Goal: Task Accomplishment & Management: Manage account settings

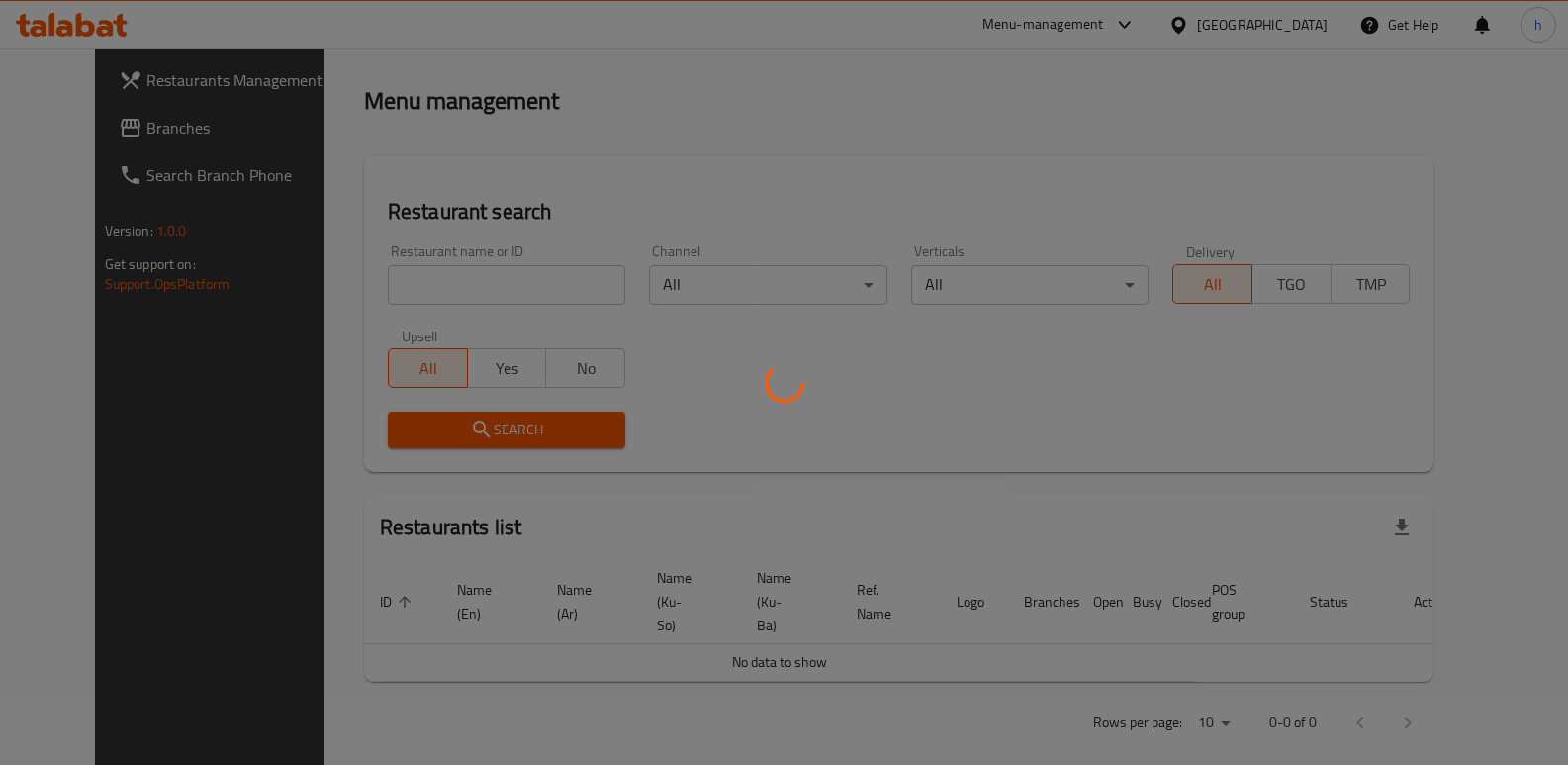
scroll to position [259, 0]
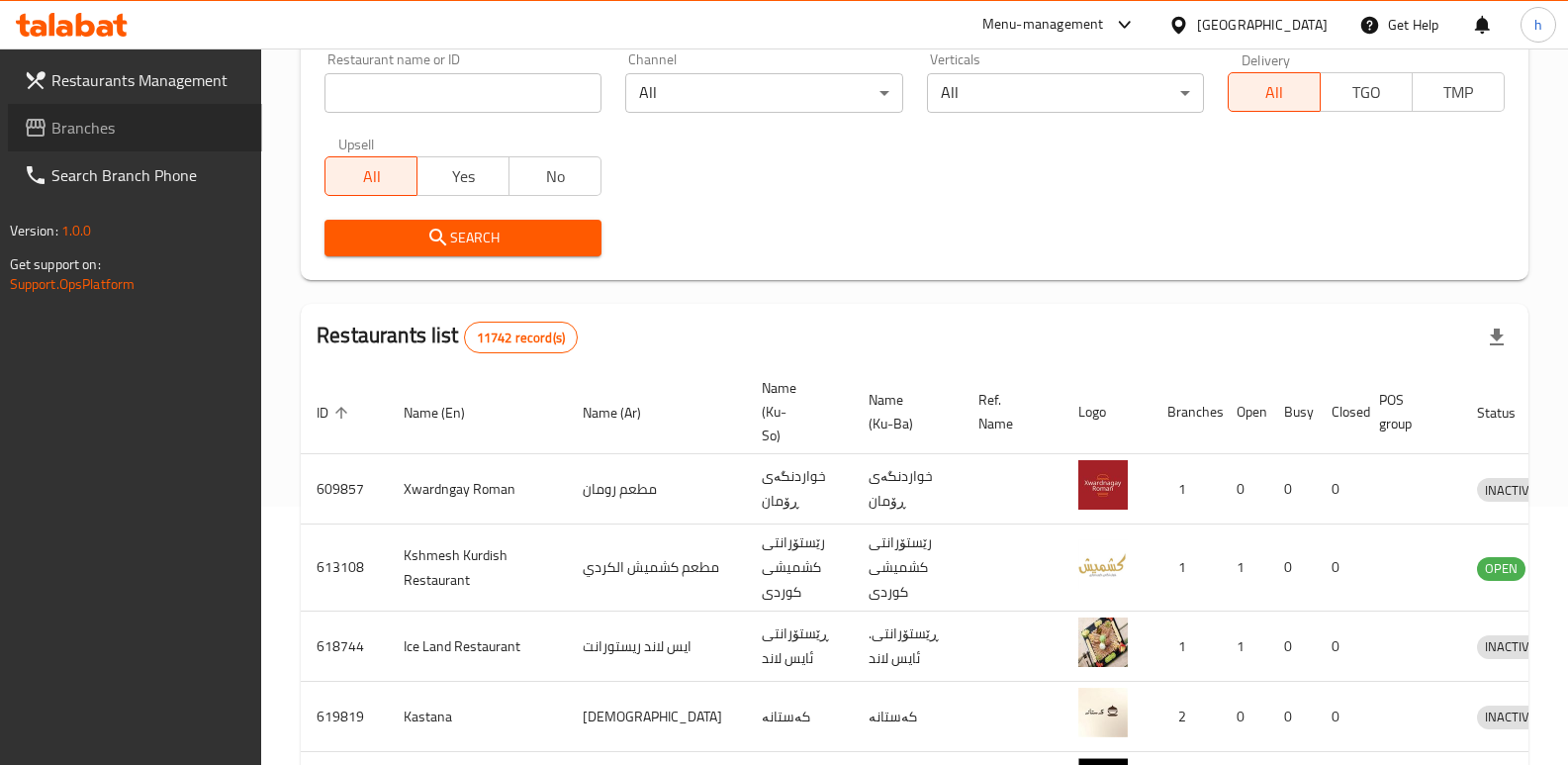
click at [55, 121] on span "Branches" at bounding box center [149, 127] width 195 height 24
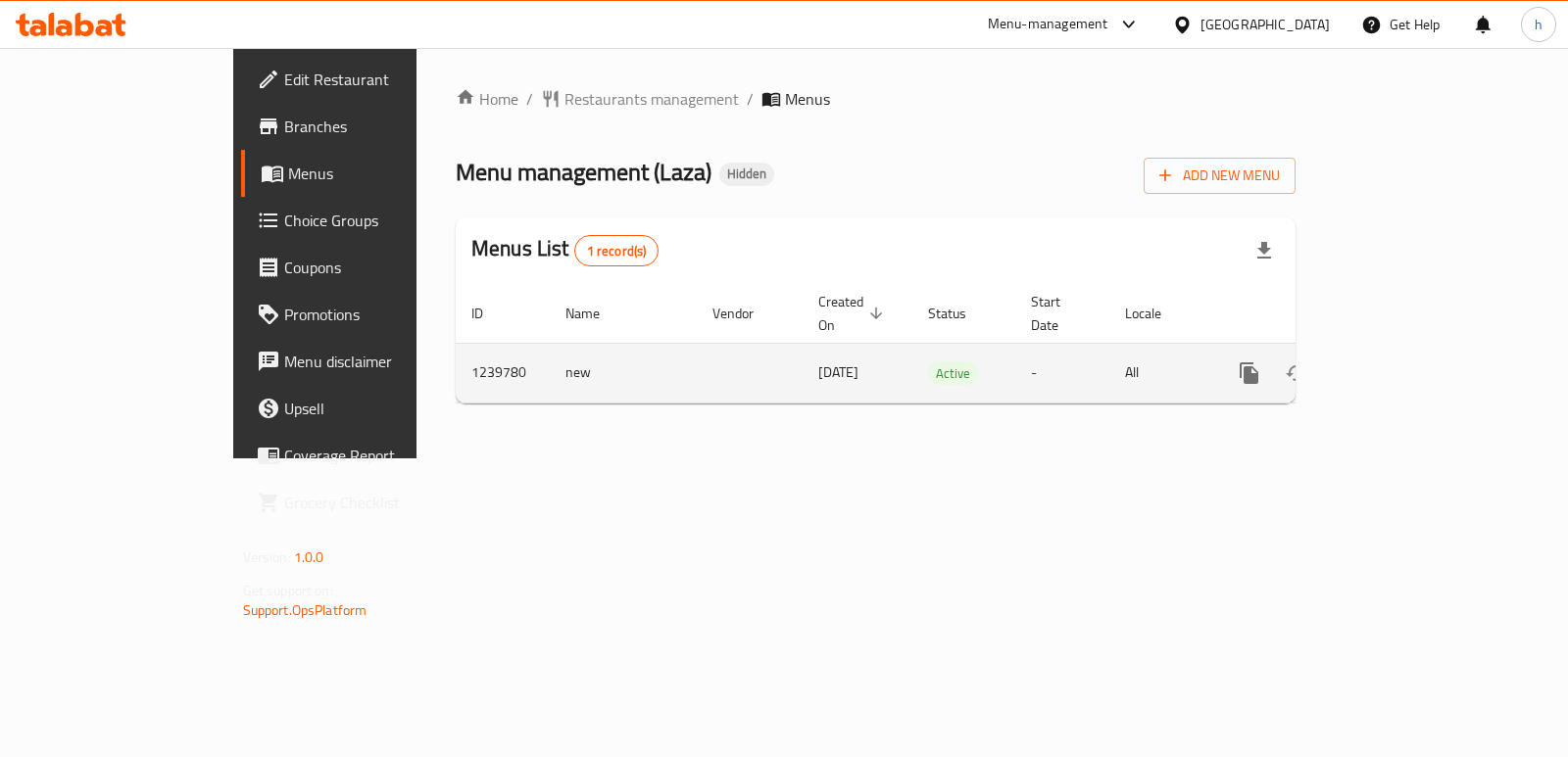
click at [1430, 344] on td "enhanced table" at bounding box center [1320, 372] width 220 height 60
click at [1400, 364] on icon "enhanced table" at bounding box center [1391, 373] width 18 height 18
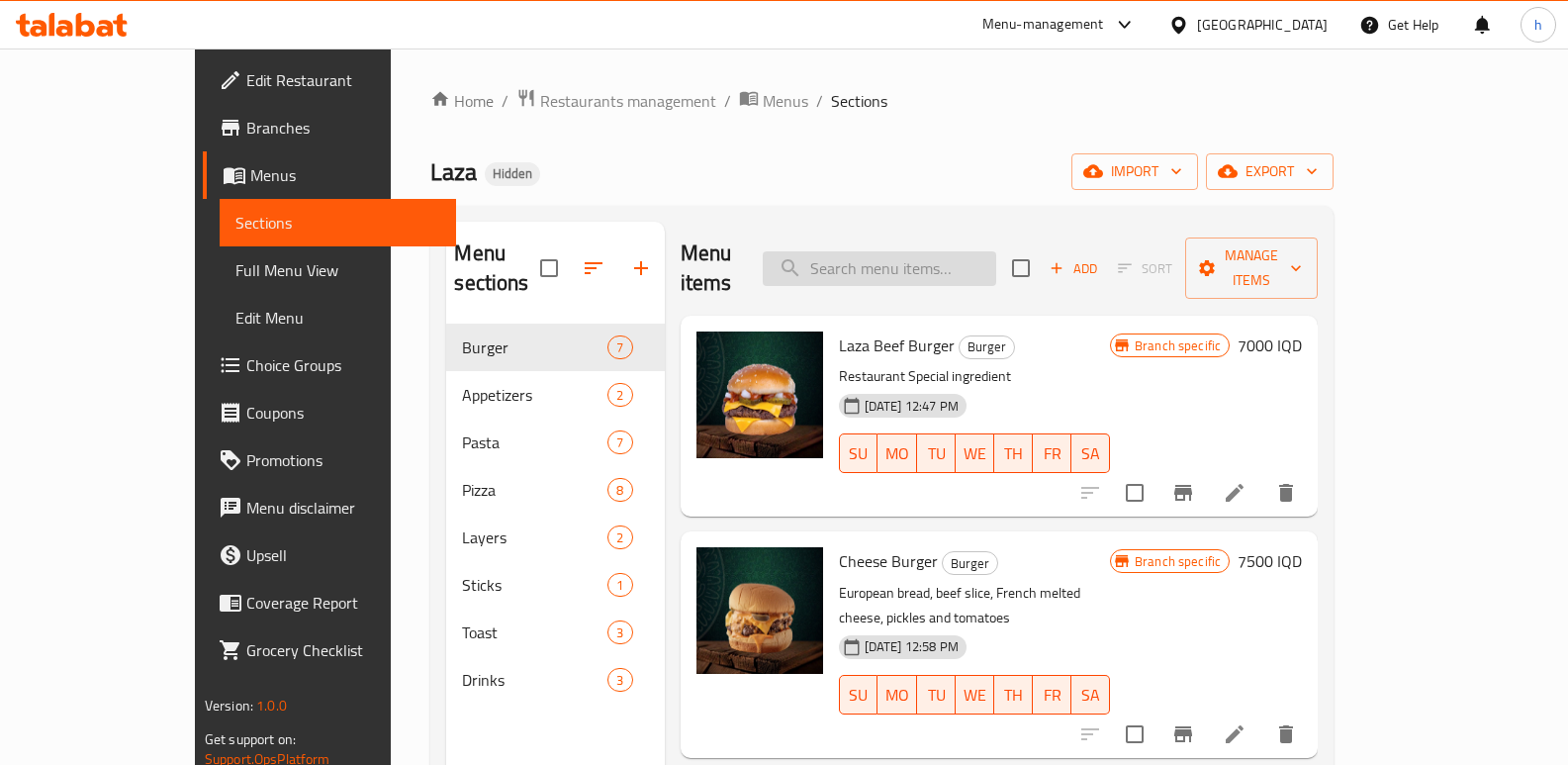
click at [936, 257] on input "search" at bounding box center [879, 269] width 234 height 35
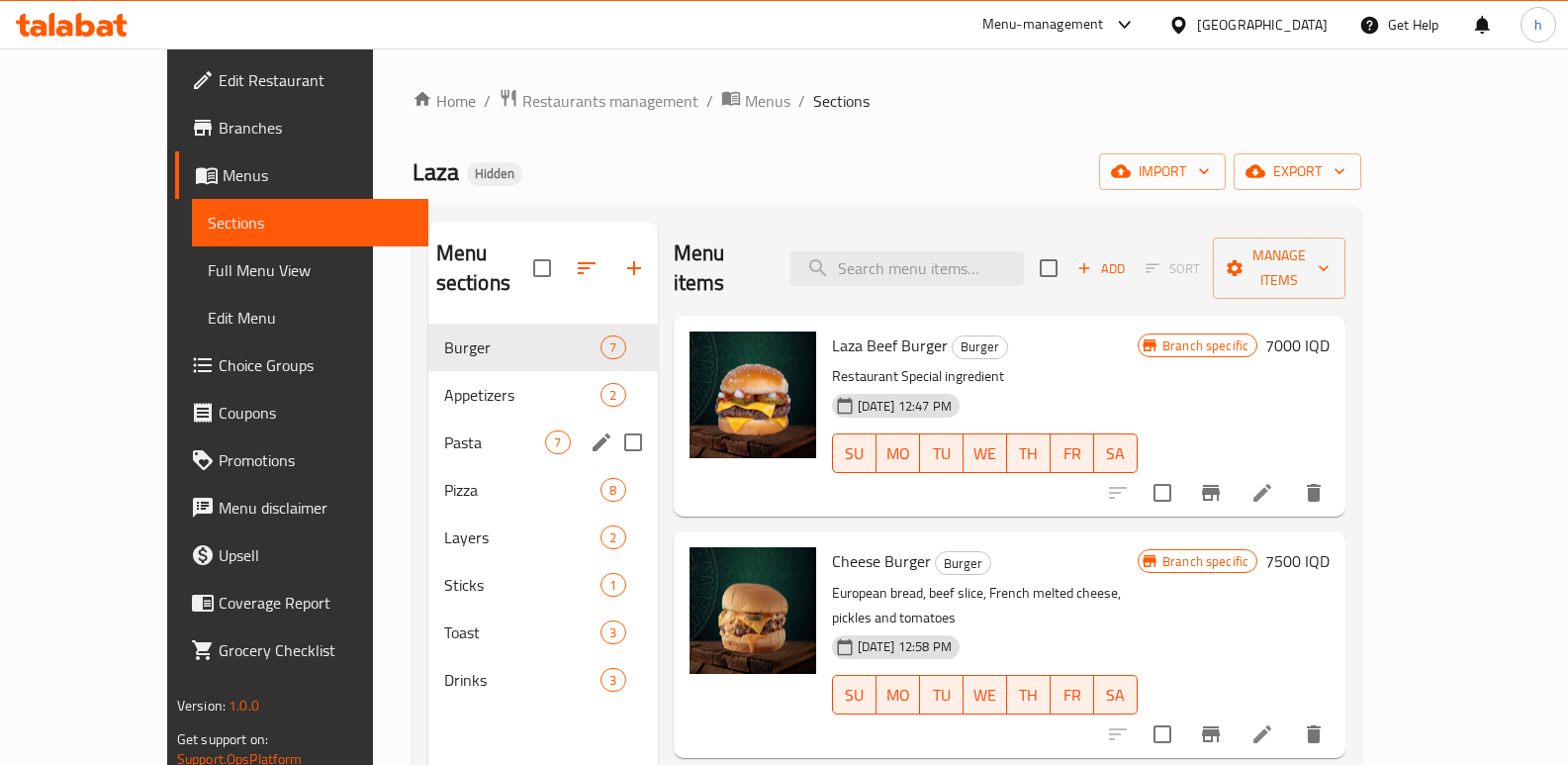
click at [444, 431] on span "Pasta" at bounding box center [495, 443] width 101 height 24
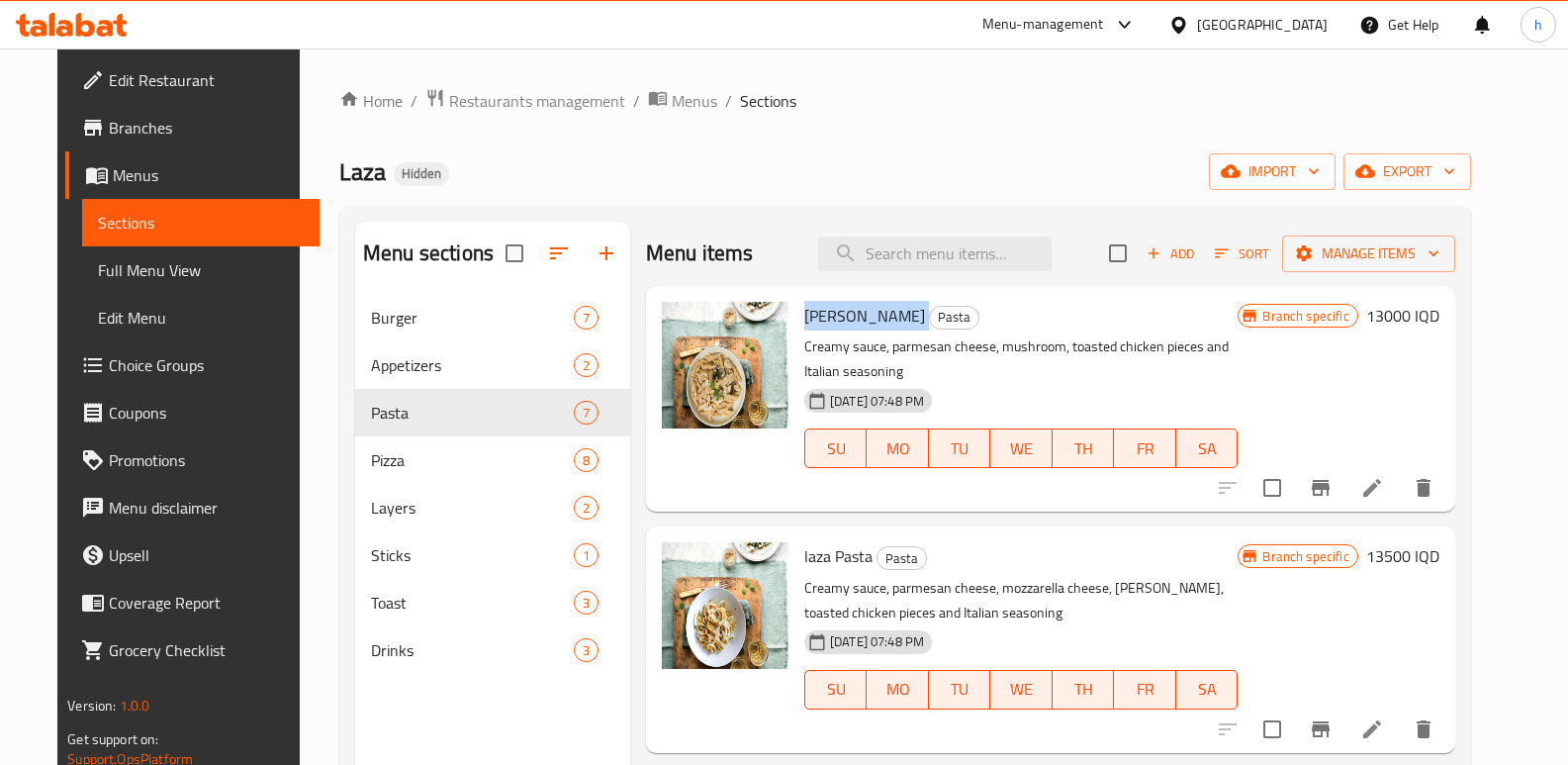
drag, startPoint x: 792, startPoint y: 317, endPoint x: 882, endPoint y: 316, distance: 90.0
click at [882, 316] on h6 "Alfredo Pasta Pasta" at bounding box center [1021, 316] width 434 height 28
copy h6 "[PERSON_NAME]"
click at [925, 237] on input "search" at bounding box center [935, 254] width 234 height 35
paste input "[PERSON_NAME]"
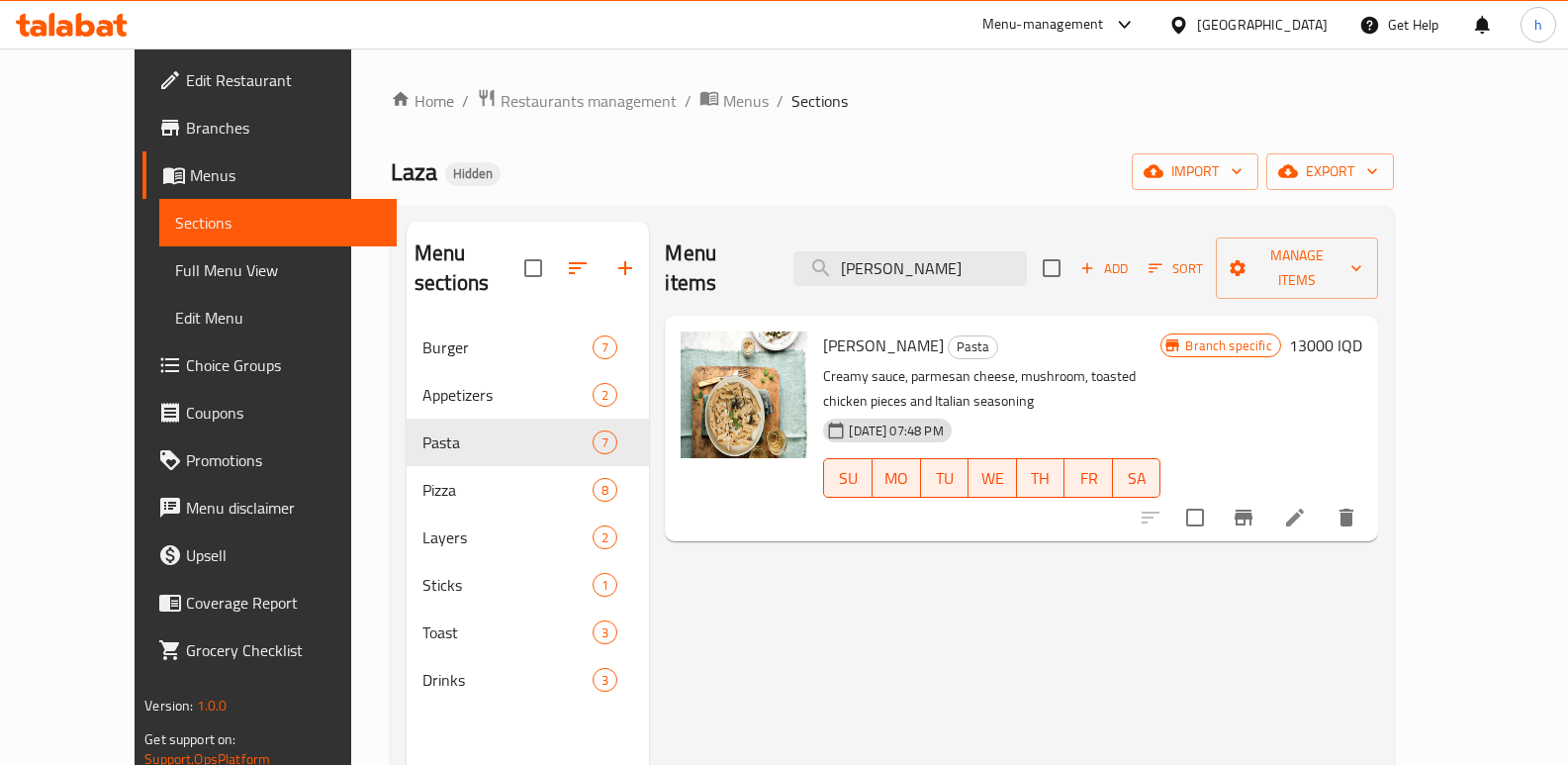
type input "[PERSON_NAME]"
drag, startPoint x: 994, startPoint y: 248, endPoint x: 721, endPoint y: 187, distance: 279.7
click at [722, 187] on div "Home / Restaurants management / Menus / Sections Laza Hidden import export Menu…" at bounding box center [892, 545] width 1003 height 914
paste input "[PERSON_NAME]"
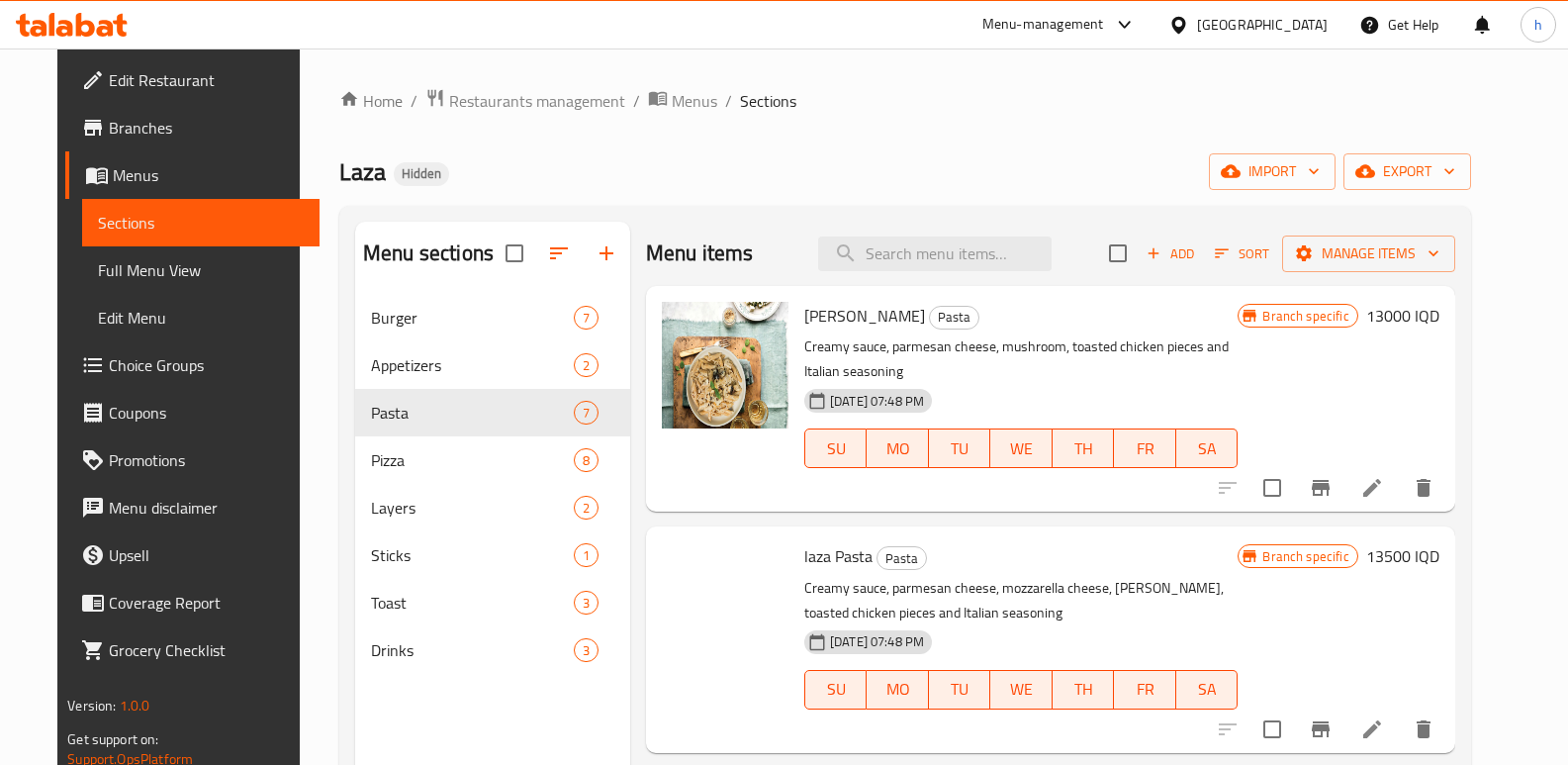
type input "[PERSON_NAME]"
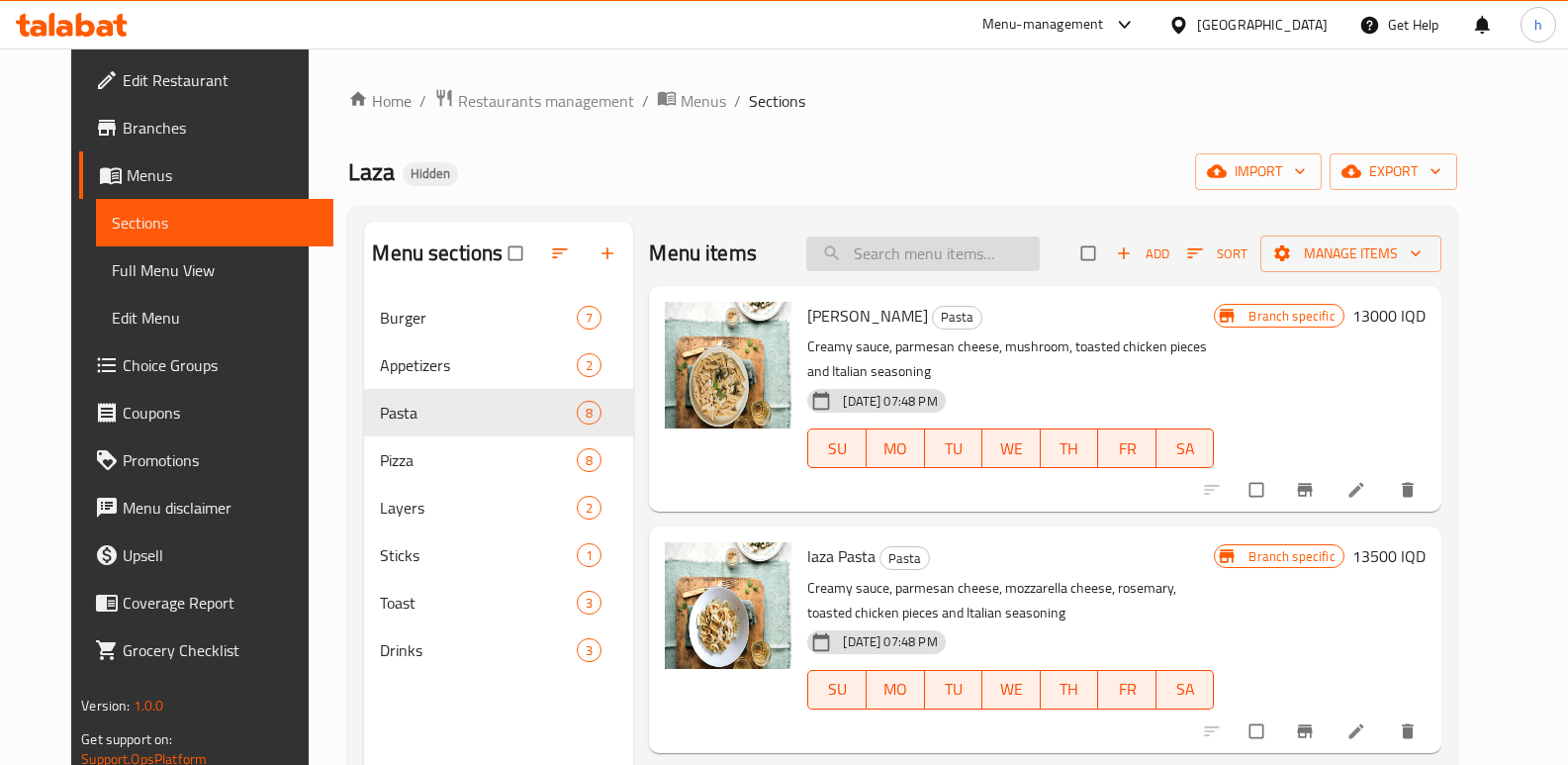
click at [934, 248] on input "search" at bounding box center [923, 254] width 234 height 35
paste input "437669"
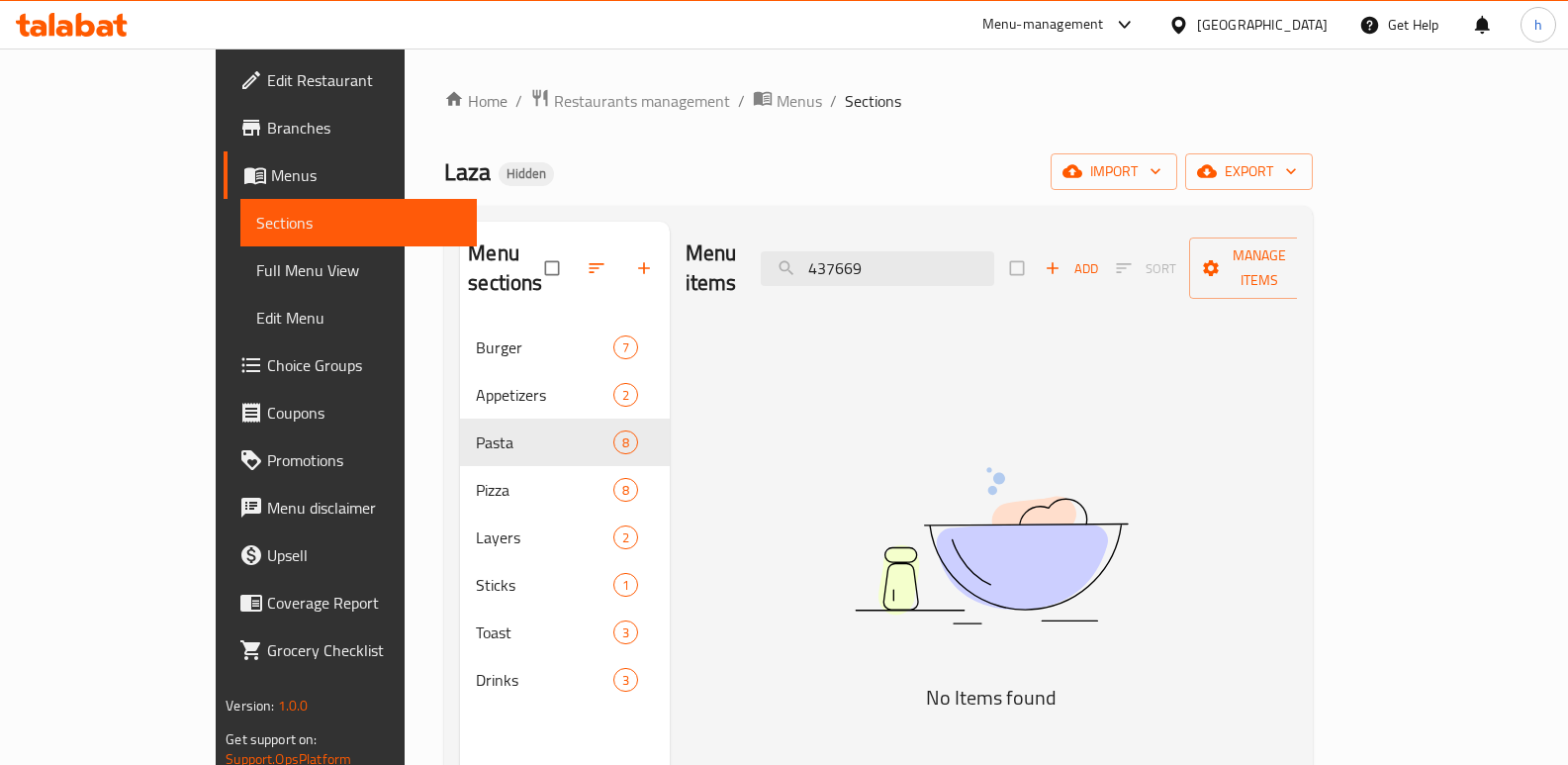
drag, startPoint x: 934, startPoint y: 248, endPoint x: 754, endPoint y: 236, distance: 180.4
click at [754, 236] on div "Menu items 437669 Add Sort Manage items" at bounding box center [992, 269] width 612 height 95
paste input "[PERSON_NAME]"
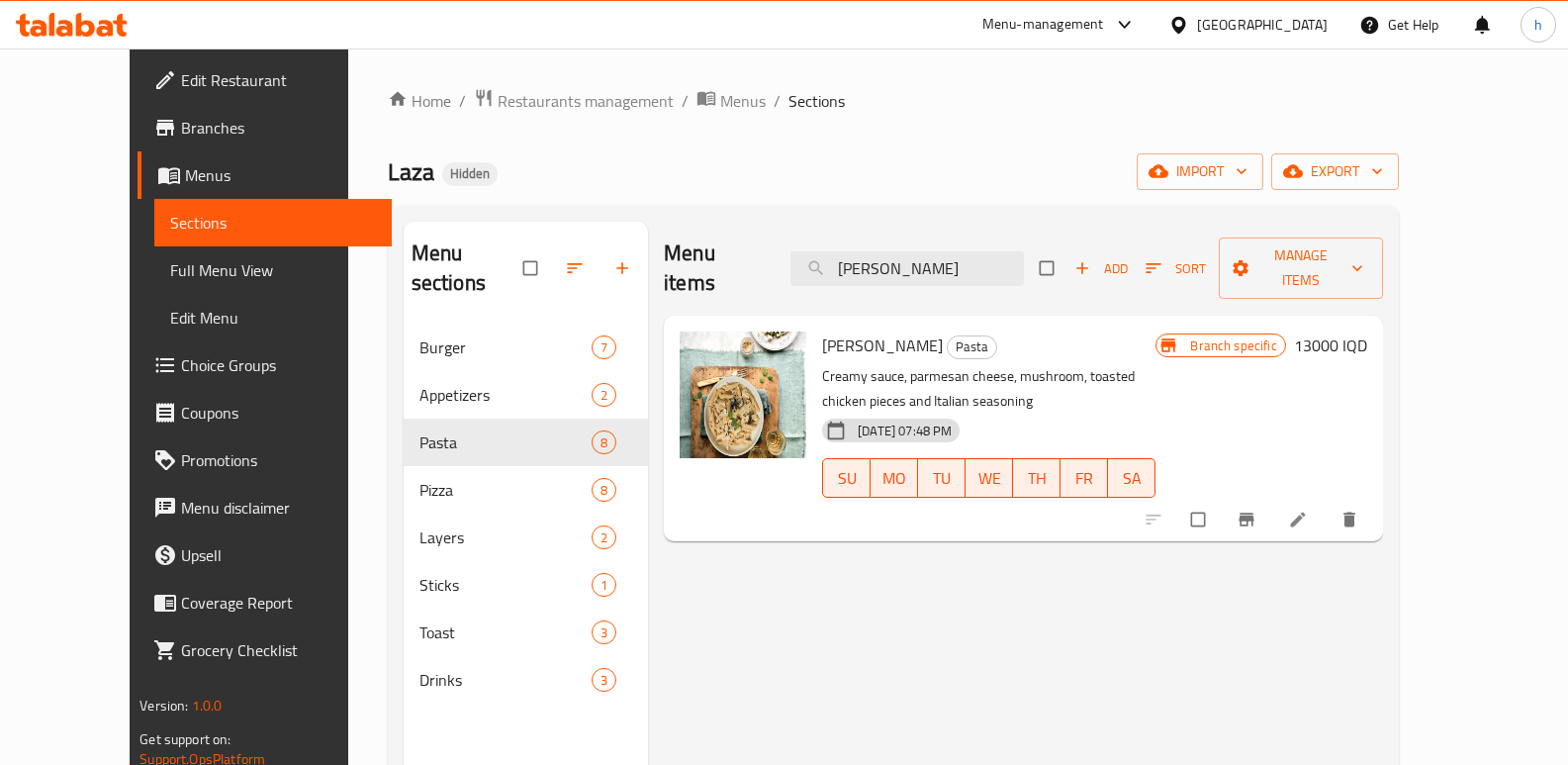
scroll to position [36, 0]
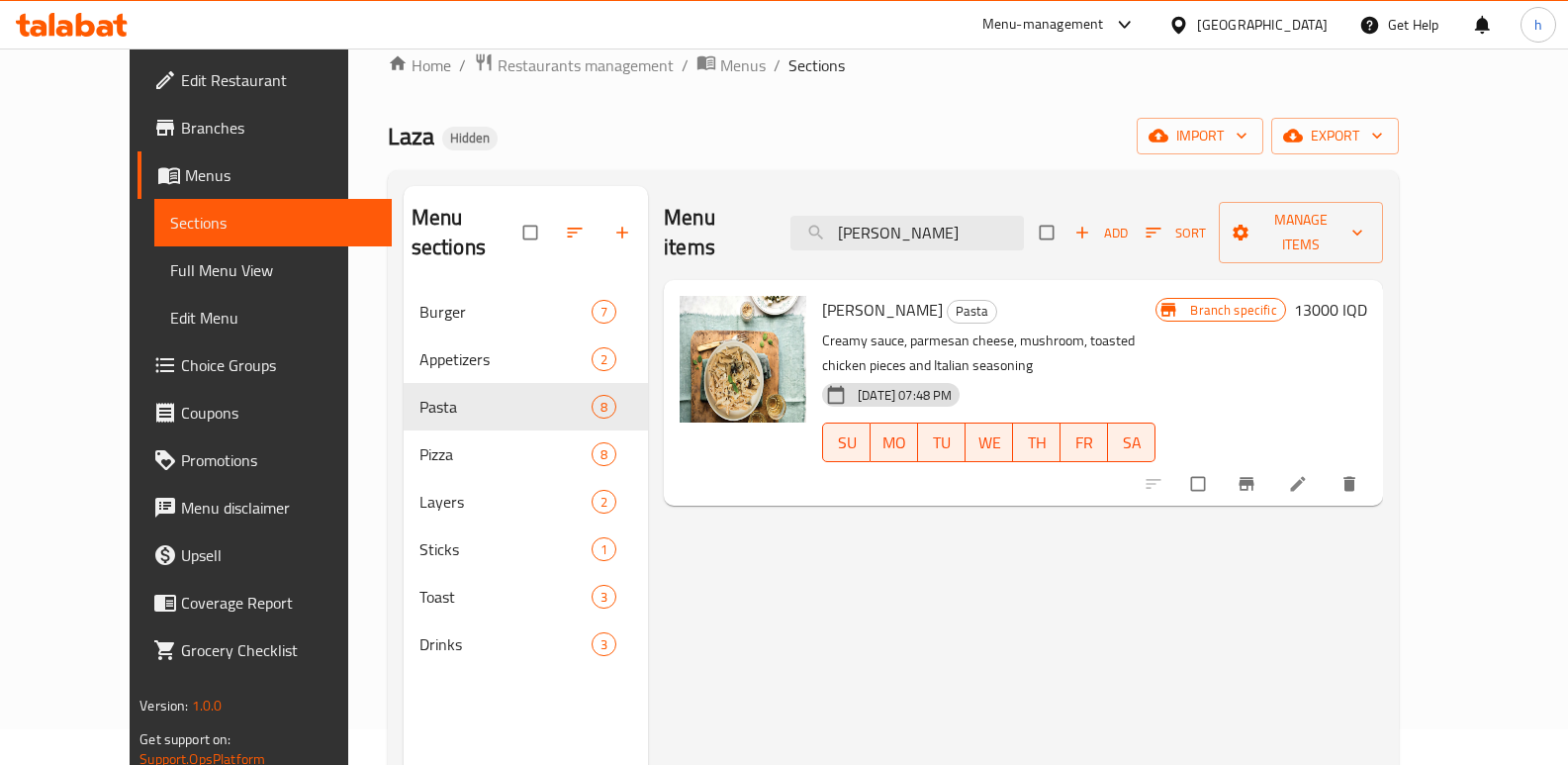
type input "[PERSON_NAME]"
click at [1257, 475] on icon "Branch-specific-item" at bounding box center [1247, 484] width 20 height 20
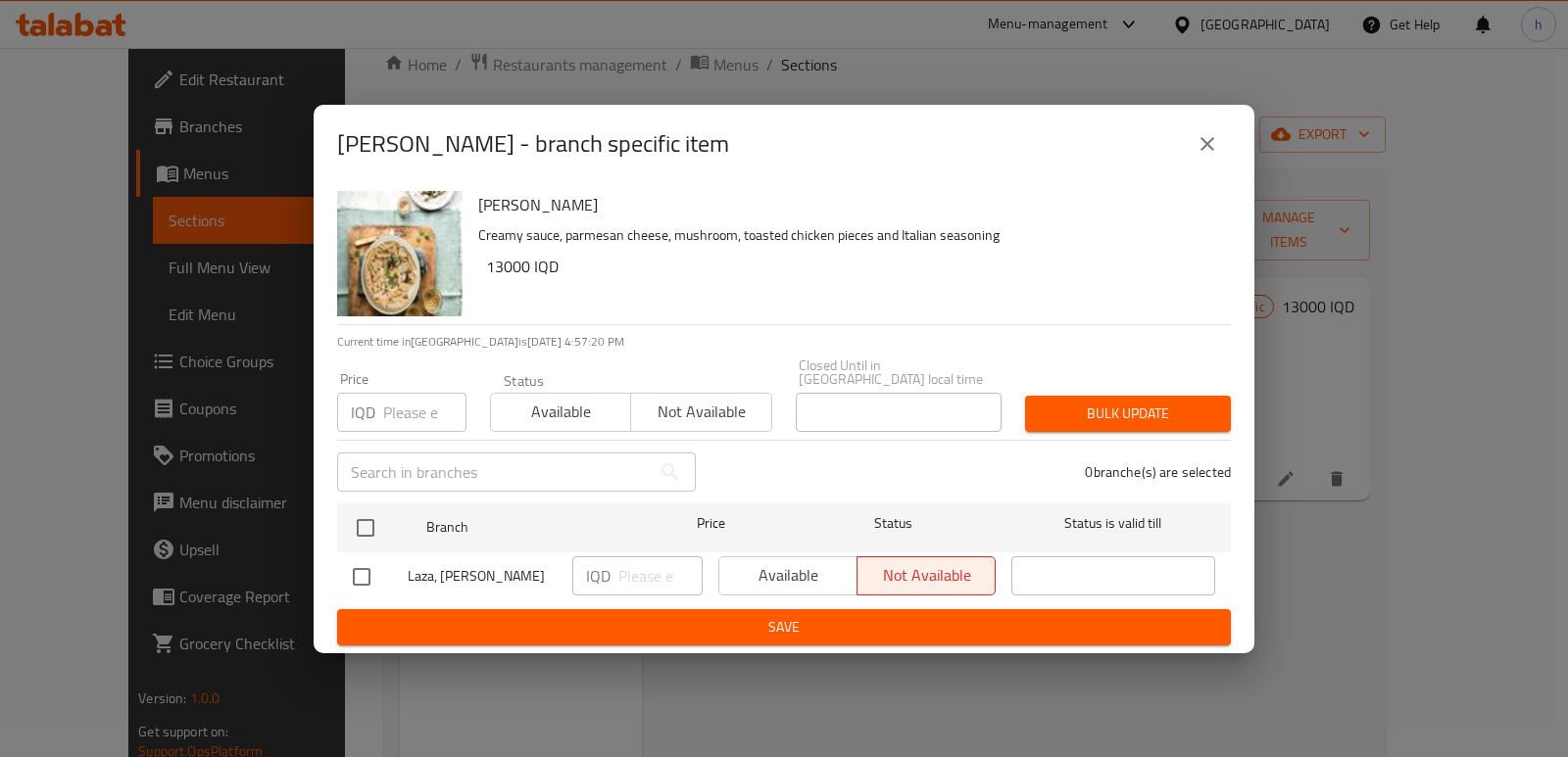
click at [1206, 137] on button "close" at bounding box center [1208, 144] width 47 height 47
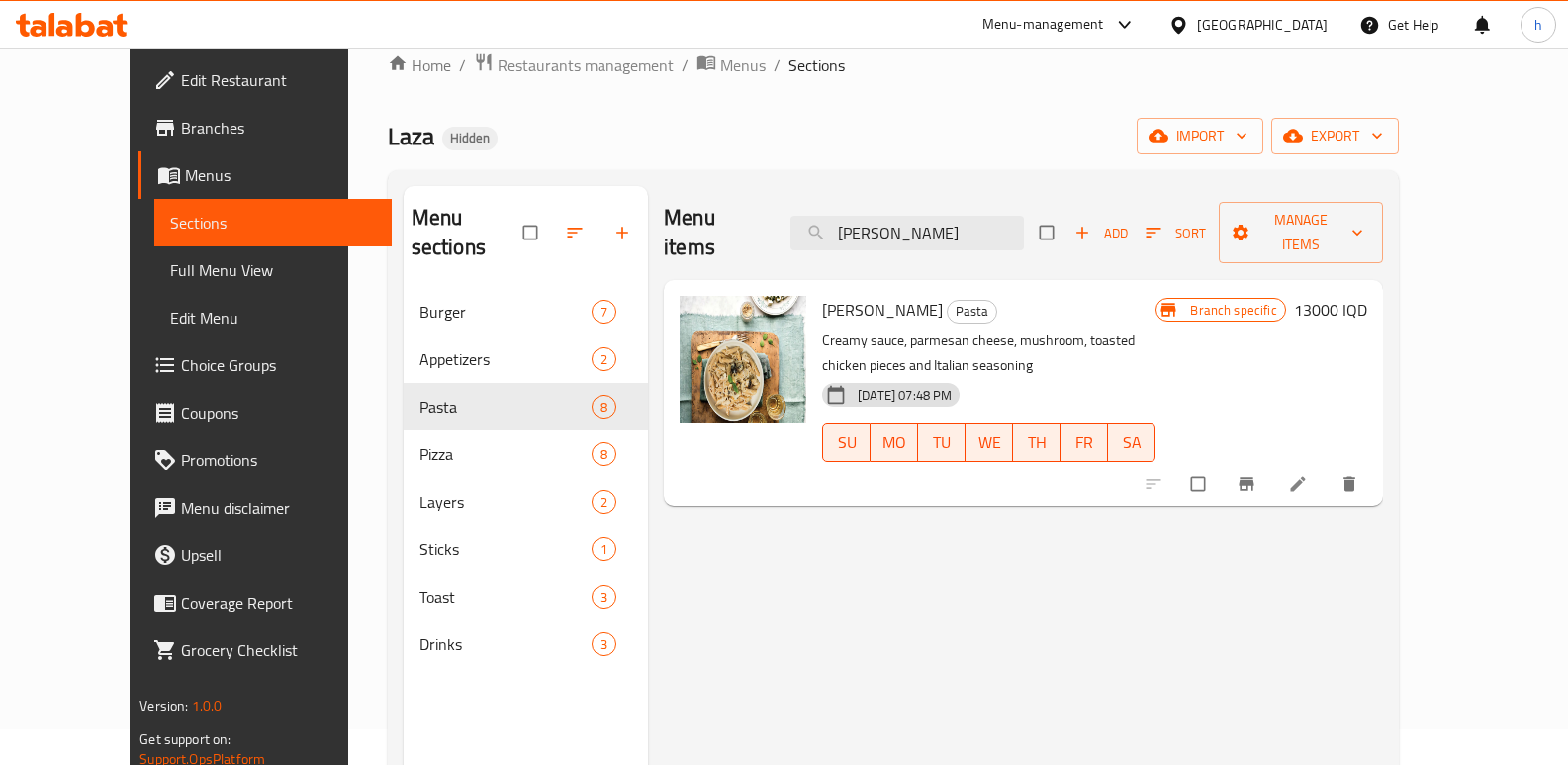
click at [1308, 475] on icon at bounding box center [1299, 484] width 20 height 20
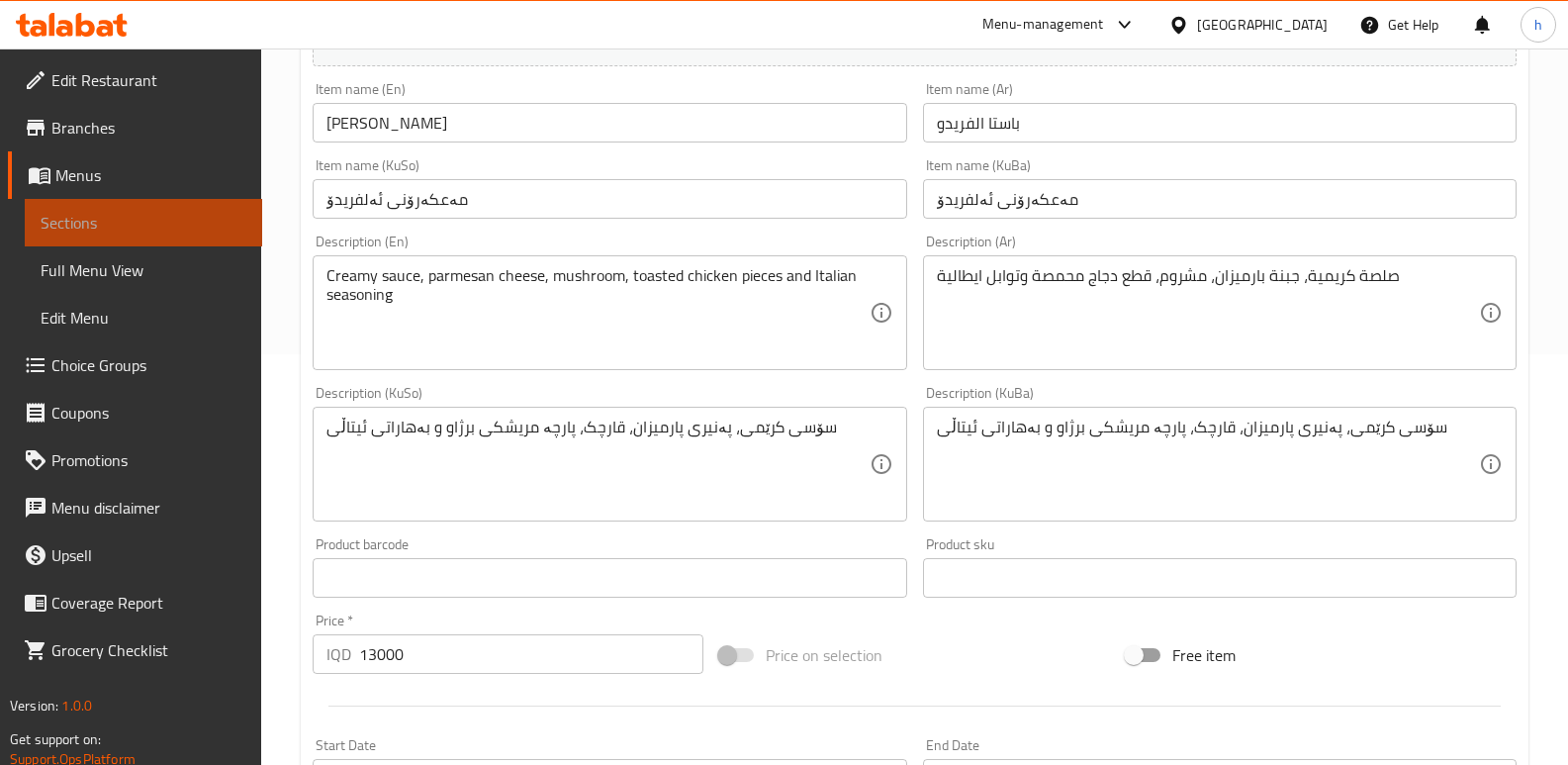
click at [109, 219] on span "Sections" at bounding box center [143, 223] width 206 height 24
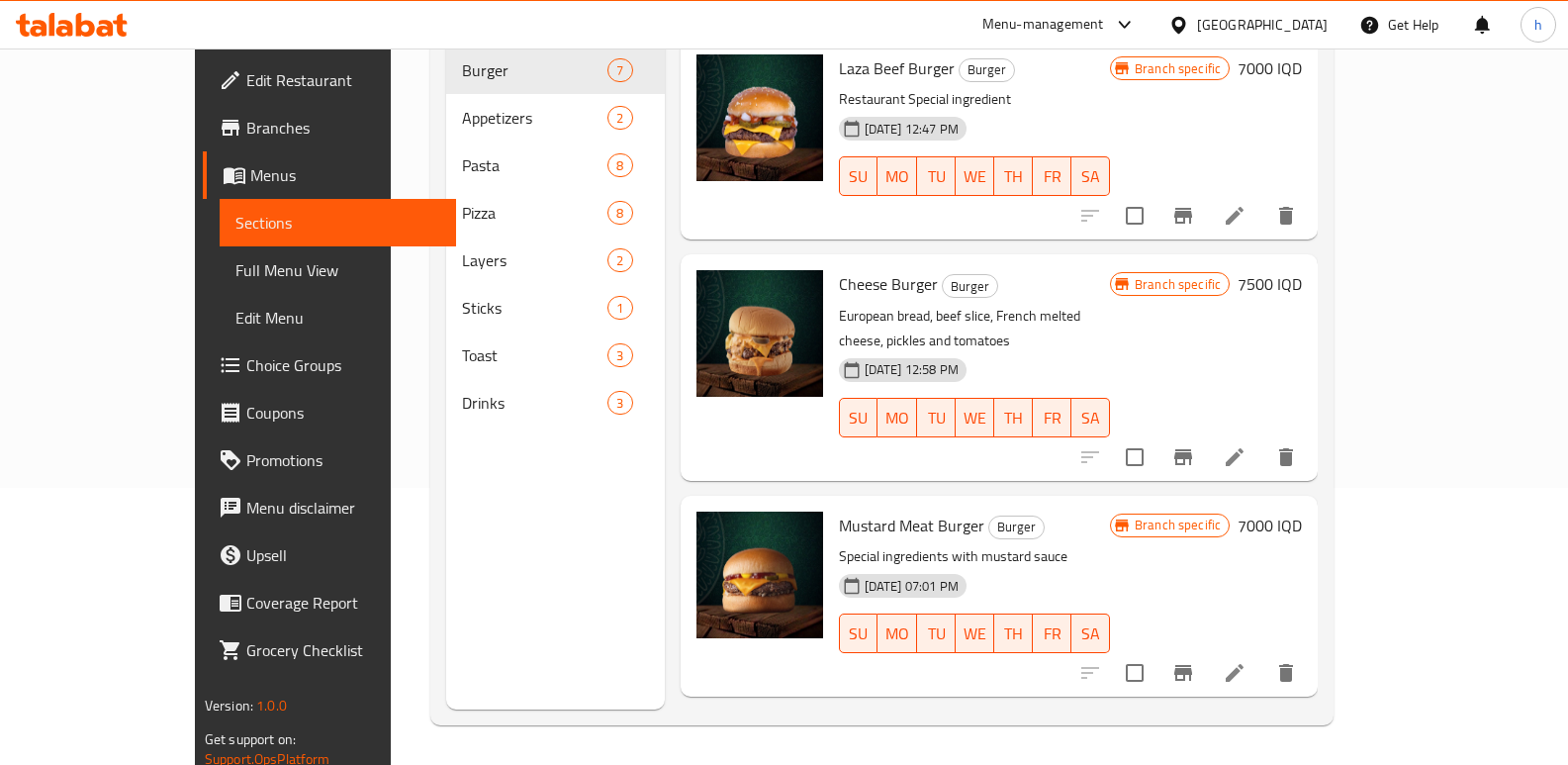
click at [93, 41] on div at bounding box center [72, 25] width 143 height 40
click at [91, 30] on icon at bounding box center [86, 25] width 19 height 24
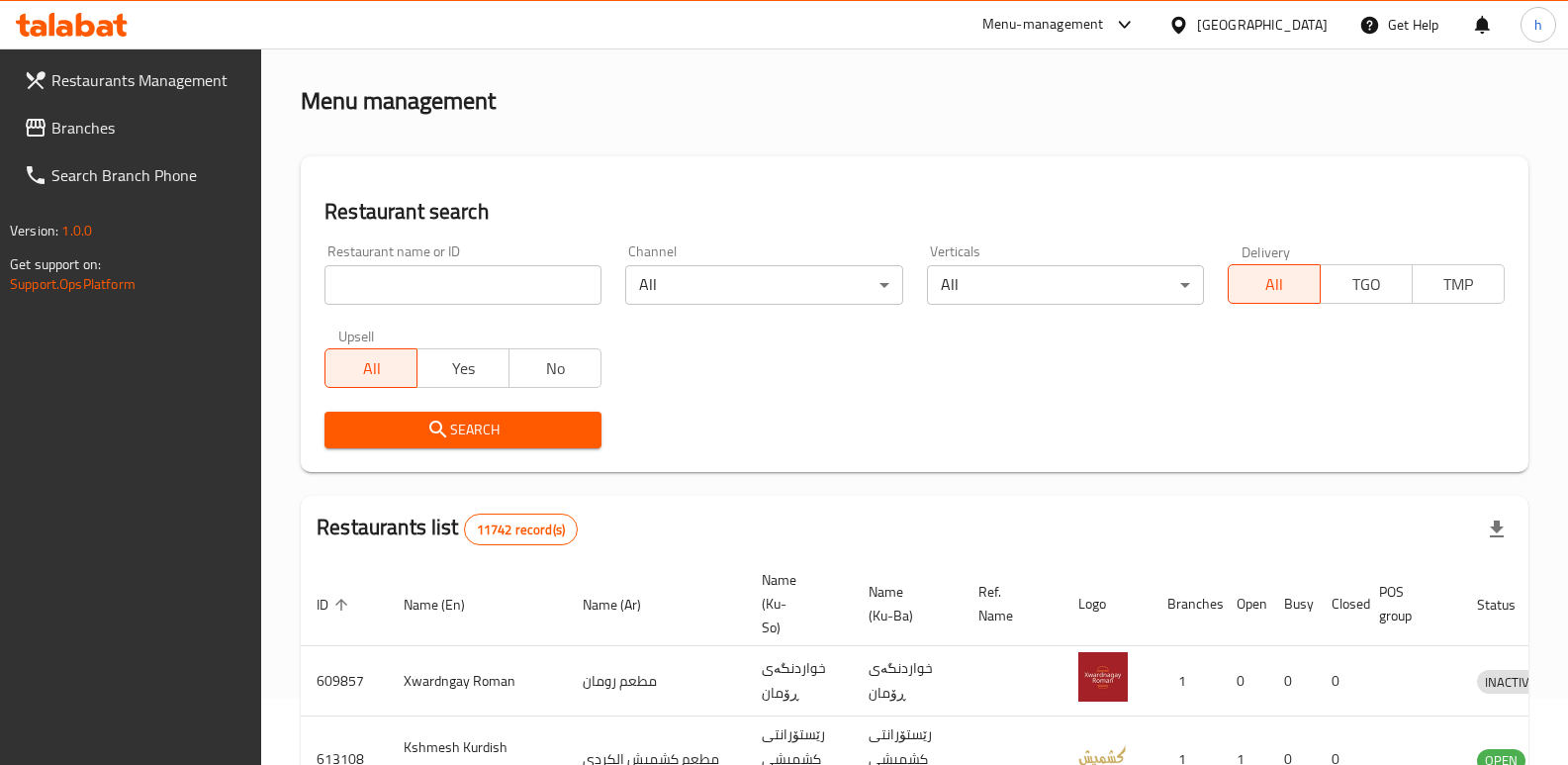
scroll to position [259, 0]
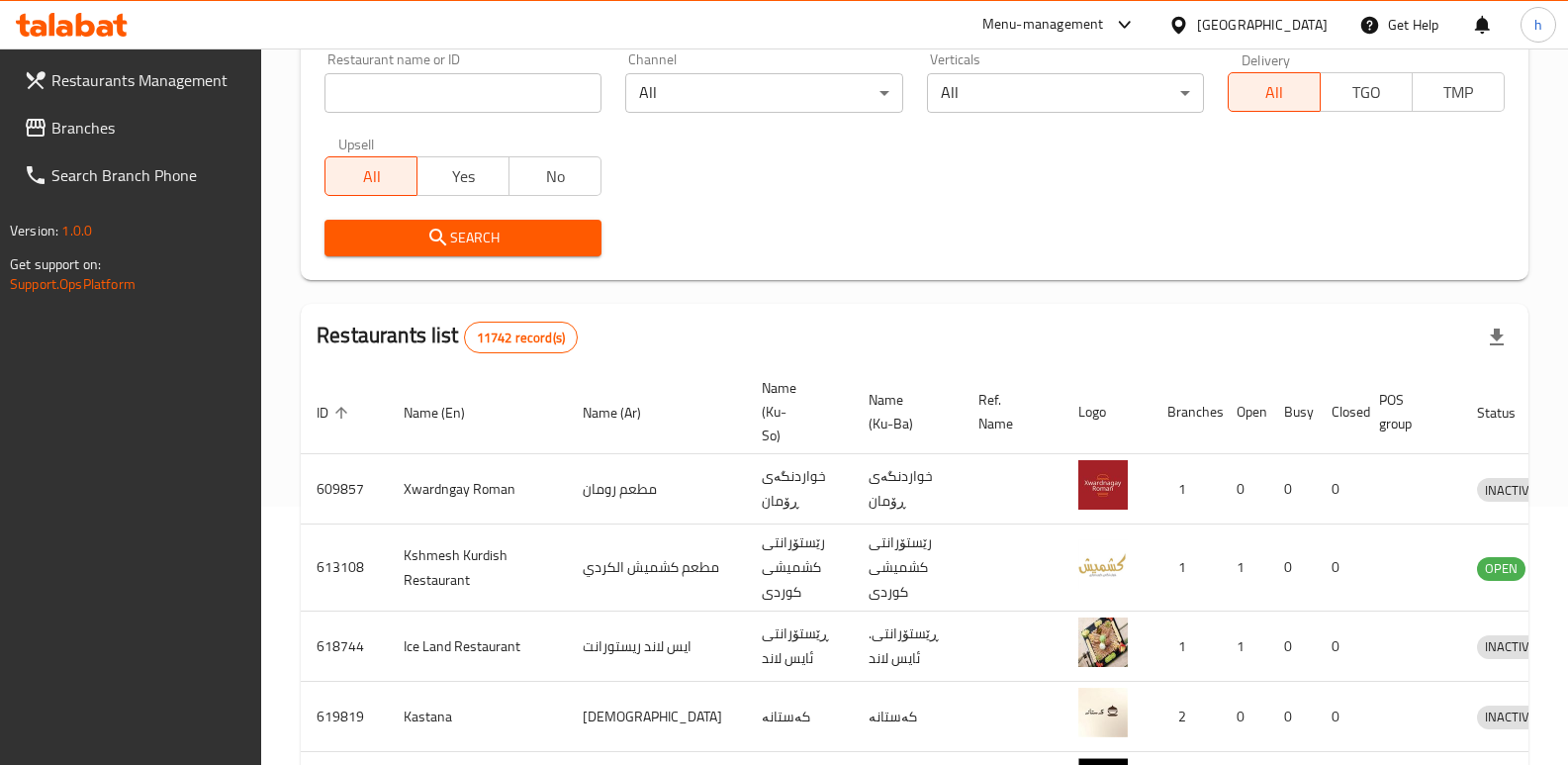
click at [105, 117] on span "Branches" at bounding box center [149, 127] width 195 height 24
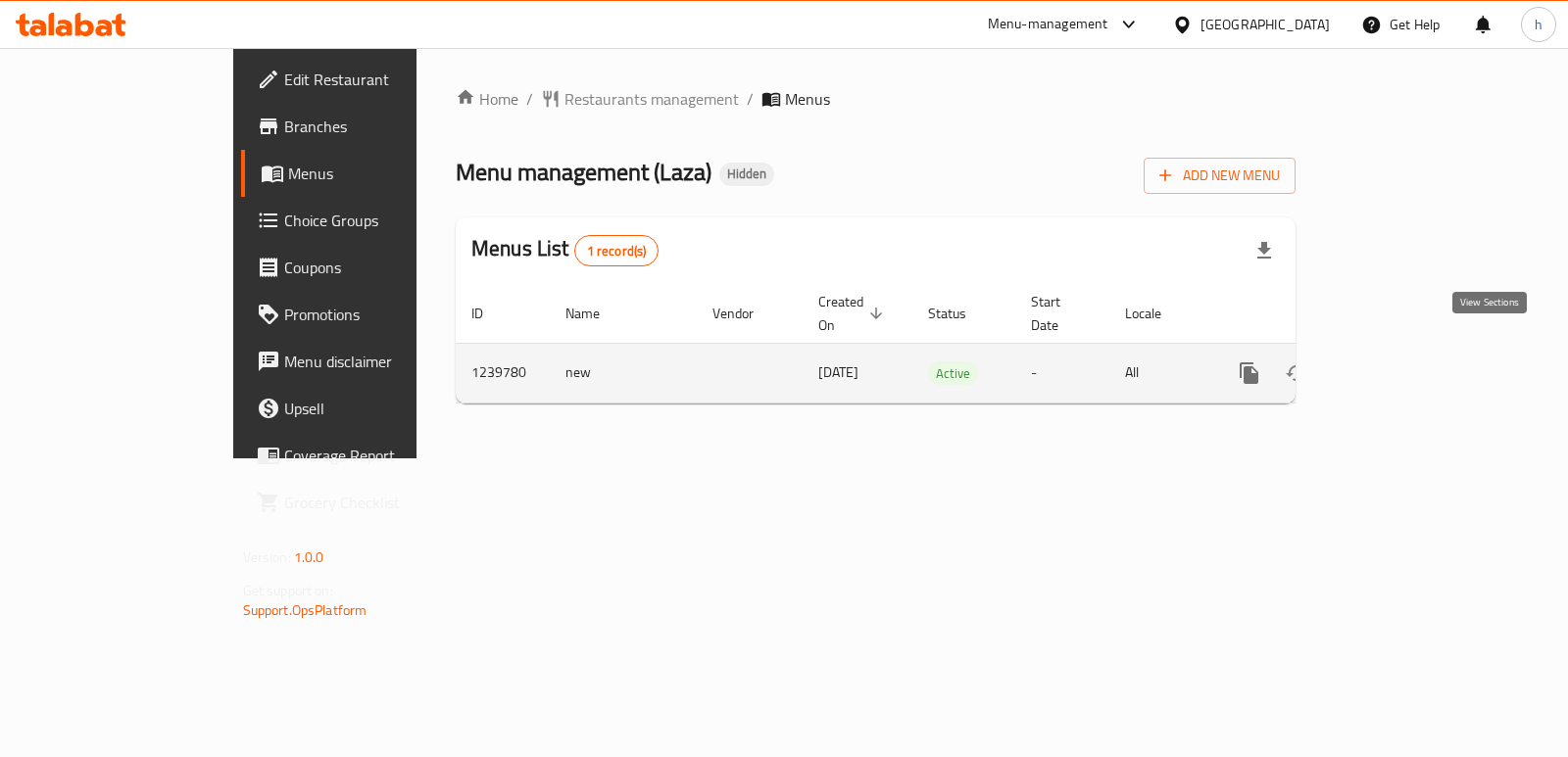
click at [1403, 361] on icon "enhanced table" at bounding box center [1391, 373] width 24 height 24
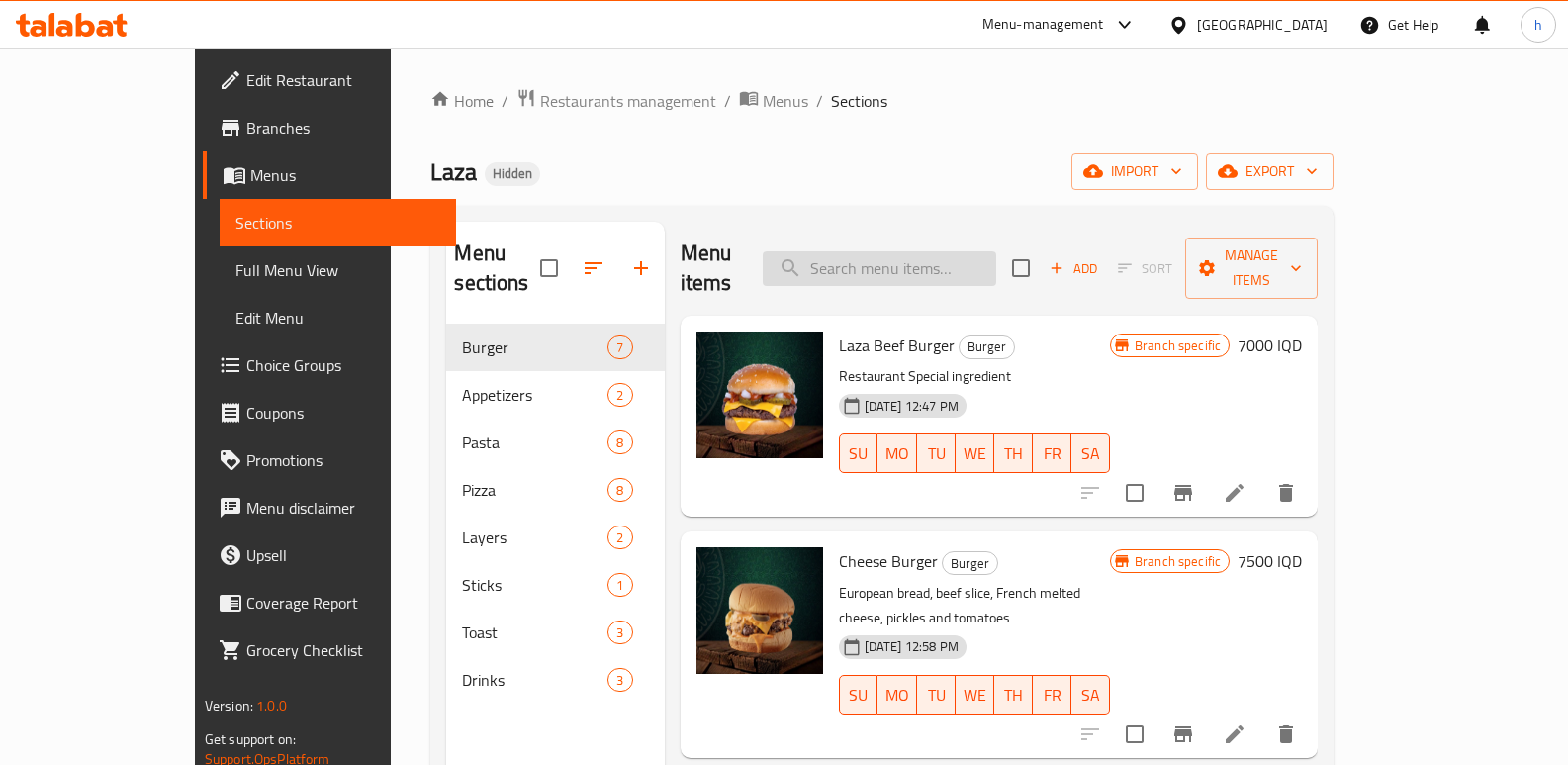
click at [946, 252] on input "search" at bounding box center [879, 269] width 234 height 35
paste input "[PERSON_NAME]"
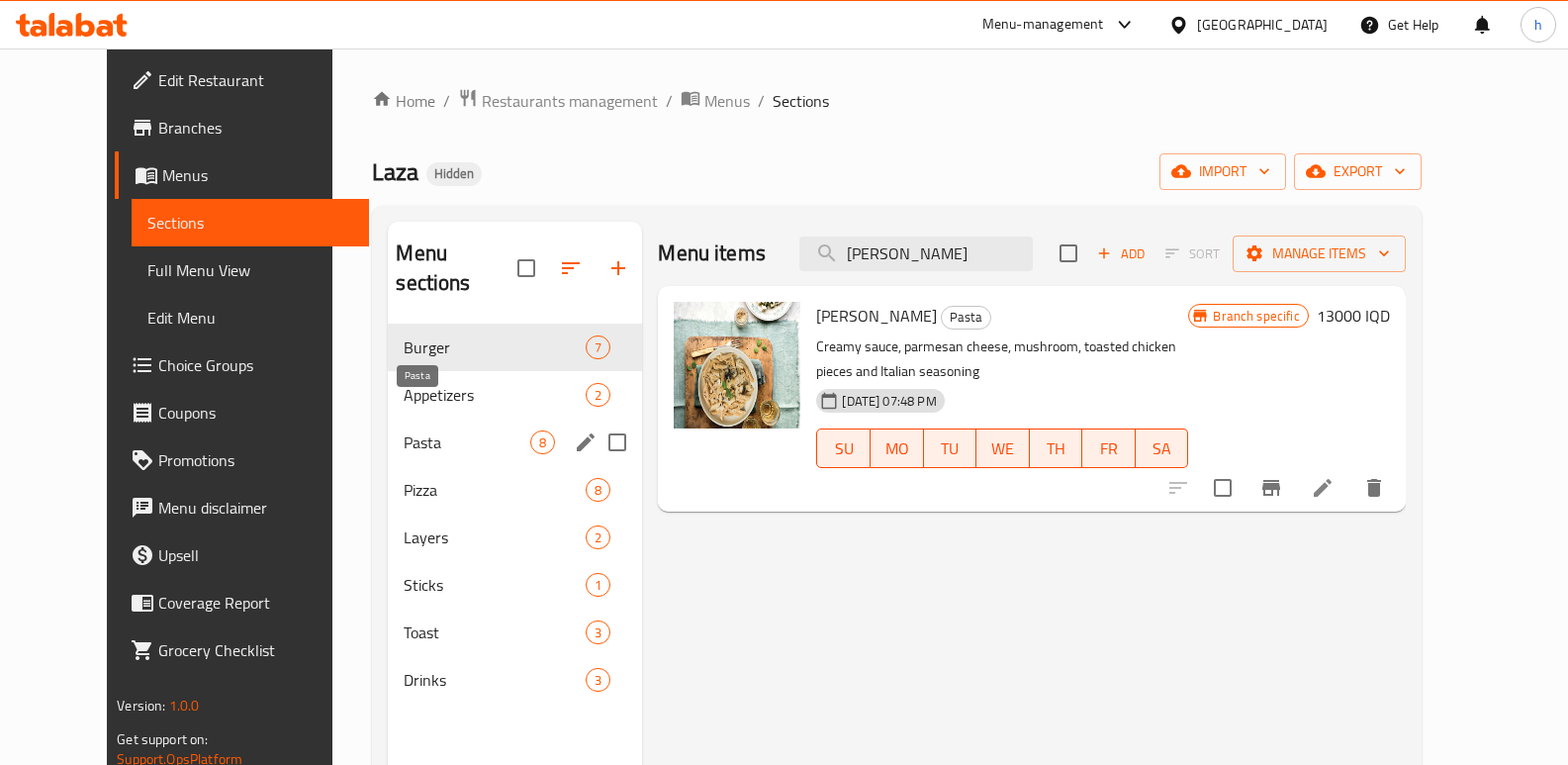
type input "[PERSON_NAME]"
click at [404, 431] on span "Pasta" at bounding box center [466, 443] width 126 height 24
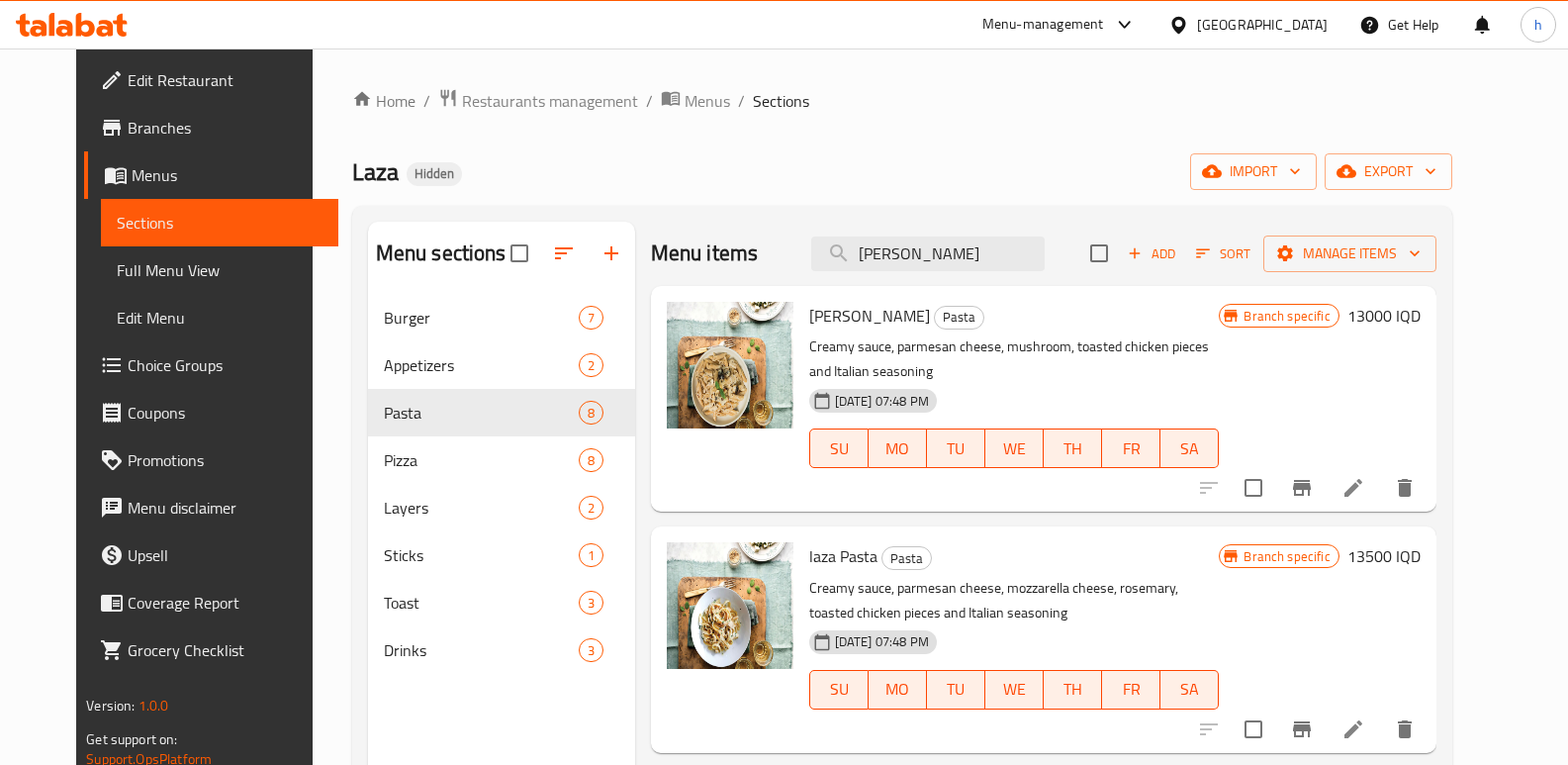
drag, startPoint x: 1564, startPoint y: 355, endPoint x: 1574, endPoint y: 441, distance: 86.6
click at [1568, 441] on html "​ Menu-management [GEOGRAPHIC_DATA] Get Help h Edit Restaurant Branches Menus S…" at bounding box center [784, 382] width 1568 height 765
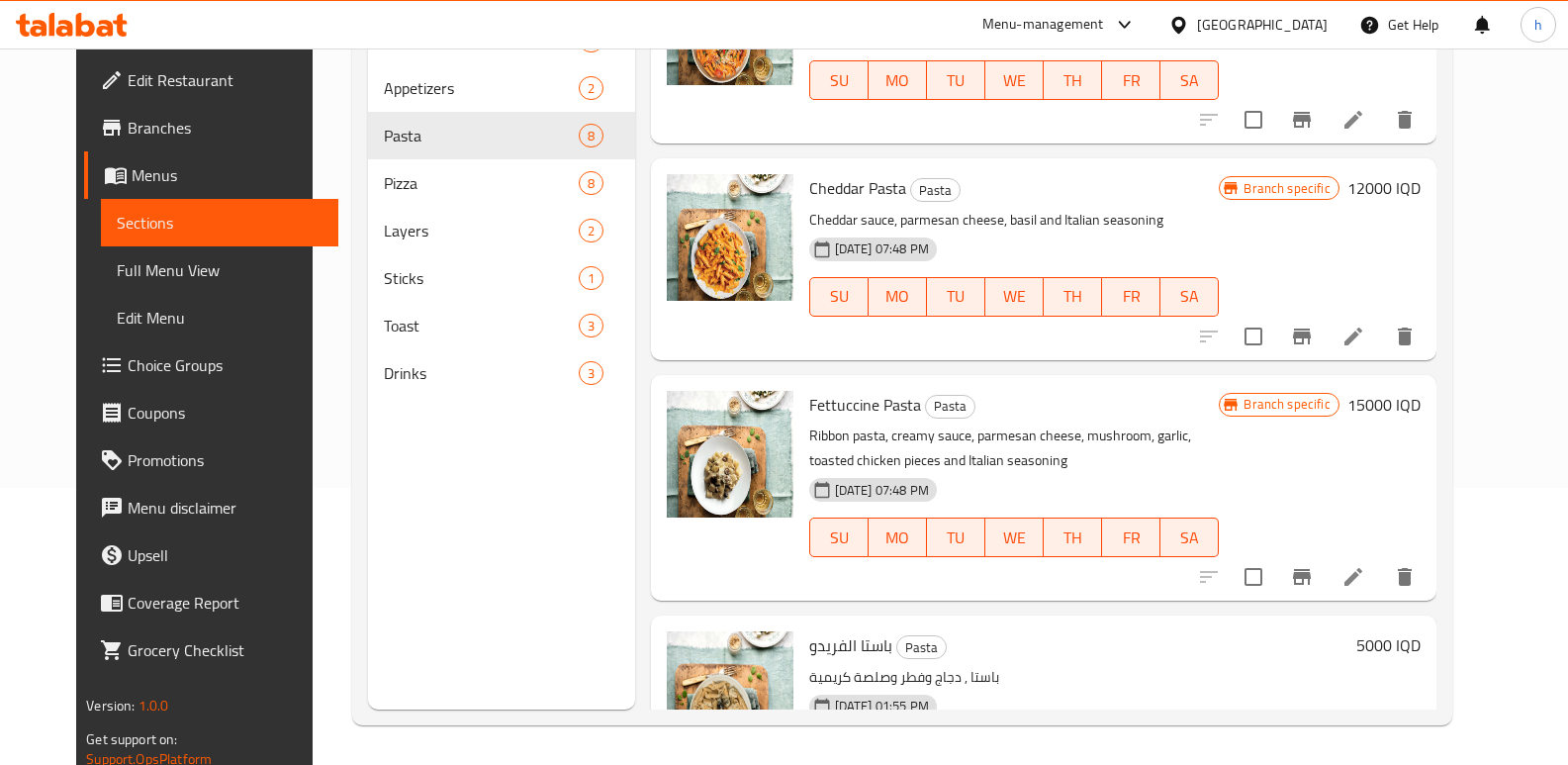
scroll to position [1089, 0]
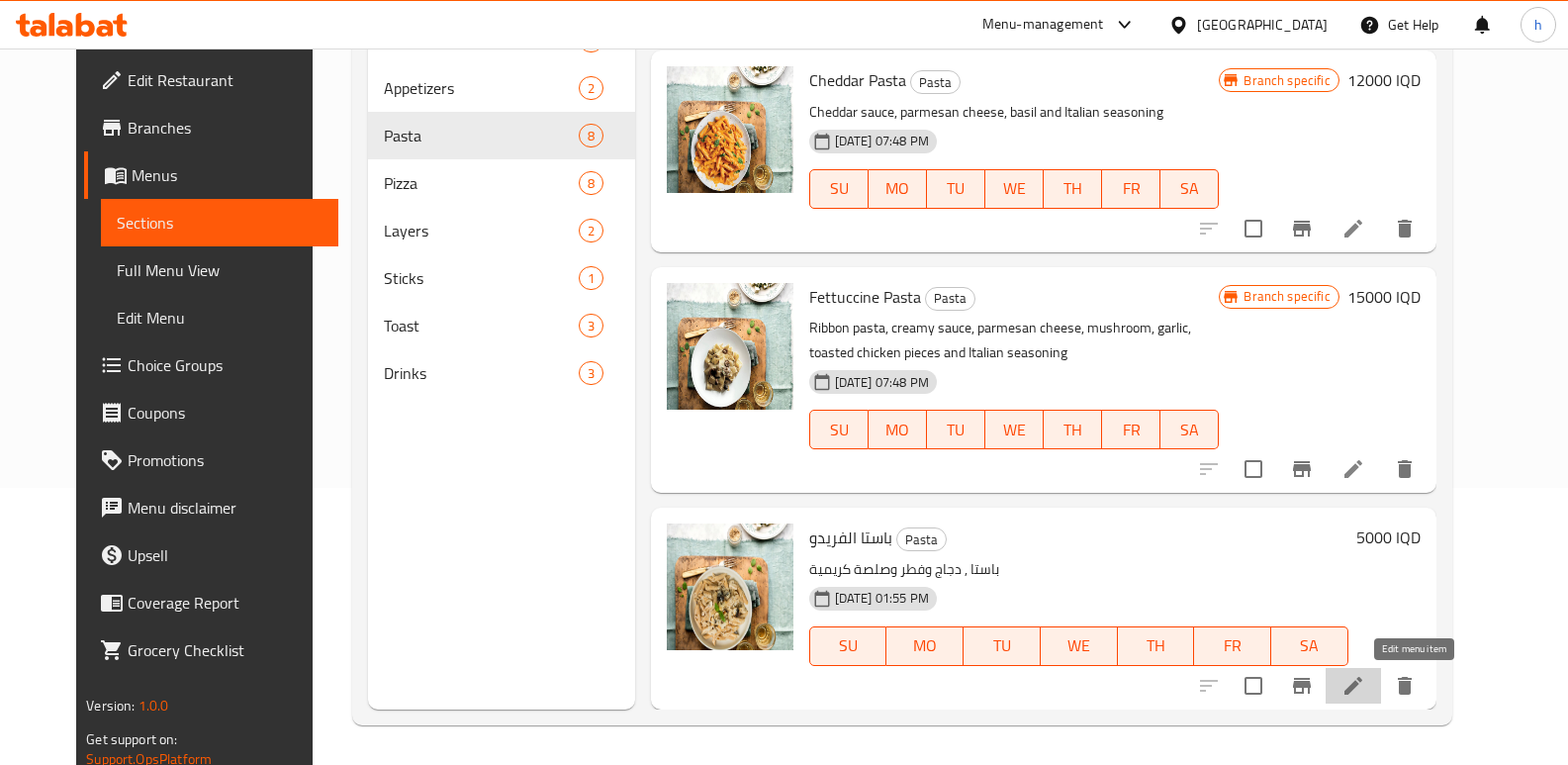
click at [1362, 685] on icon at bounding box center [1353, 686] width 18 height 18
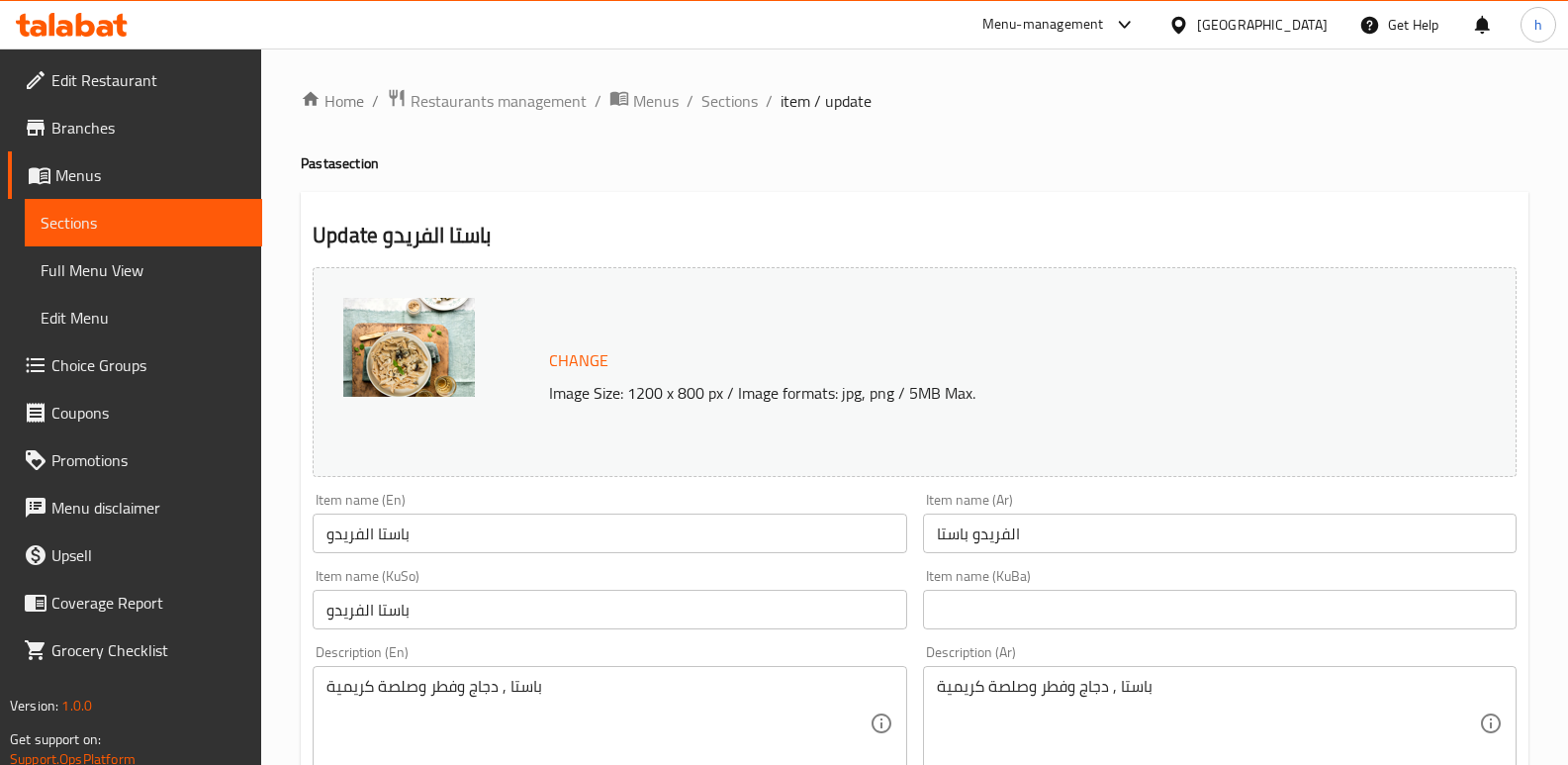
scroll to position [95, 0]
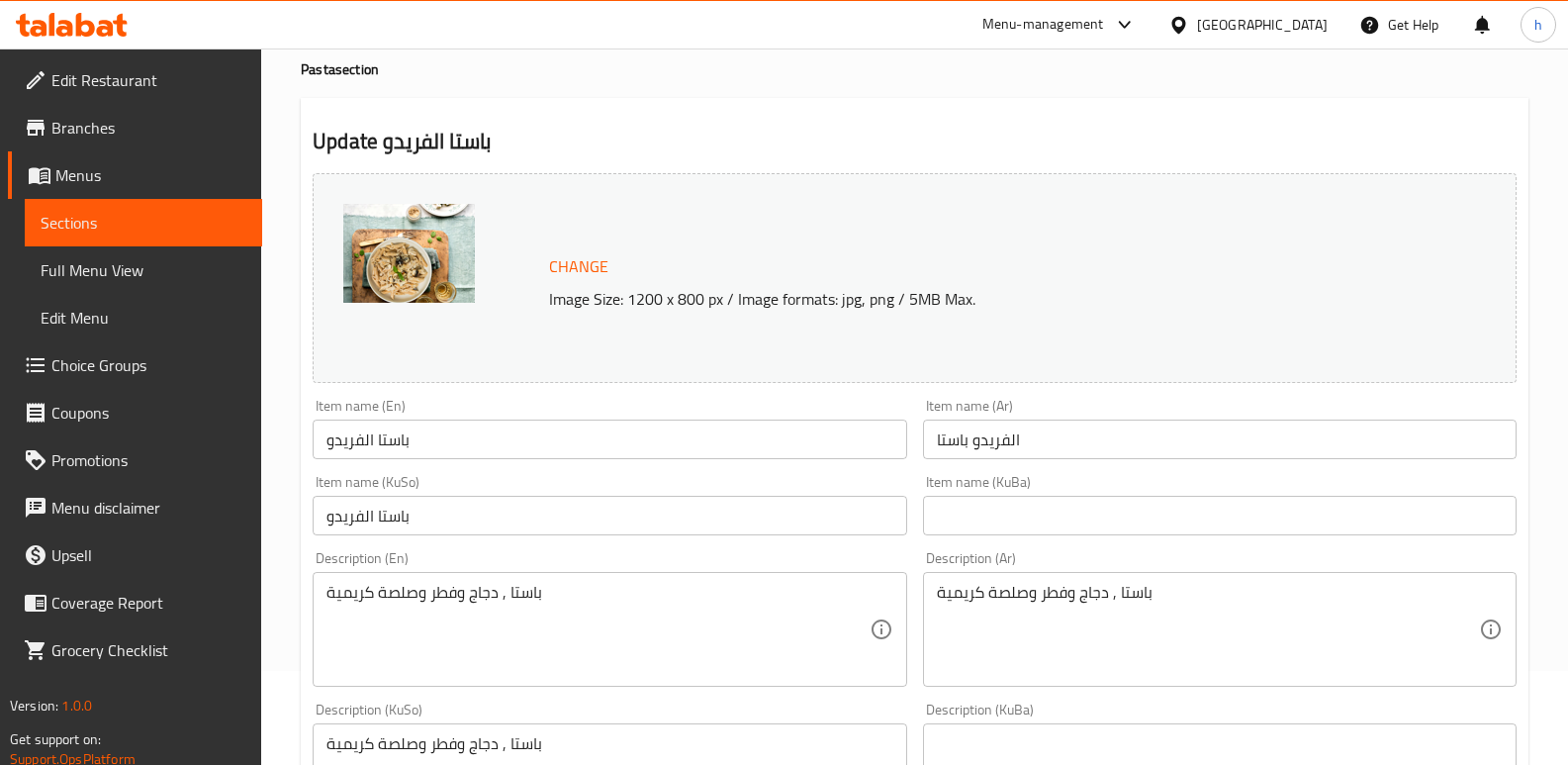
click at [1079, 435] on input "الفريدو باستا" at bounding box center [1219, 440] width 594 height 40
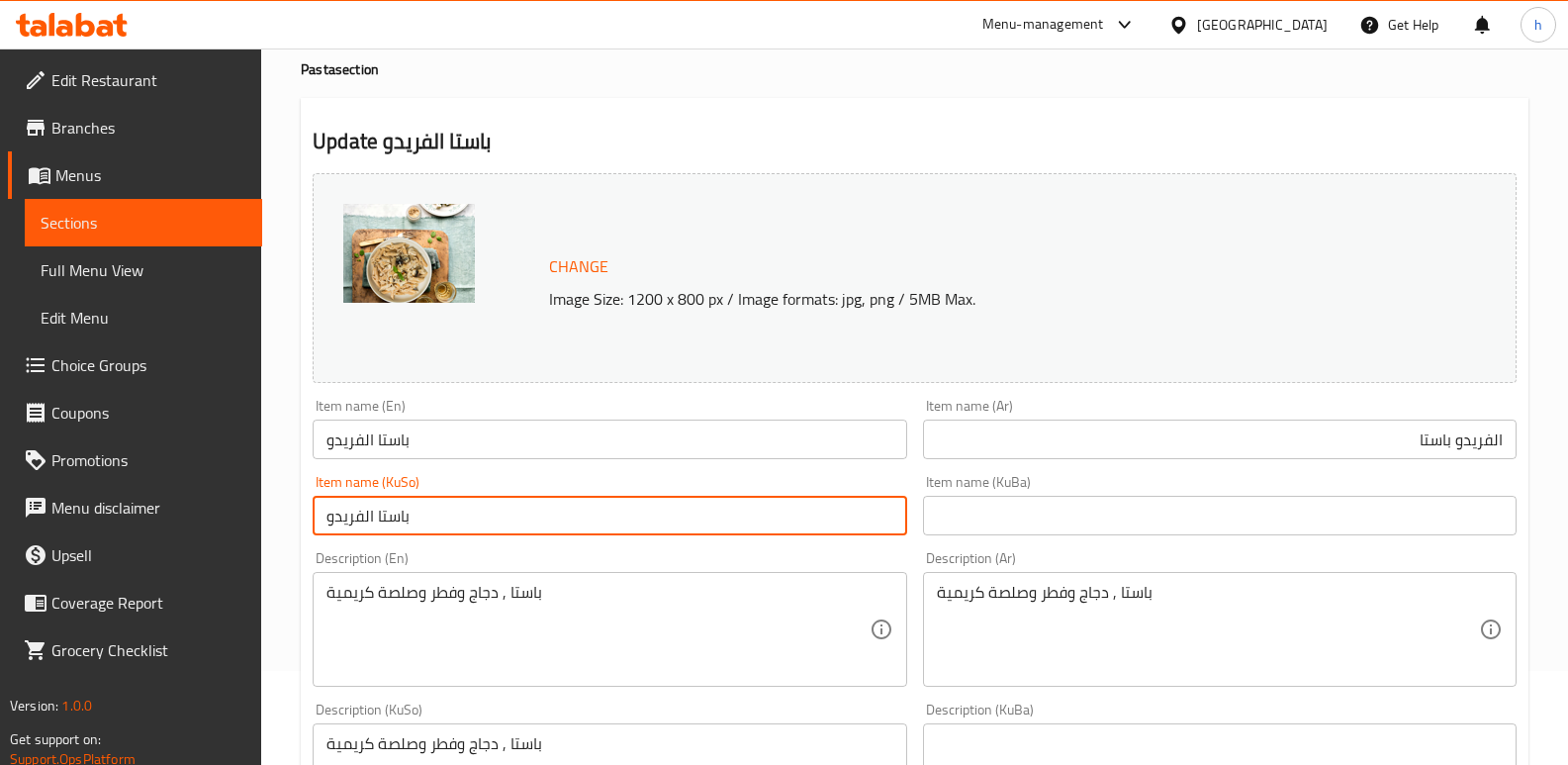
click at [654, 523] on input "باستا الفريدو" at bounding box center [609, 516] width 594 height 40
drag, startPoint x: 793, startPoint y: 512, endPoint x: 948, endPoint y: 522, distance: 155.3
click at [948, 522] on div "Change Image Size: 1200 x 800 px / Image formats: jpg, png / 5MB Max. Item name…" at bounding box center [914, 720] width 1220 height 1110
type input "پاستای ئەلفرێدۆ"
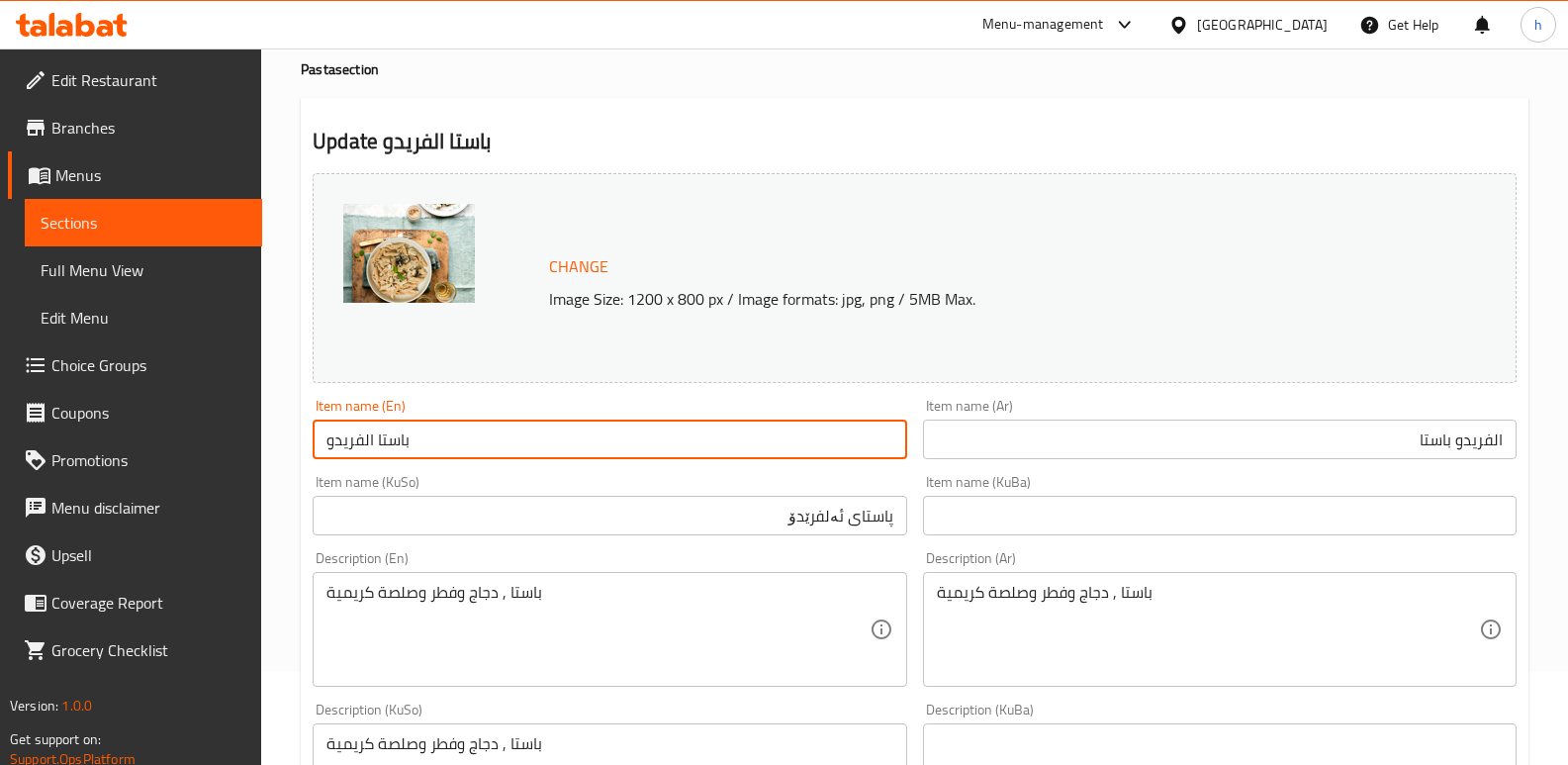
drag, startPoint x: 347, startPoint y: 442, endPoint x: 184, endPoint y: 390, distance: 171.1
click at [187, 398] on div "Edit Restaurant Branches Menus Sections Full Menu View Edit Menu Choice Groups …" at bounding box center [784, 757] width 1568 height 1607
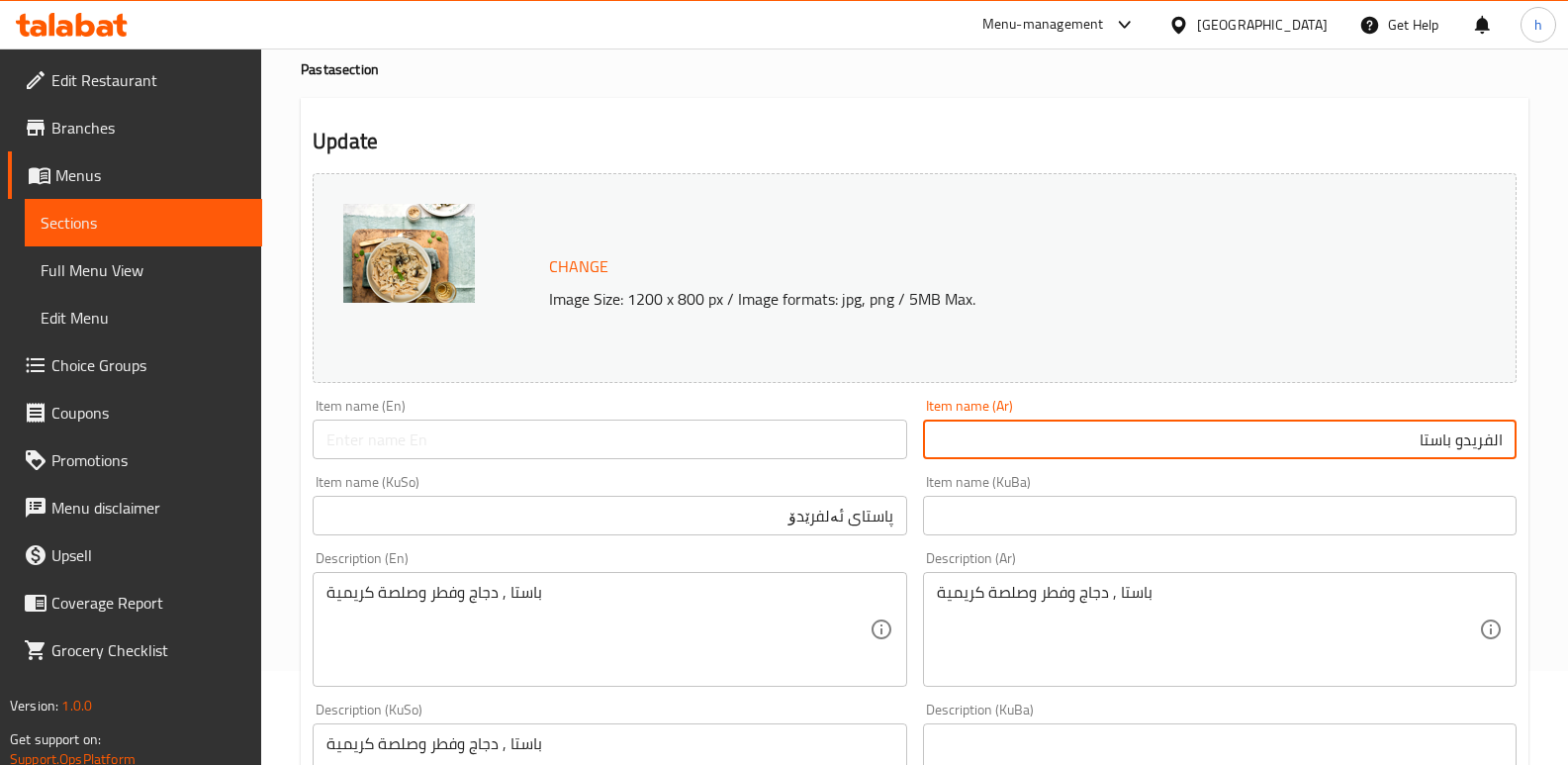
drag, startPoint x: 1411, startPoint y: 439, endPoint x: 1582, endPoint y: 450, distance: 171.4
click at [1568, 450] on html "​ Menu-management [GEOGRAPHIC_DATA] Get Help h Edit Restaurant Branches Menus S…" at bounding box center [784, 287] width 1568 height 765
drag, startPoint x: 730, startPoint y: 498, endPoint x: 1002, endPoint y: 521, distance: 273.0
click at [989, 541] on div "Change Image Size: 1200 x 800 px / Image formats: jpg, png / 5MB Max. Item name…" at bounding box center [914, 720] width 1220 height 1110
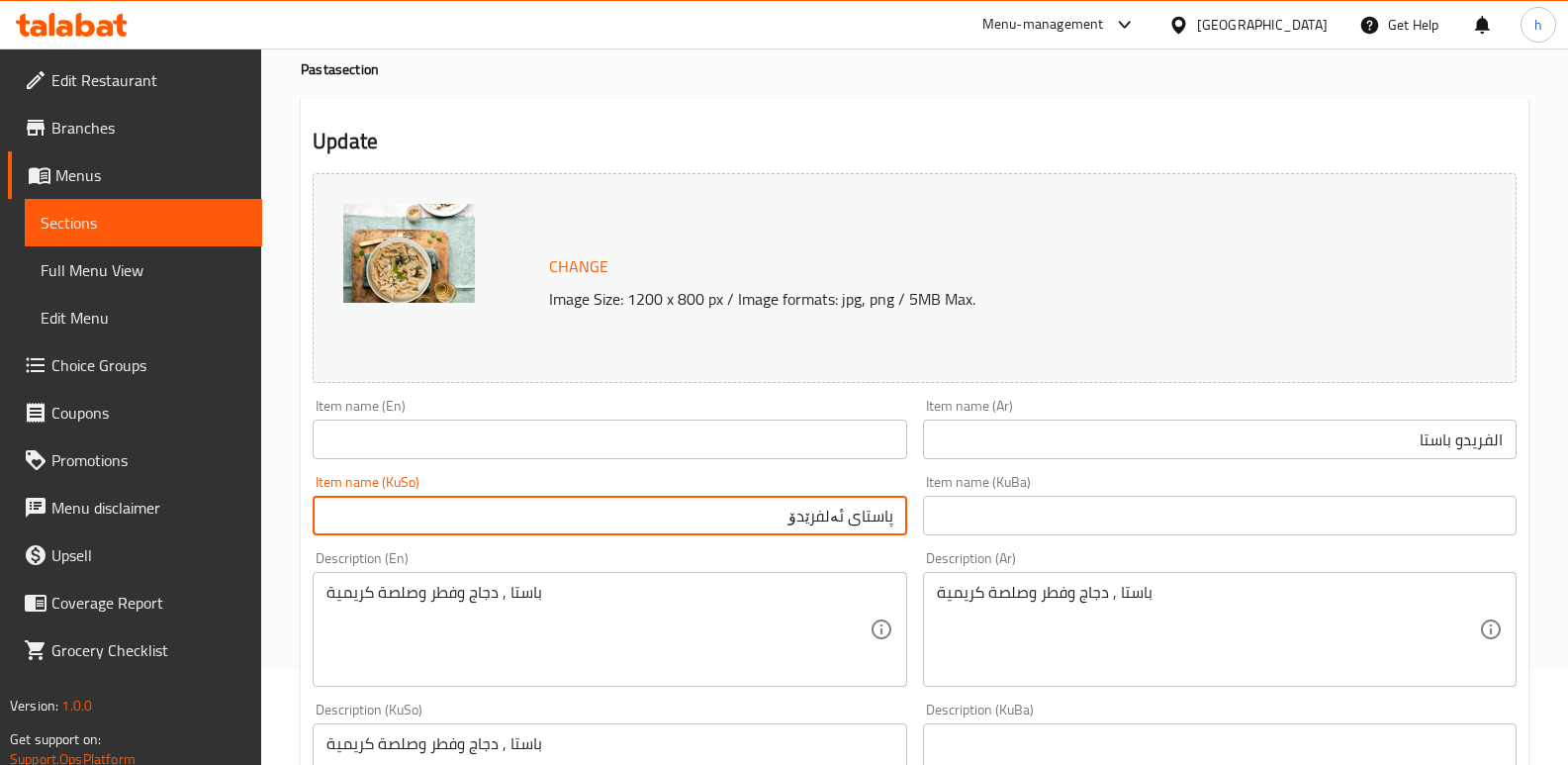
paste input "ئەلفرێدۆ پاستا"
type input "ئەلفرێدۆ پاستا"
click at [434, 445] on input "text" at bounding box center [609, 440] width 594 height 40
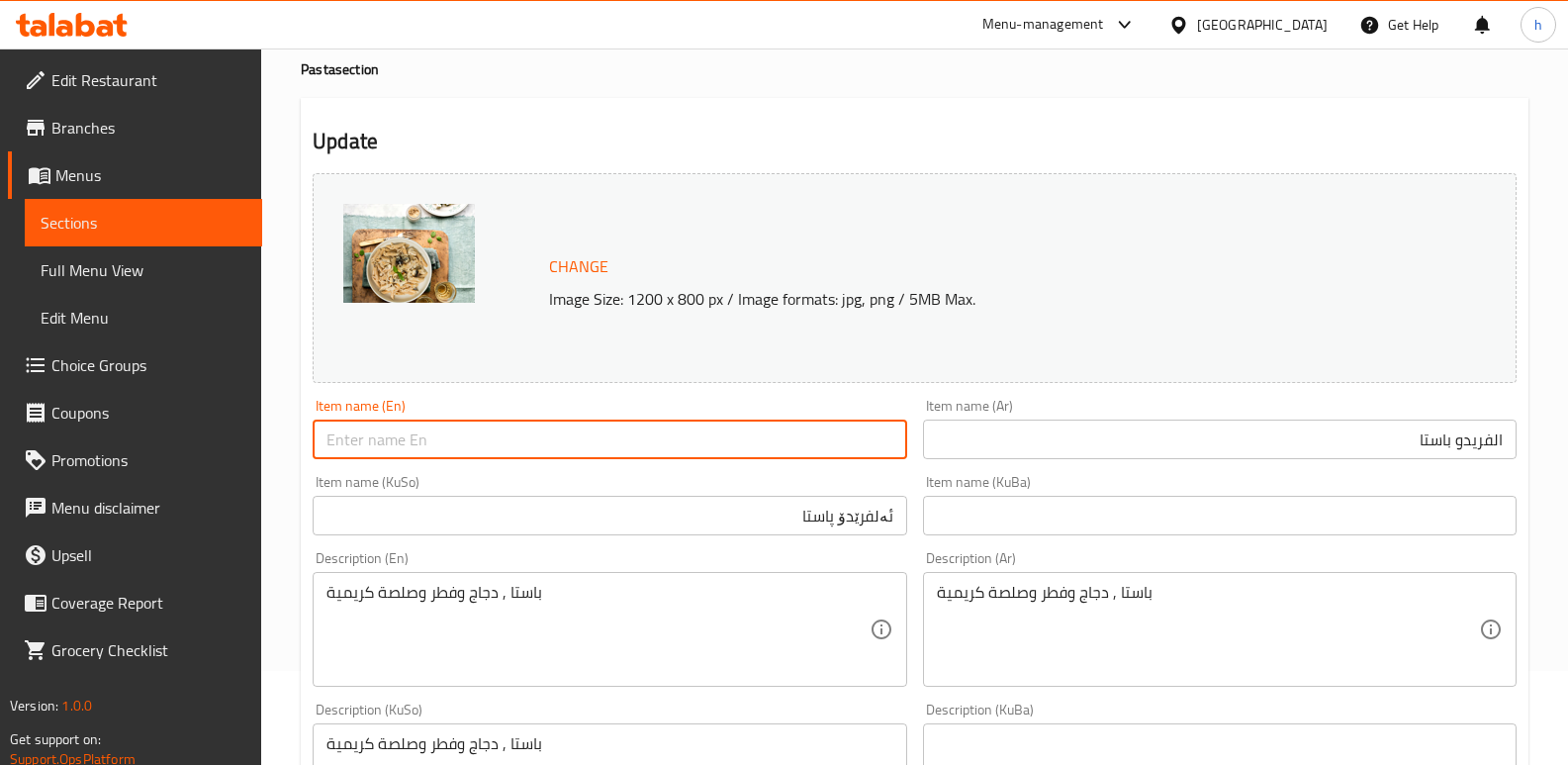
paste input "[PERSON_NAME]"
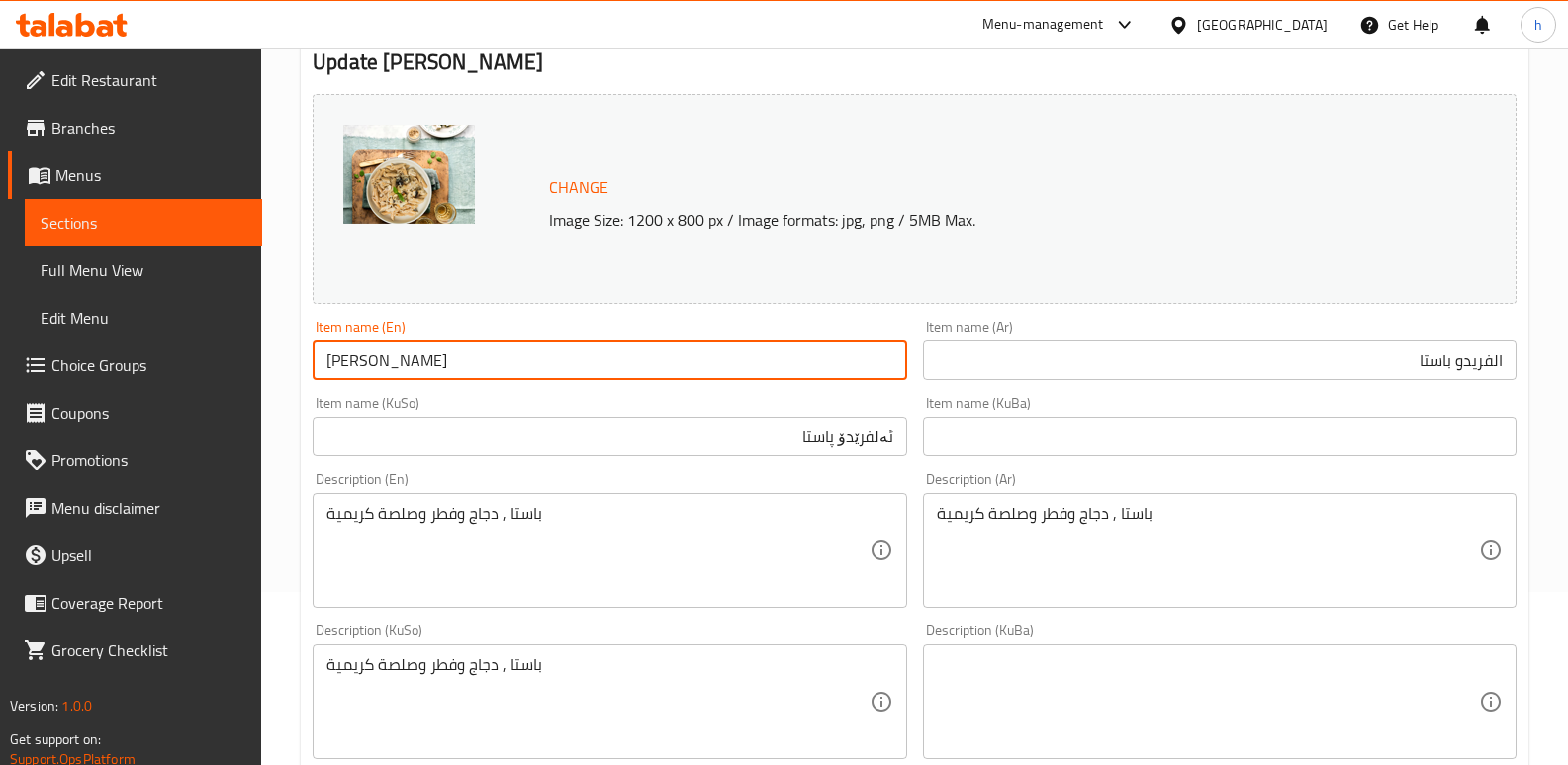
scroll to position [193, 0]
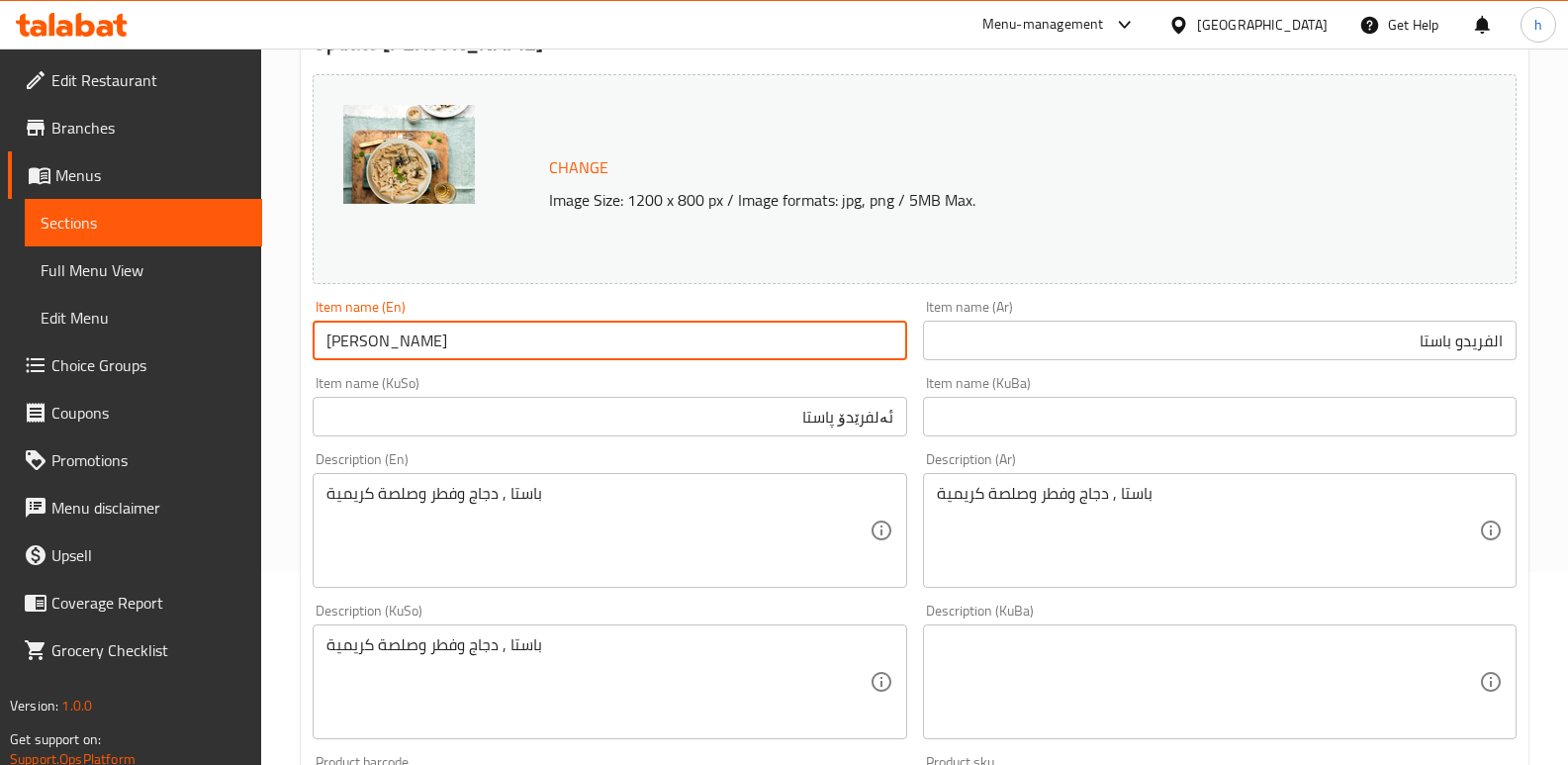
type input "[PERSON_NAME]"
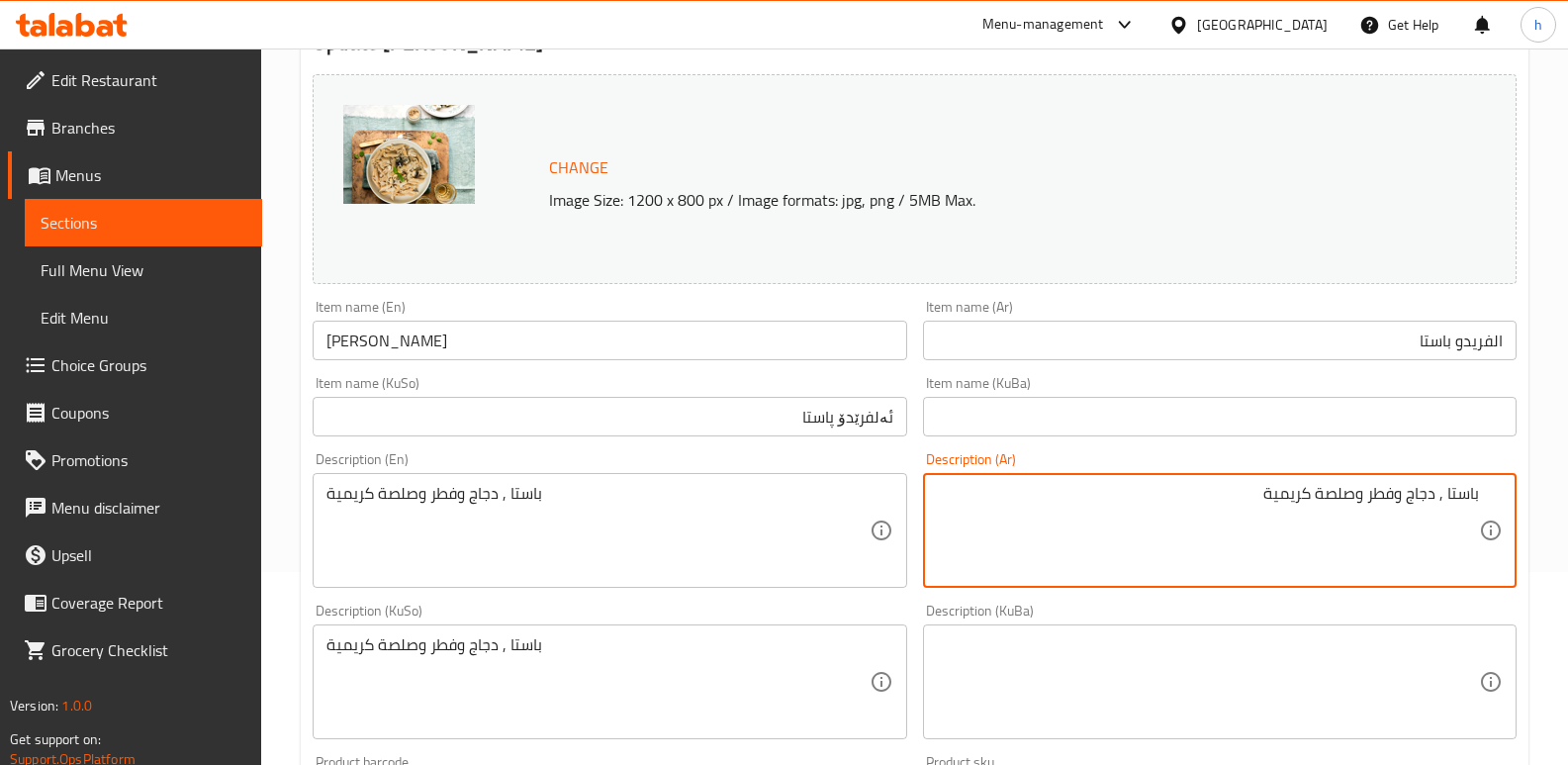
click at [1438, 495] on textarea "باستا , دجاج وفطر وصلصة كريمية" at bounding box center [1207, 531] width 542 height 95
click at [1401, 500] on textarea "باستا، دجاج وفطر وصلصة كريمية" at bounding box center [1207, 531] width 542 height 95
drag, startPoint x: 1280, startPoint y: 494, endPoint x: 1498, endPoint y: 504, distance: 218.2
click at [1498, 504] on div "باستا، دجاج، فطر وصلصة كريمية Description (Ar)" at bounding box center [1219, 530] width 594 height 114
type textarea "باستا، دجاج، فطر وصلصة كريمية"
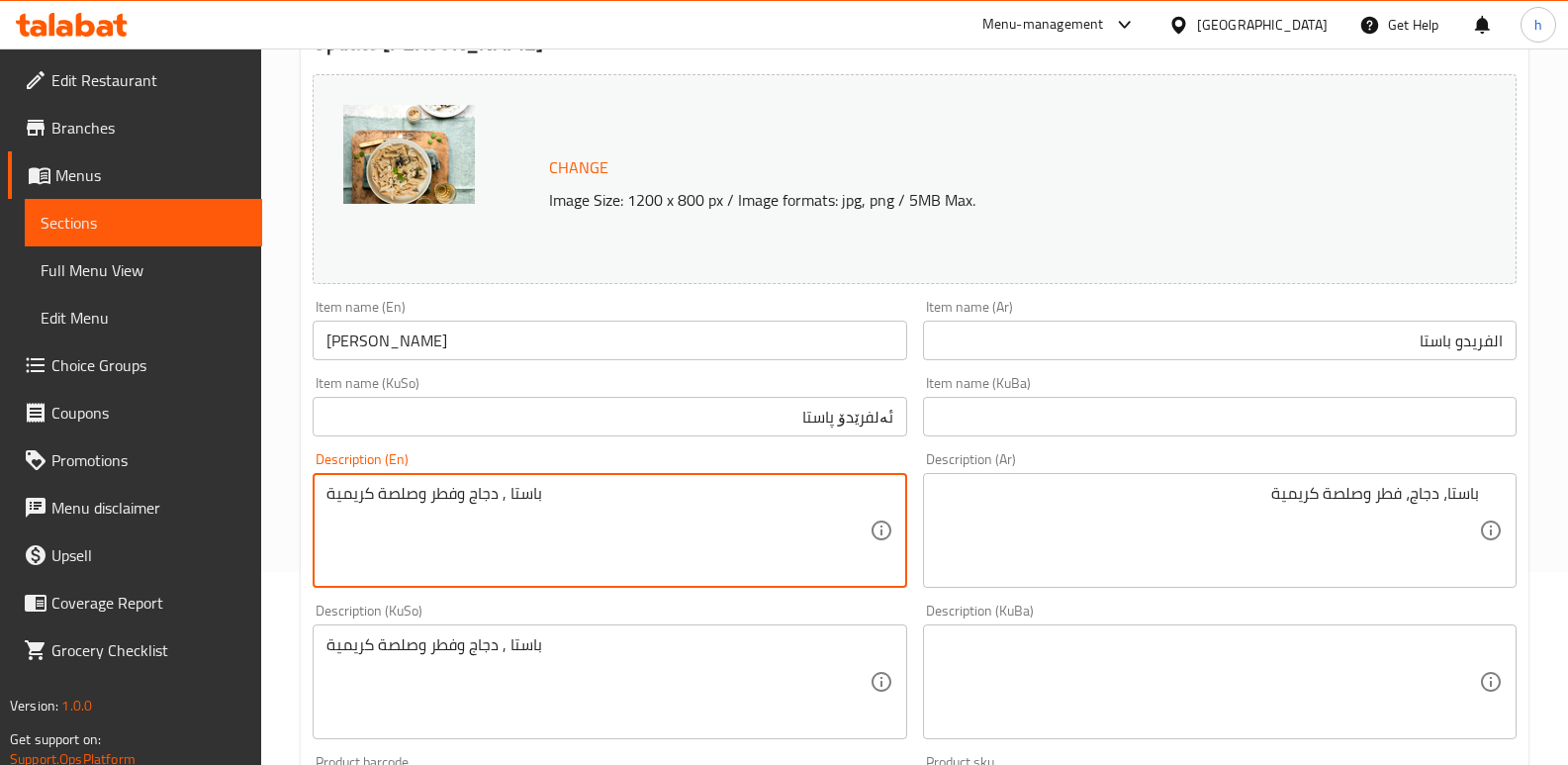
drag, startPoint x: 532, startPoint y: 506, endPoint x: 185, endPoint y: 443, distance: 352.7
paste textarea "Pasta, chicken, mushrooms and creamy sauce"
type textarea "Pasta, chicken, mushrooms and creamy sauce"
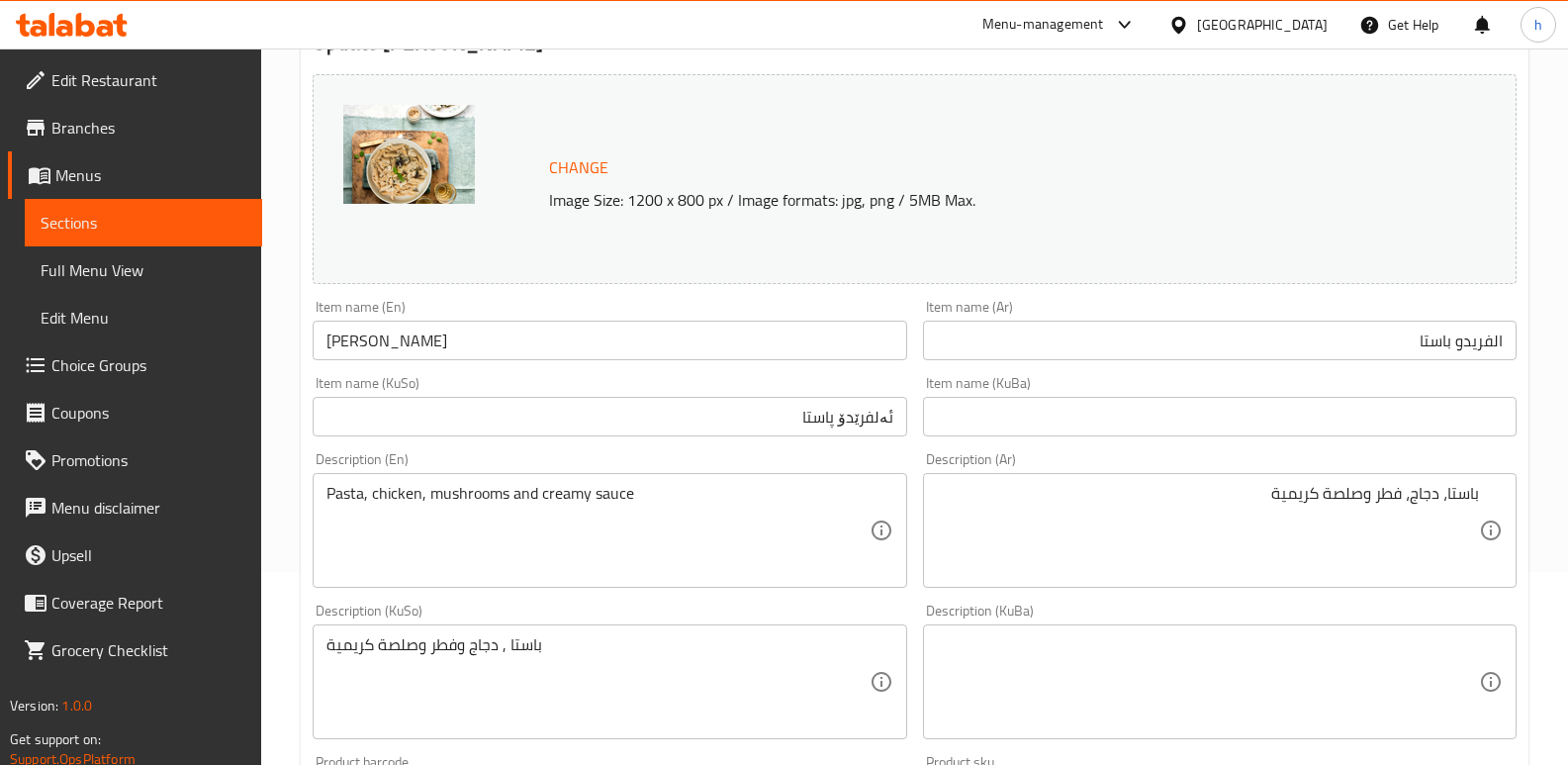
drag, startPoint x: 1567, startPoint y: 379, endPoint x: 1573, endPoint y: 422, distance: 43.4
click at [1568, 422] on html "​ Menu-management [GEOGRAPHIC_DATA] Get Help h Edit Restaurant Branches Menus S…" at bounding box center [784, 189] width 1568 height 765
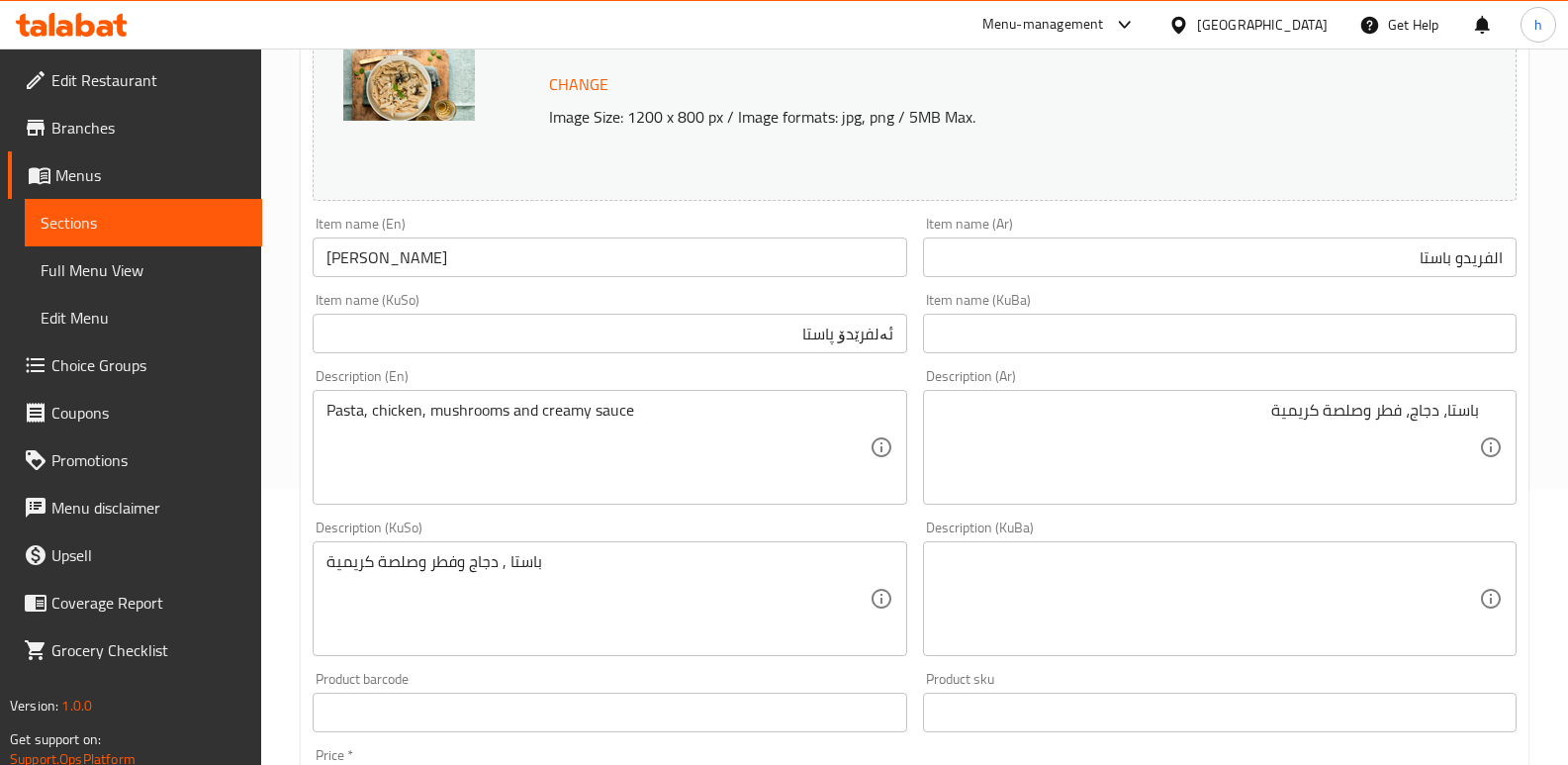
drag, startPoint x: 614, startPoint y: 563, endPoint x: 156, endPoint y: 409, distance: 483.2
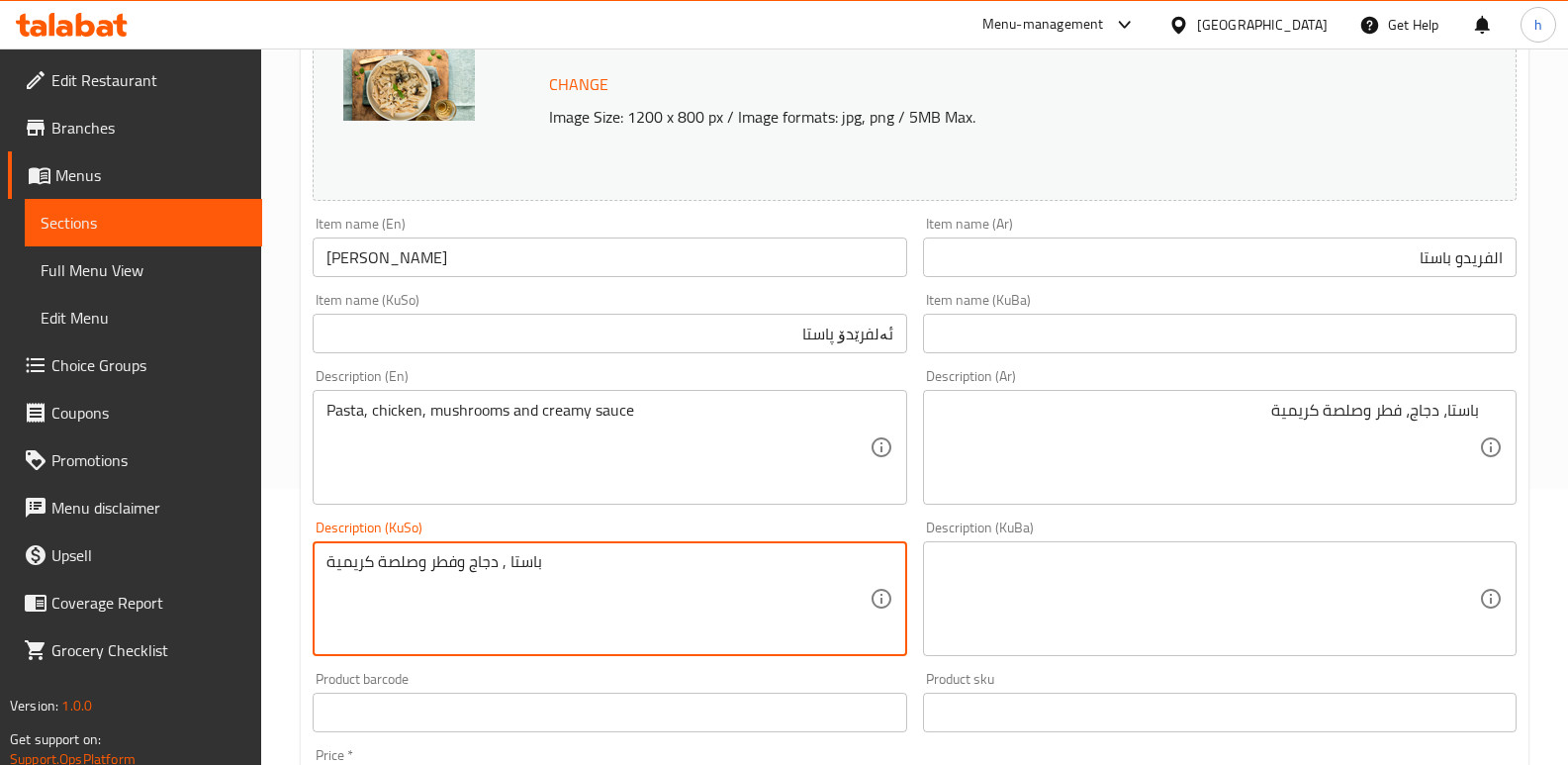
paste textarea "پاستا و مریشک و قارچک و سۆسی کرێمدار"
click at [827, 561] on textarea "پاستا و مریشک و قارچک و سۆسی کرێمدار" at bounding box center [597, 599] width 542 height 95
type textarea "پاستا، مریشک، قارچک و سۆسی کرێمدار"
click at [485, 254] on input "[PERSON_NAME]" at bounding box center [609, 258] width 594 height 40
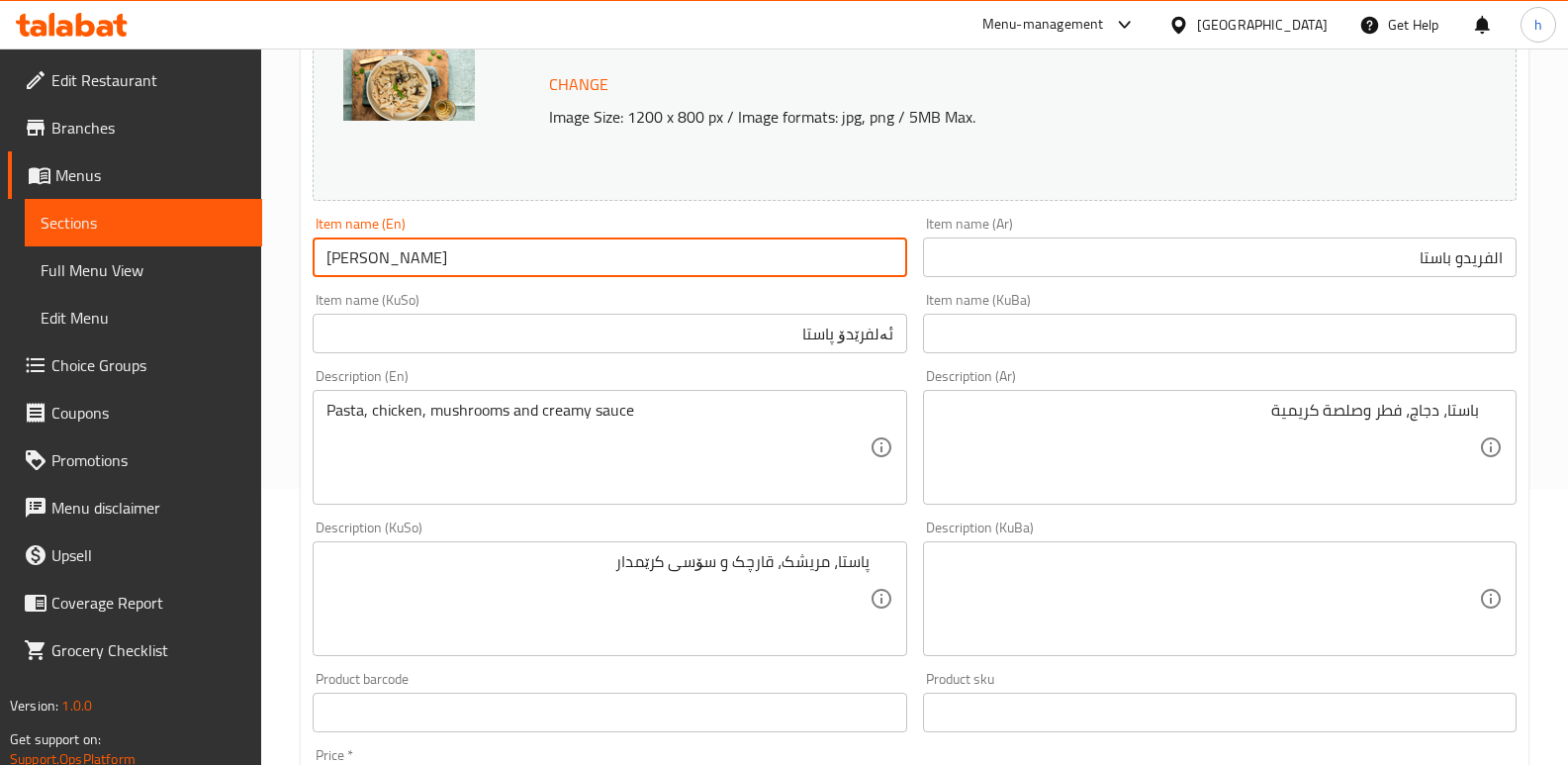
type input "[PERSON_NAME]"
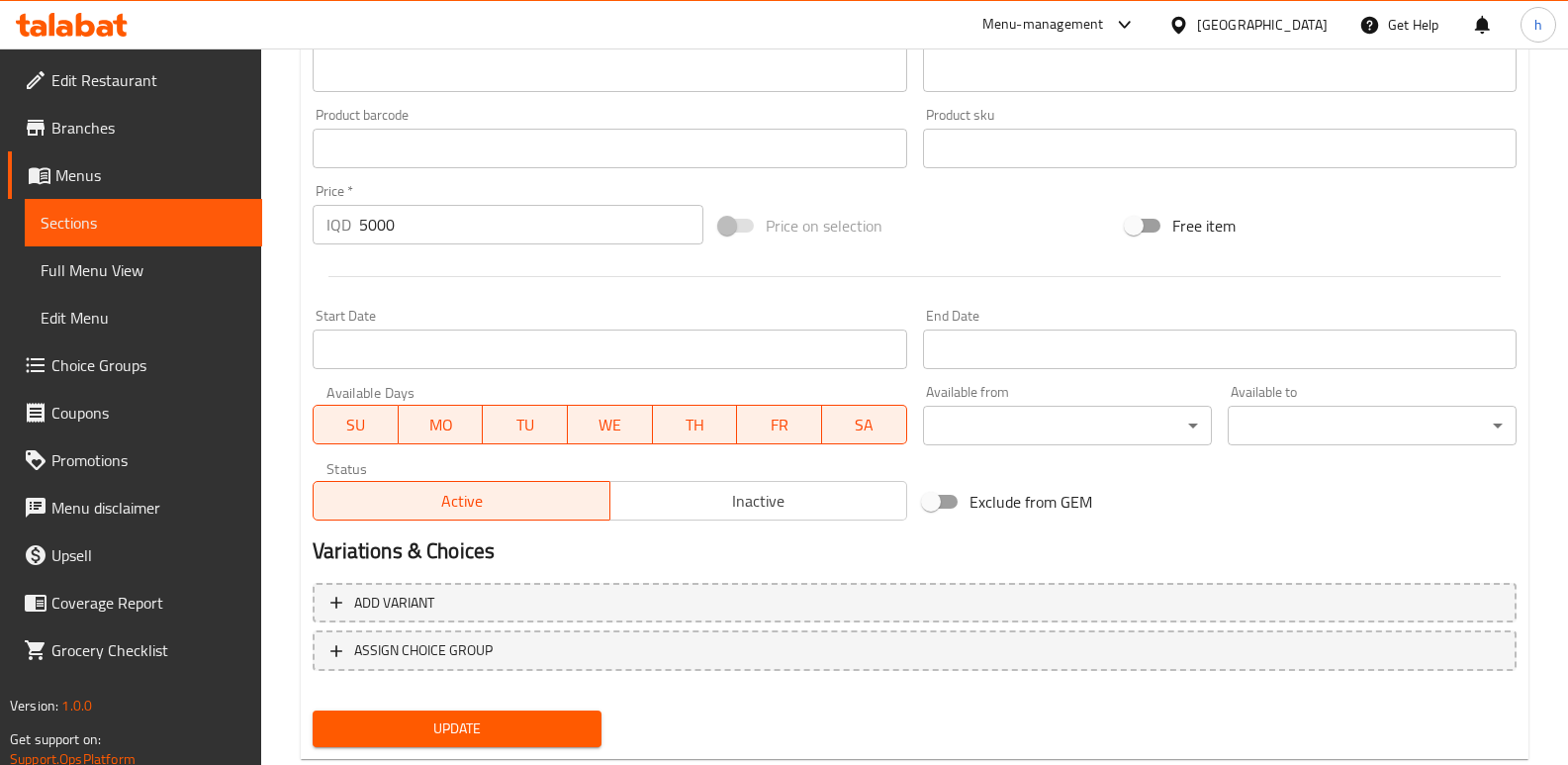
scroll to position [890, 0]
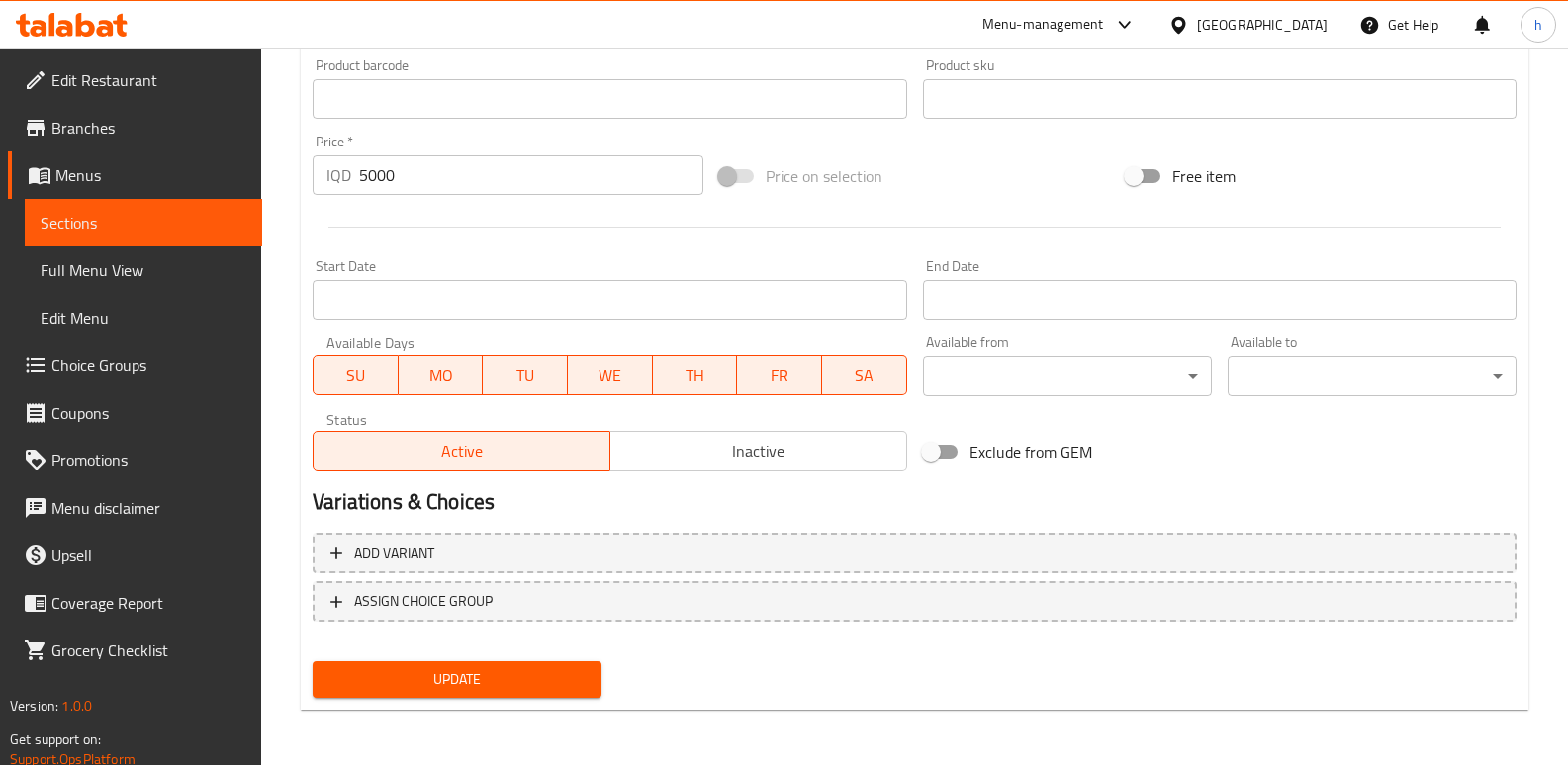
click at [571, 676] on span "Update" at bounding box center [456, 679] width 258 height 25
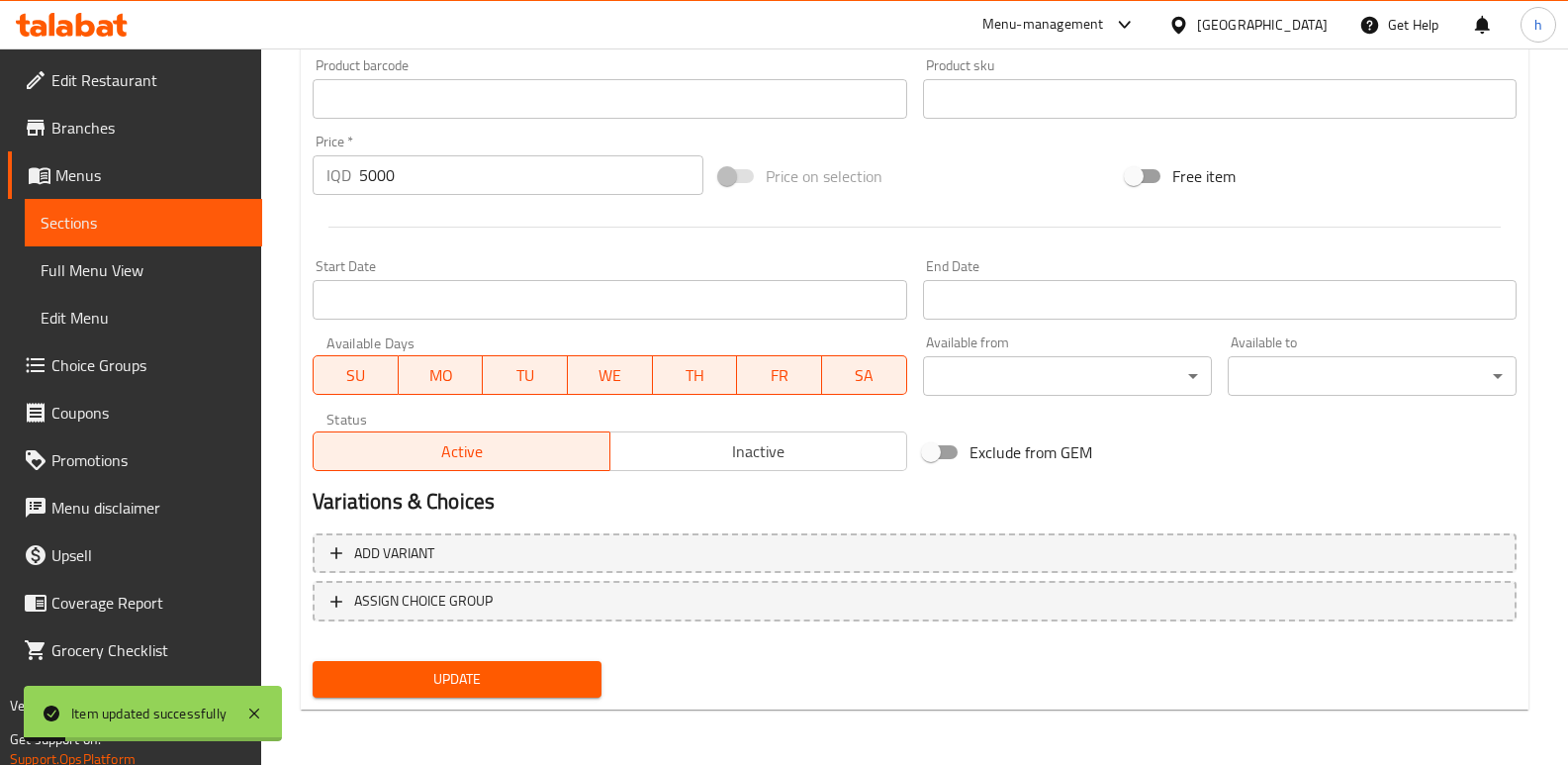
click at [162, 215] on span "Sections" at bounding box center [143, 223] width 206 height 24
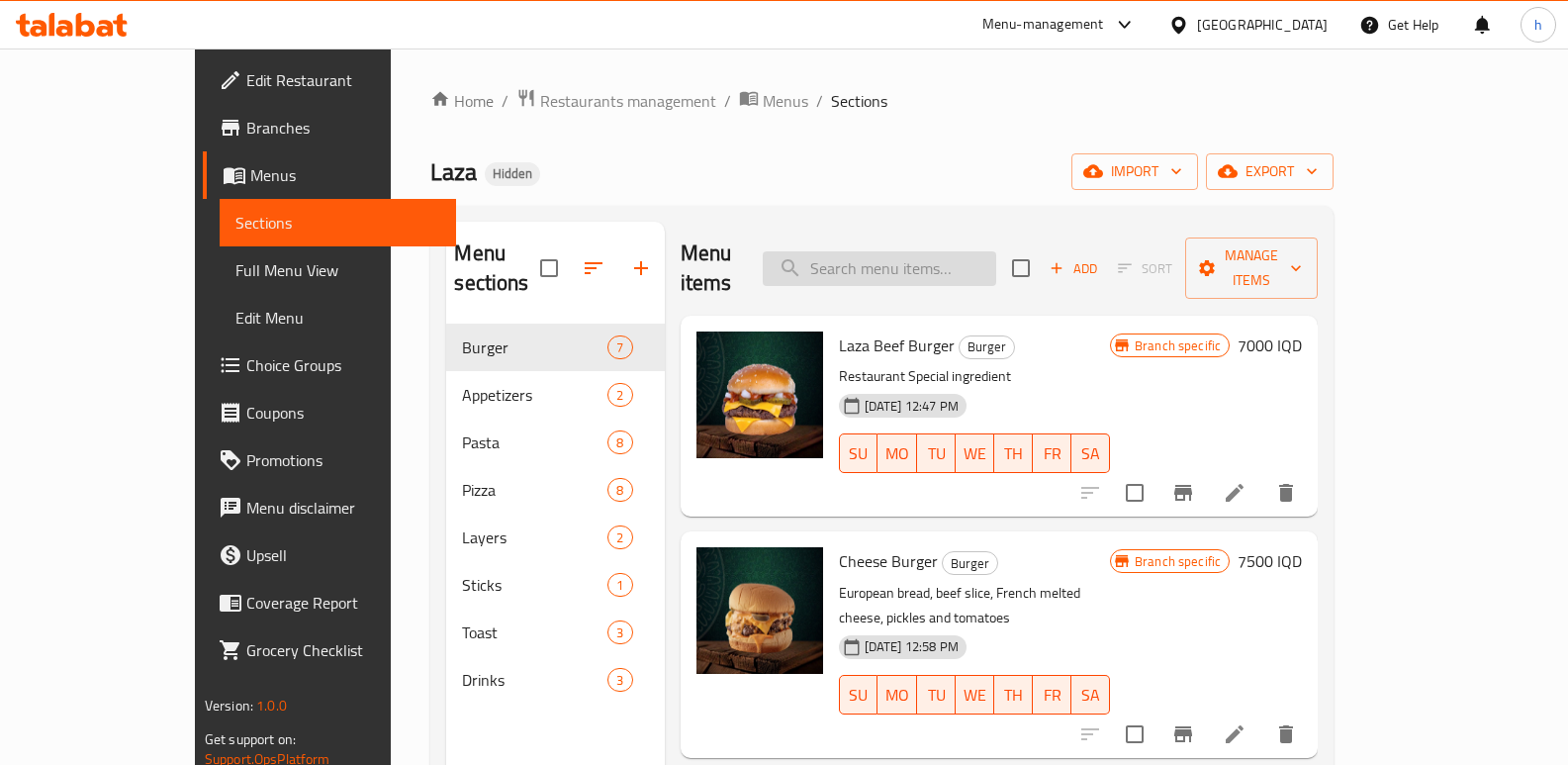
click at [947, 252] on input "search" at bounding box center [879, 269] width 234 height 35
paste input "پاستا و مریشک و قارچک و سۆسی کرێمدار"
type input "پاستا و مریشک و قارچک و سۆسی کرێمدار"
paste input "[PERSON_NAME]"
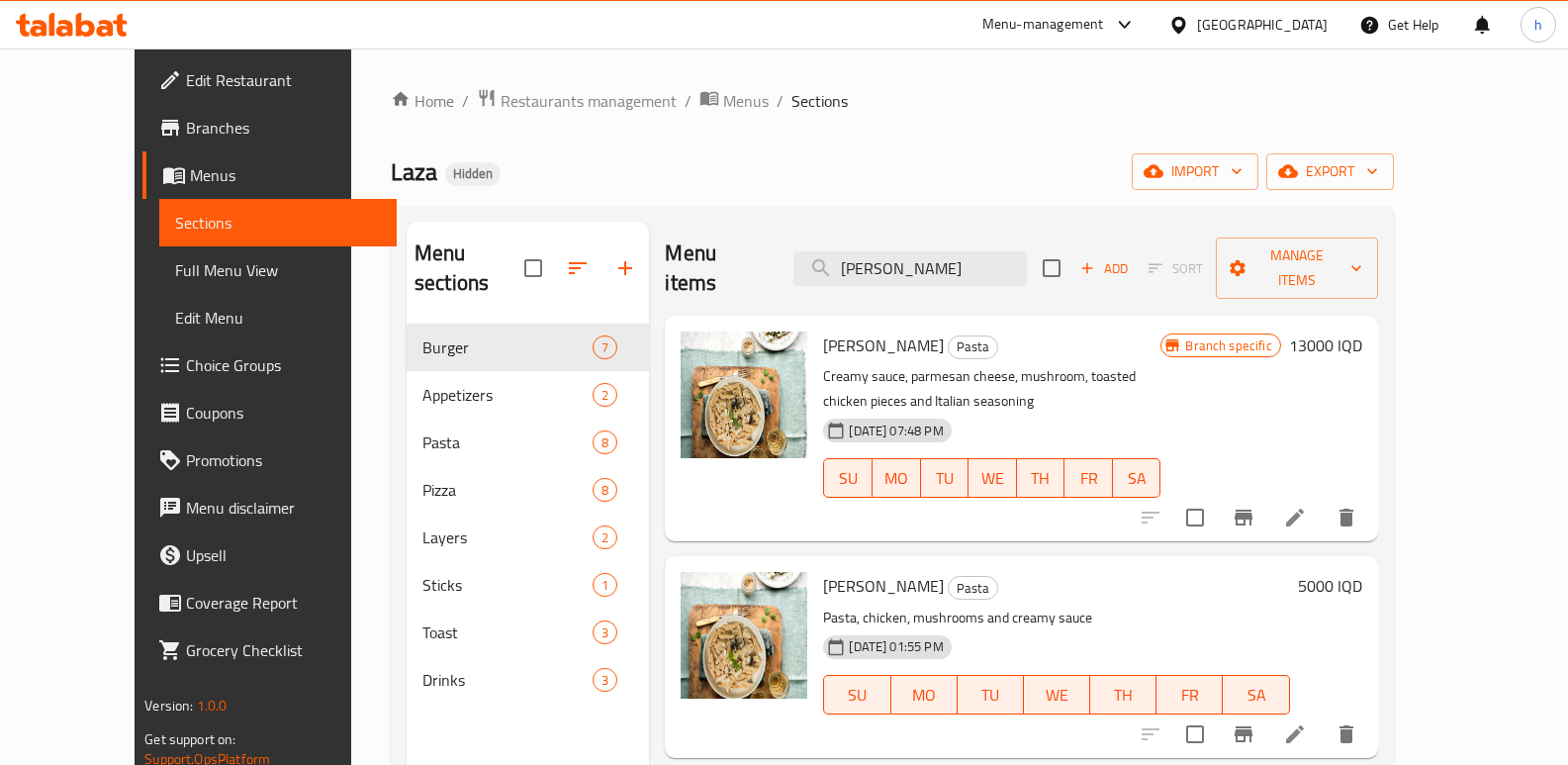
scroll to position [50, 0]
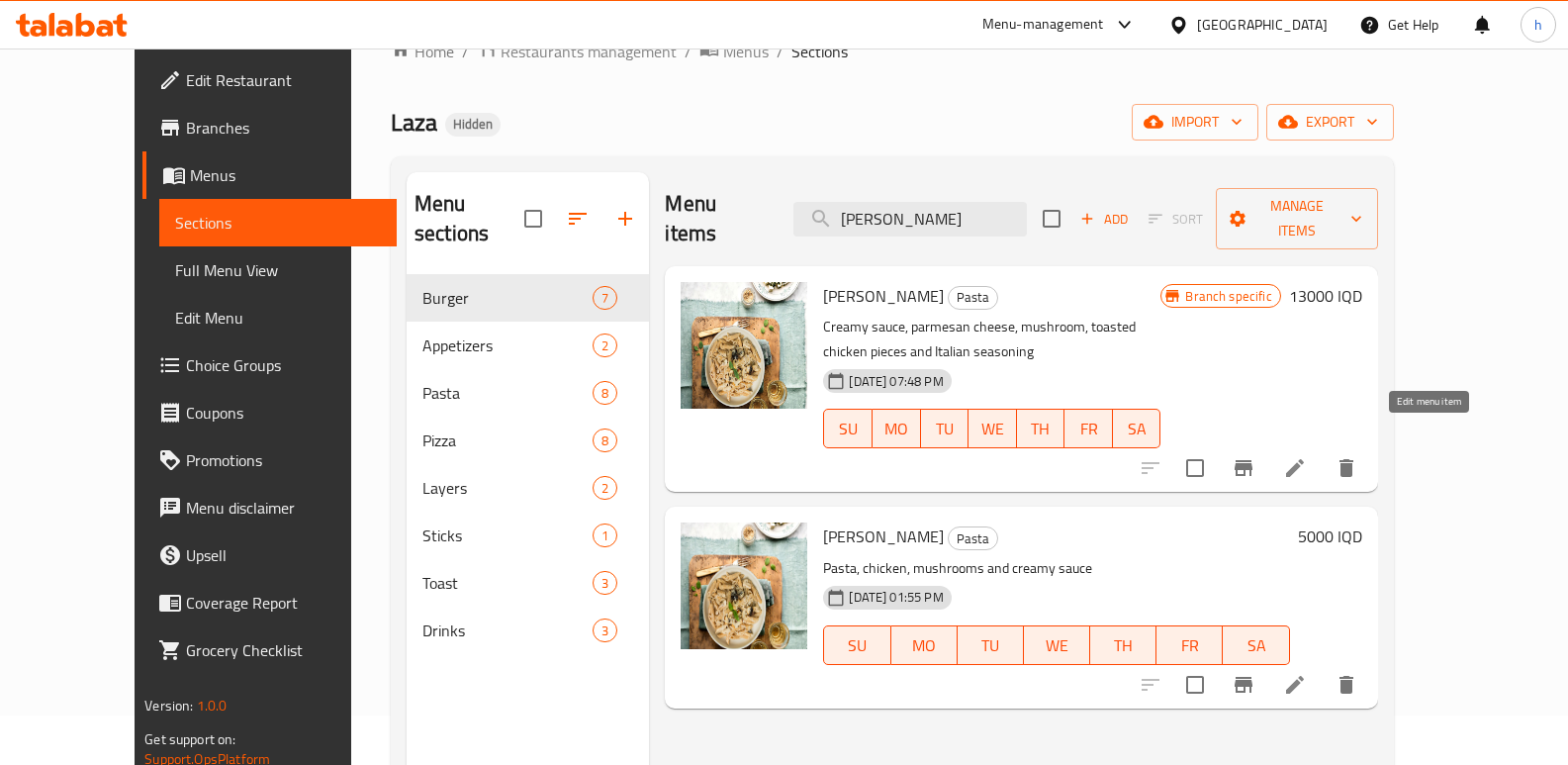
type input "[PERSON_NAME]"
click at [1305, 460] on icon at bounding box center [1296, 469] width 18 height 18
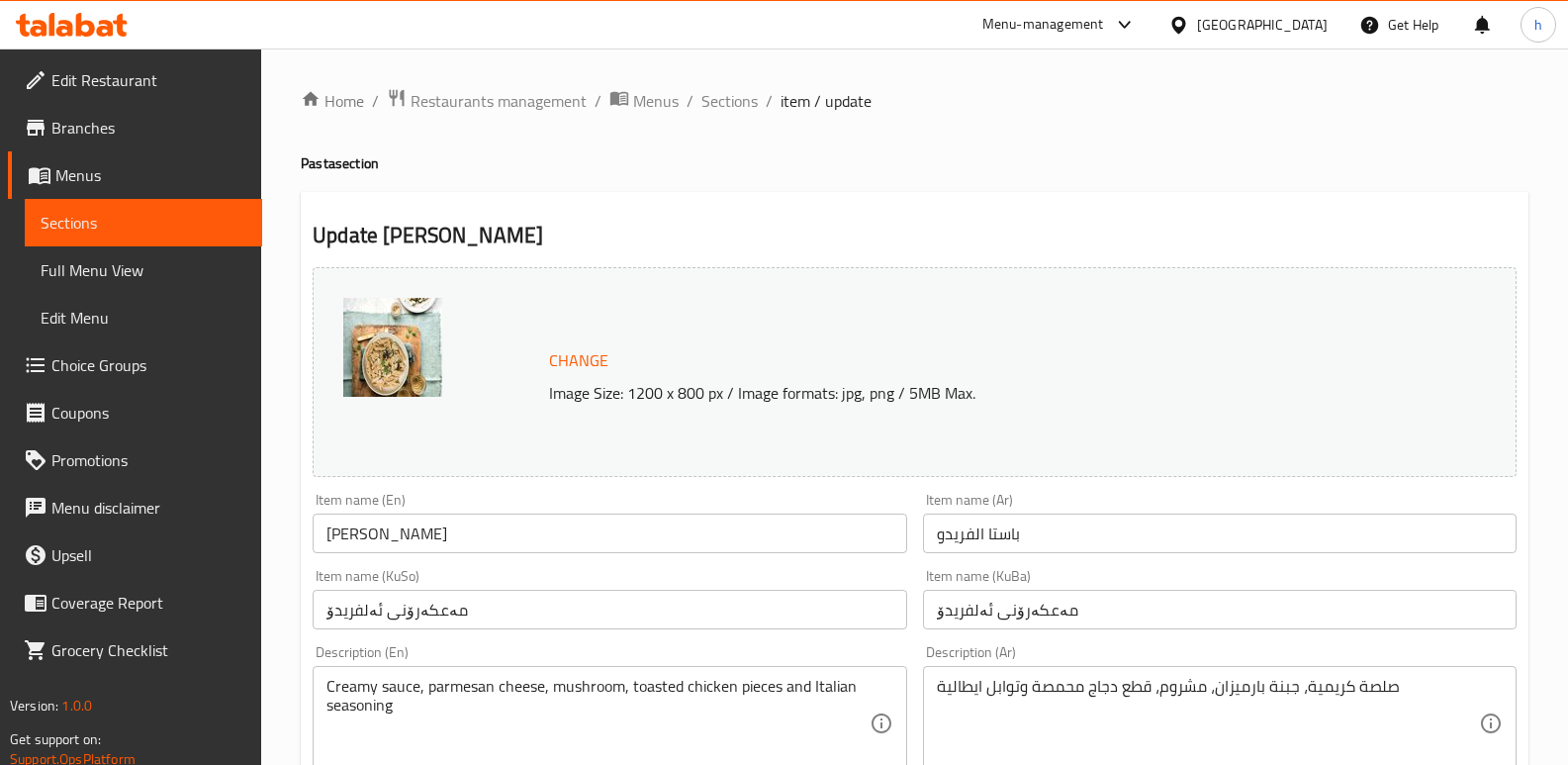
click at [503, 525] on input "[PERSON_NAME]" at bounding box center [609, 533] width 594 height 40
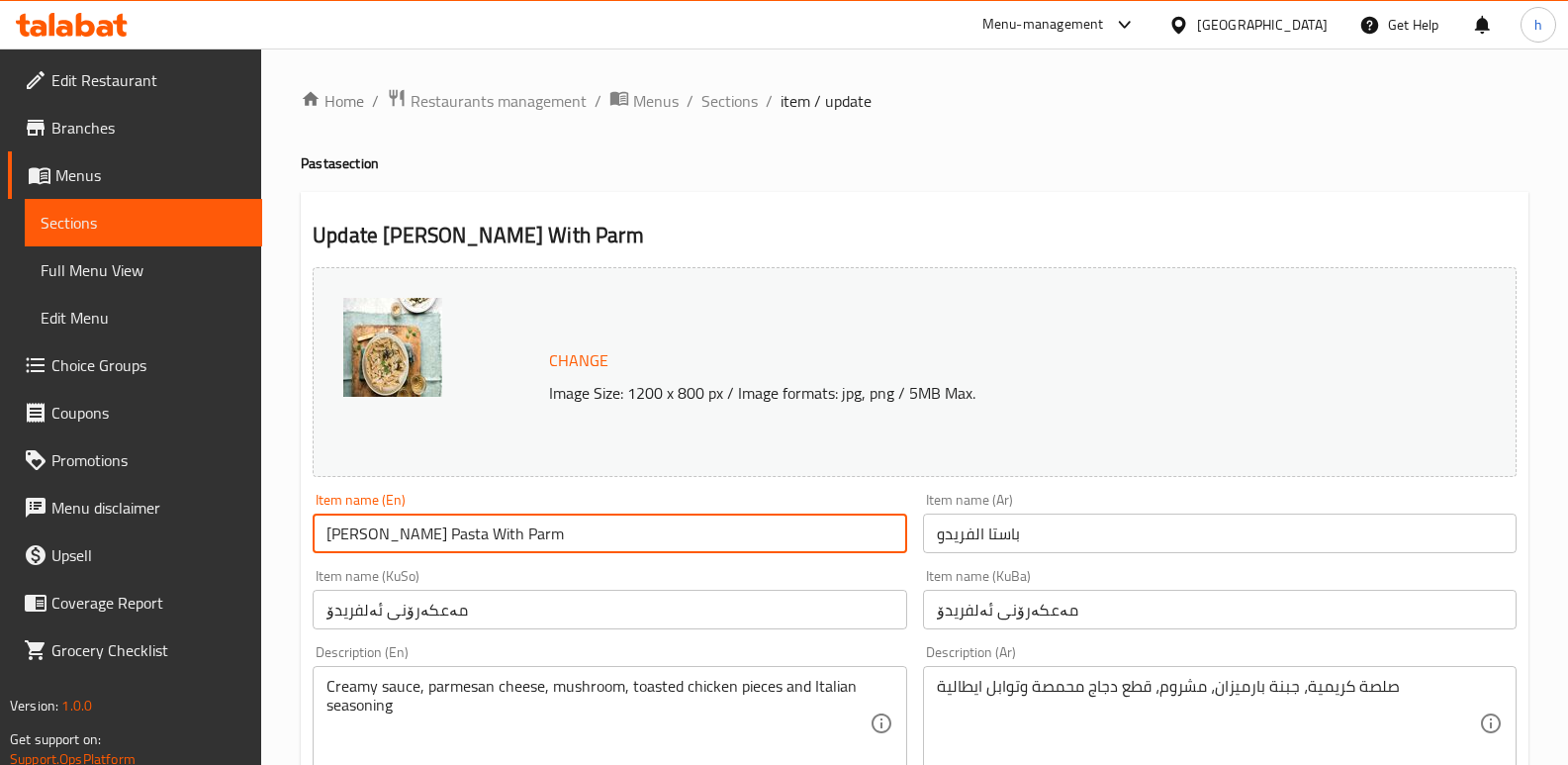
click at [462, 683] on textarea "Creamy sauce, parmesan cheese, mushroom, toasted chicken pieces and Italian sea…" at bounding box center [597, 724] width 542 height 95
drag, startPoint x: 496, startPoint y: 538, endPoint x: 454, endPoint y: 527, distance: 43.4
click at [454, 527] on input "[PERSON_NAME] Pasta With Parm" at bounding box center [609, 533] width 594 height 40
paste input "parmesan"
click at [466, 534] on input "[PERSON_NAME] With parmesan" at bounding box center [609, 533] width 594 height 40
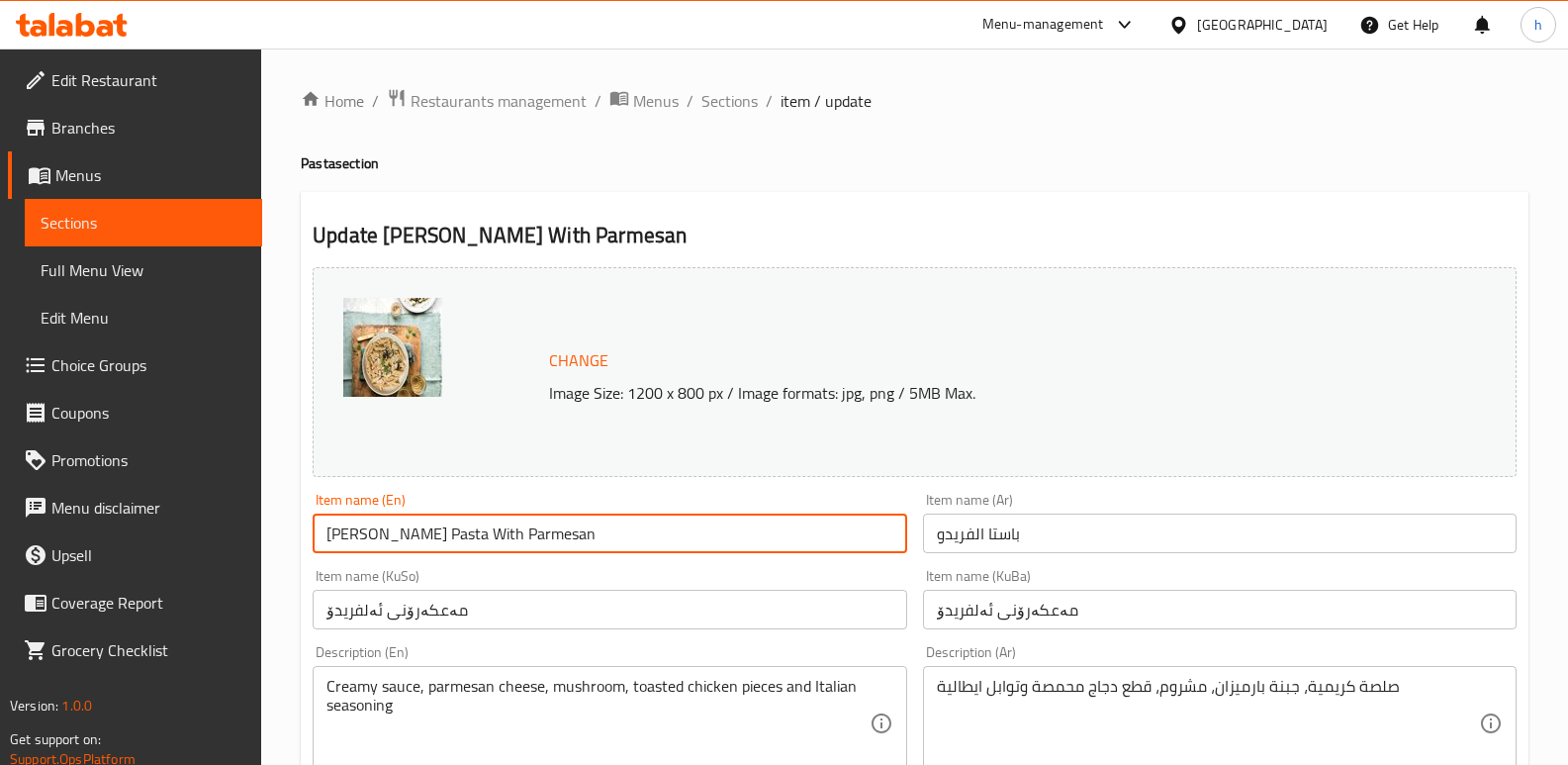
type input "[PERSON_NAME] Pasta With Parmesan"
click at [1156, 515] on input "باستا الفريدو" at bounding box center [1219, 533] width 594 height 40
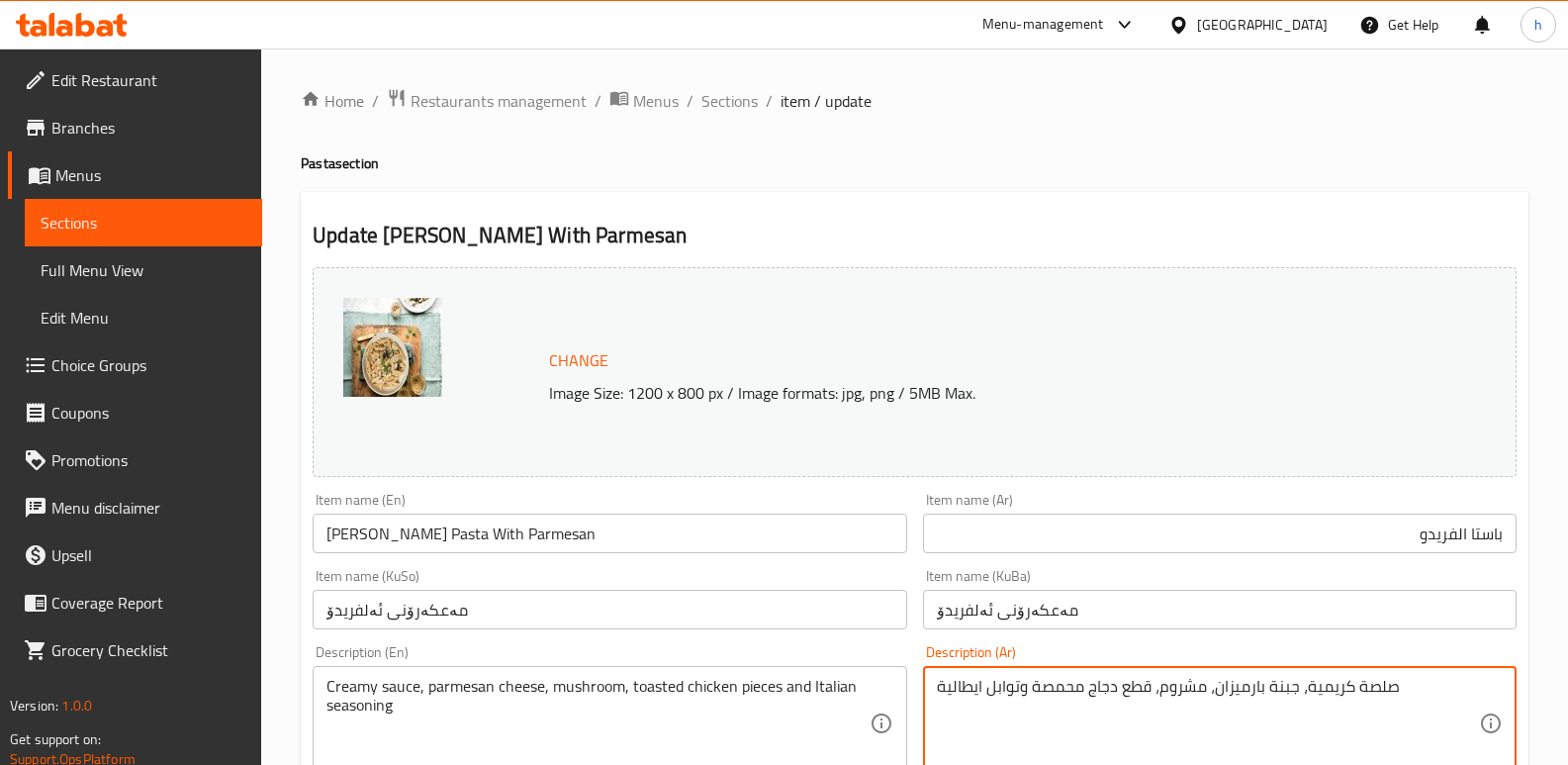
drag, startPoint x: 1213, startPoint y: 691, endPoint x: 1294, endPoint y: 681, distance: 81.6
click at [1300, 568] on div "Item name (KuBa) مەعکەرۆنی ئەلفریدۆ Item name (KuBa)" at bounding box center [1219, 599] width 610 height 77
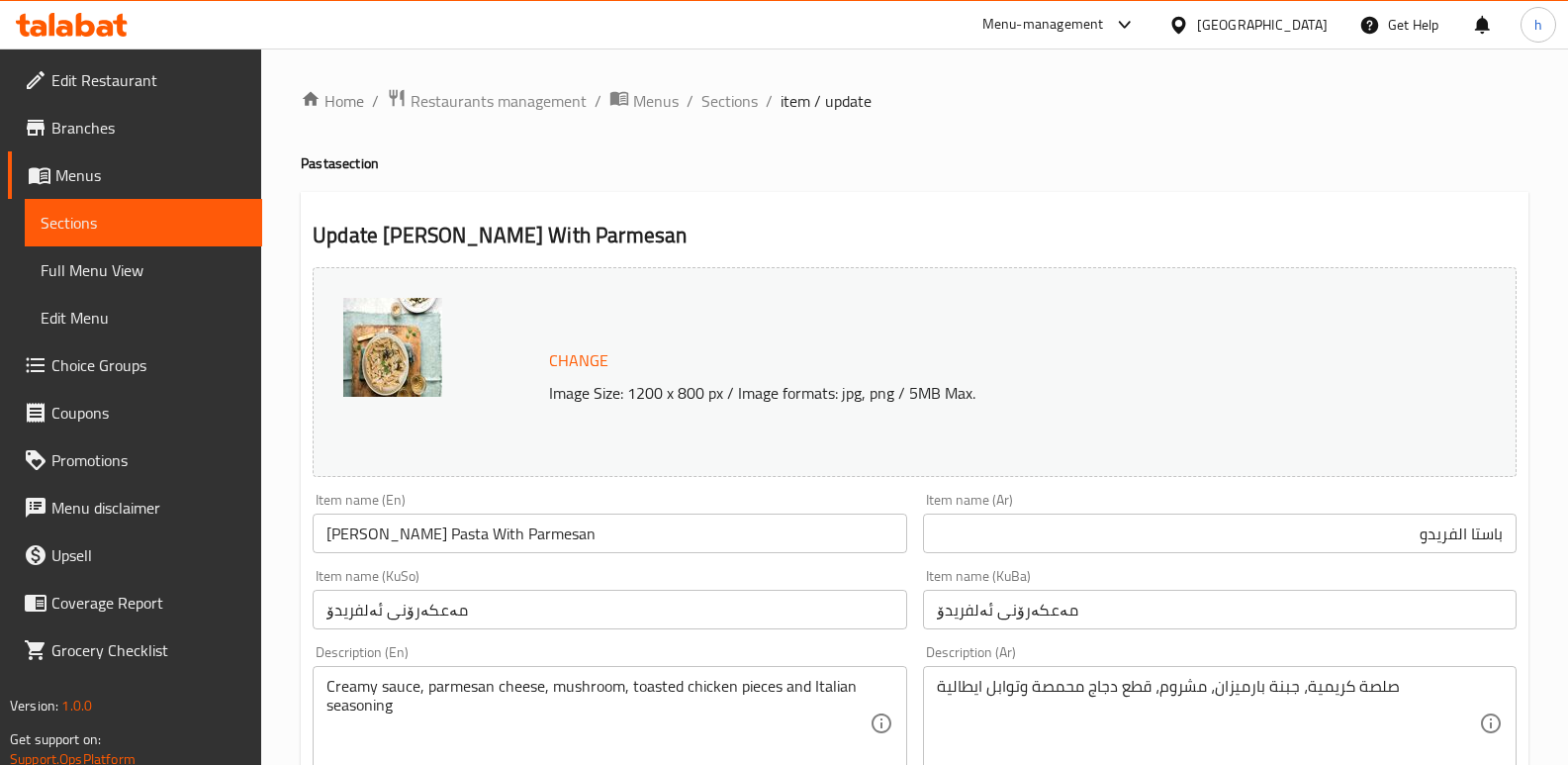
click at [1308, 530] on input "باستا الفريدو" at bounding box center [1219, 533] width 594 height 40
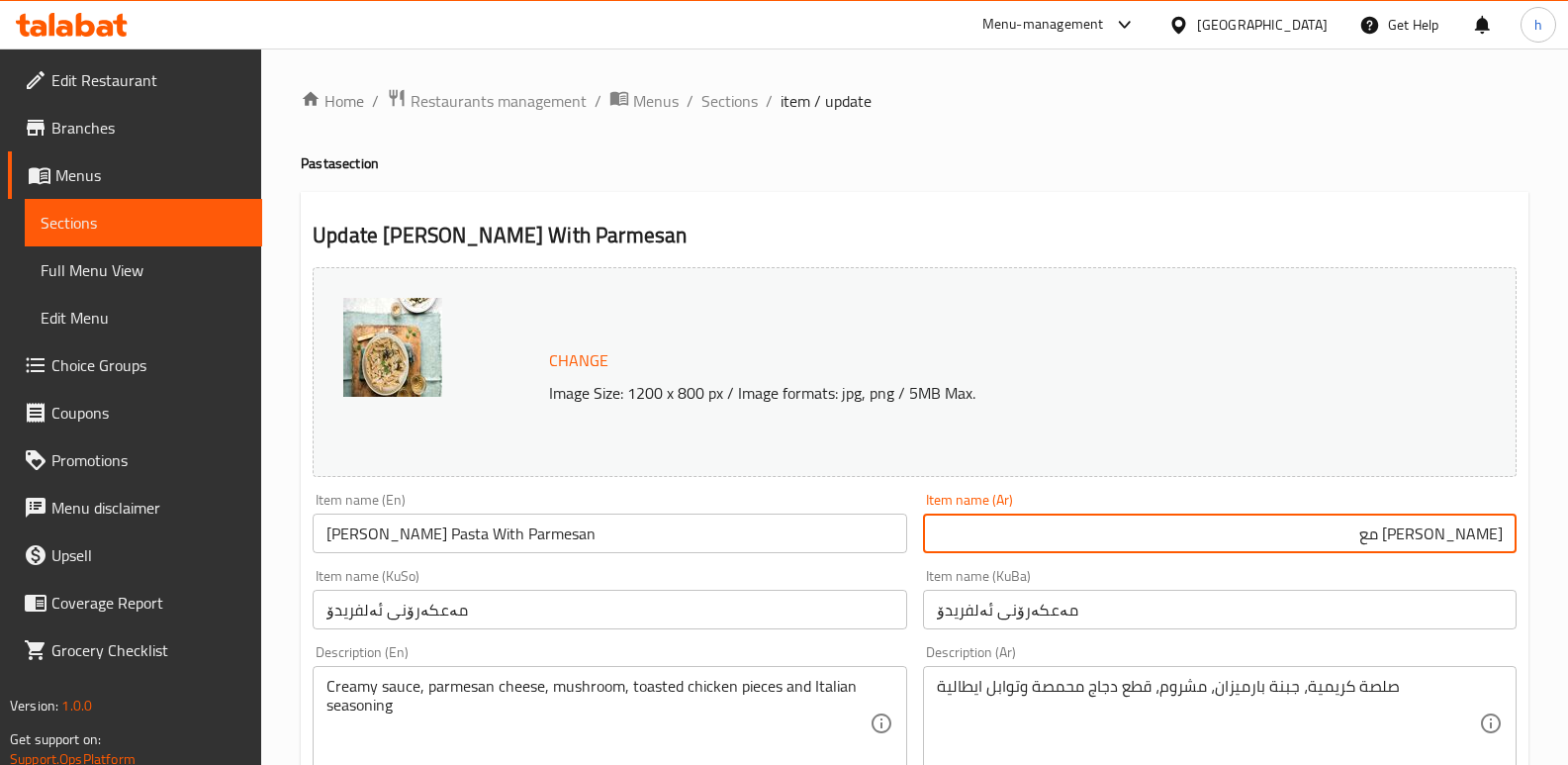
paste input "جبنة بارميزان"
type input "[PERSON_NAME] مع جبنة بارميزان"
click at [1239, 611] on input "مەعکەرۆنی ئەلفریدۆ" at bounding box center [1219, 610] width 594 height 40
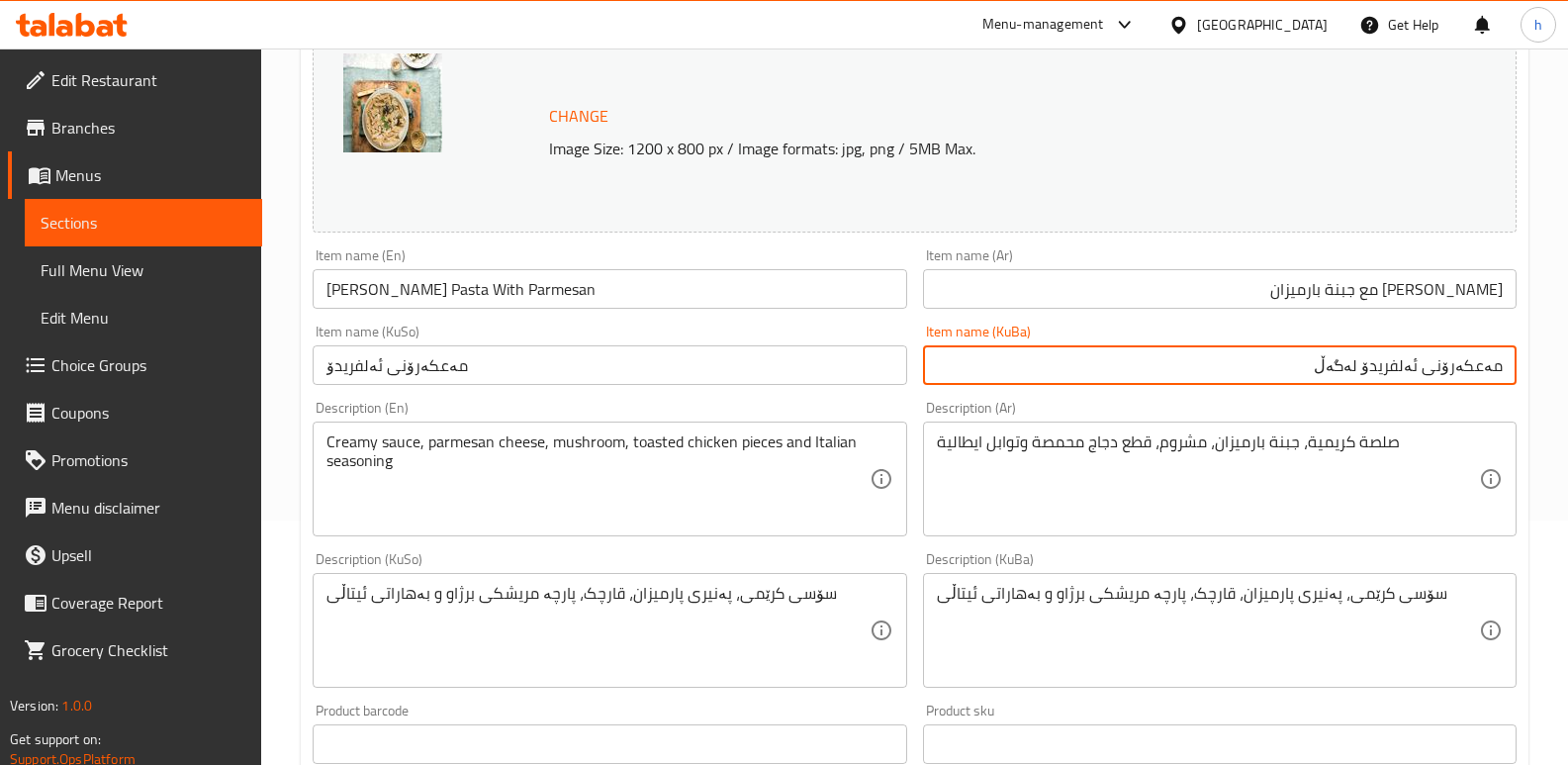
scroll to position [250, 0]
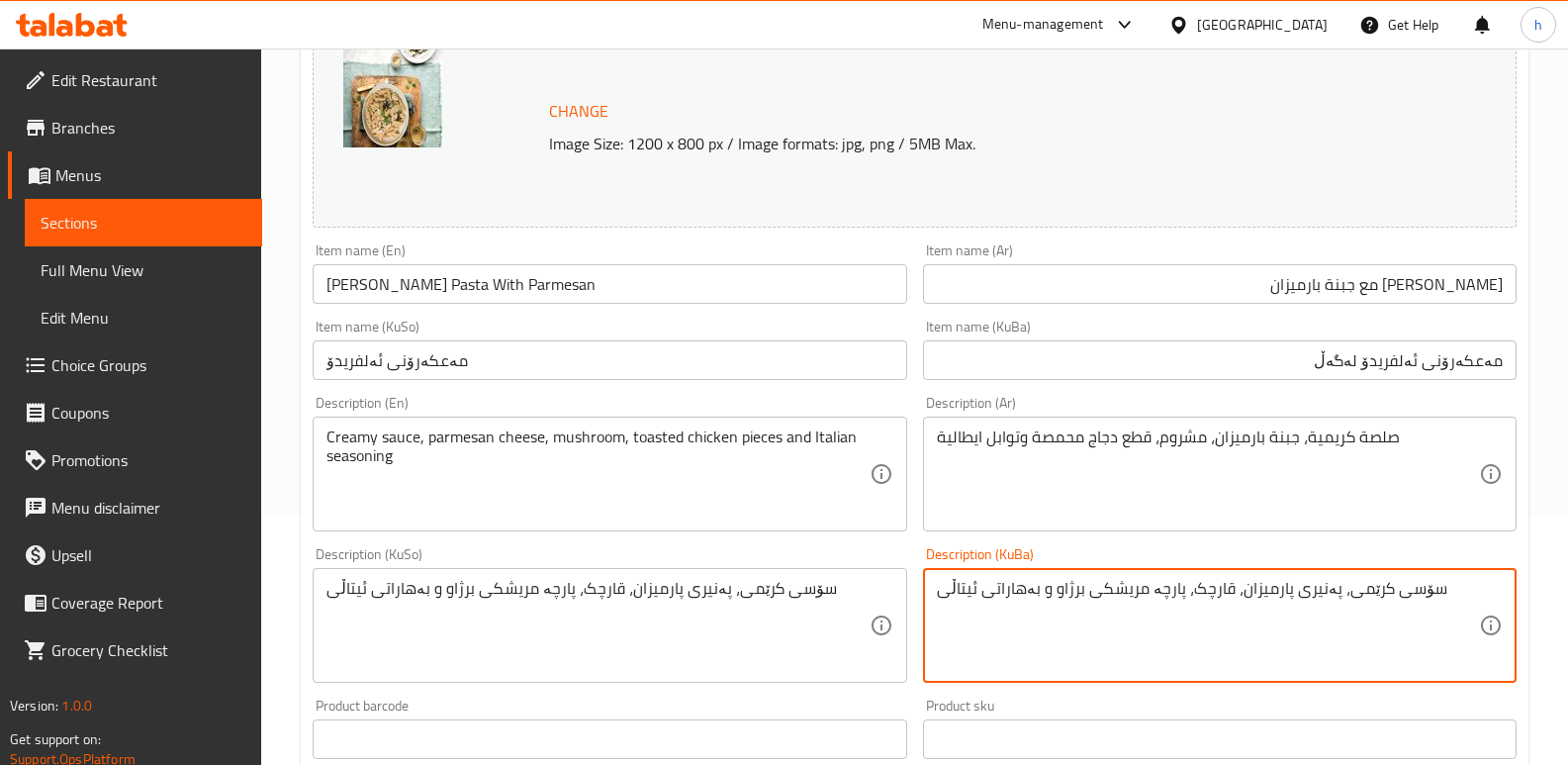
drag, startPoint x: 1232, startPoint y: 592, endPoint x: 1322, endPoint y: 589, distance: 90.0
click at [1273, 324] on div "Item name (KuBa) مەعکەرۆنی ئەلفریدۆ لەگەڵ Item name (KuBa)" at bounding box center [1219, 349] width 594 height 61
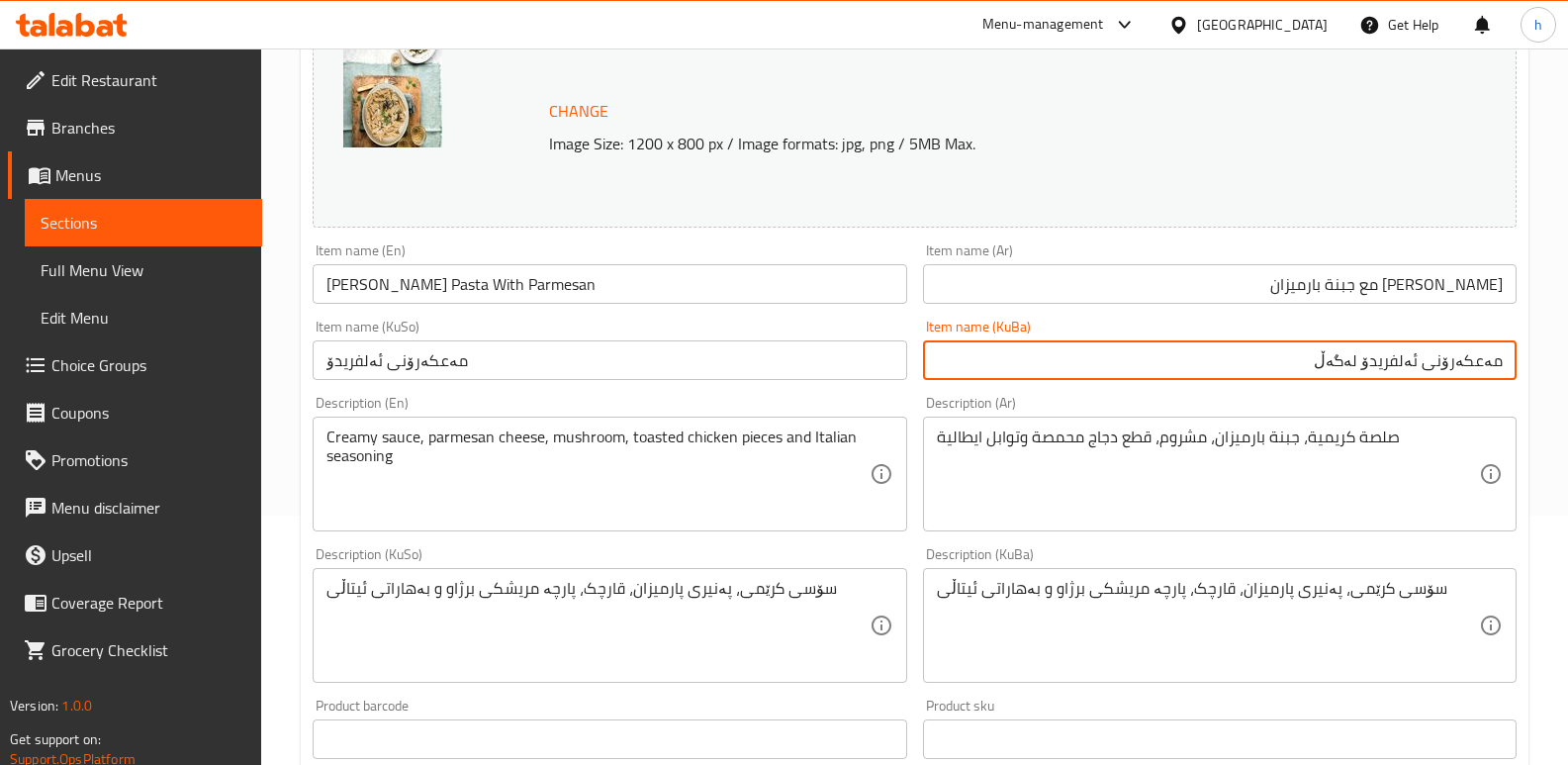
click at [1252, 347] on input "مەعکەرۆنی ئەلفریدۆ لەگەڵ" at bounding box center [1219, 360] width 594 height 40
paste input "پەنیری پارمیزان"
type input "مەعکەرۆنی ئەلفریدۆ لەگەڵ پەنیری پارمیزان"
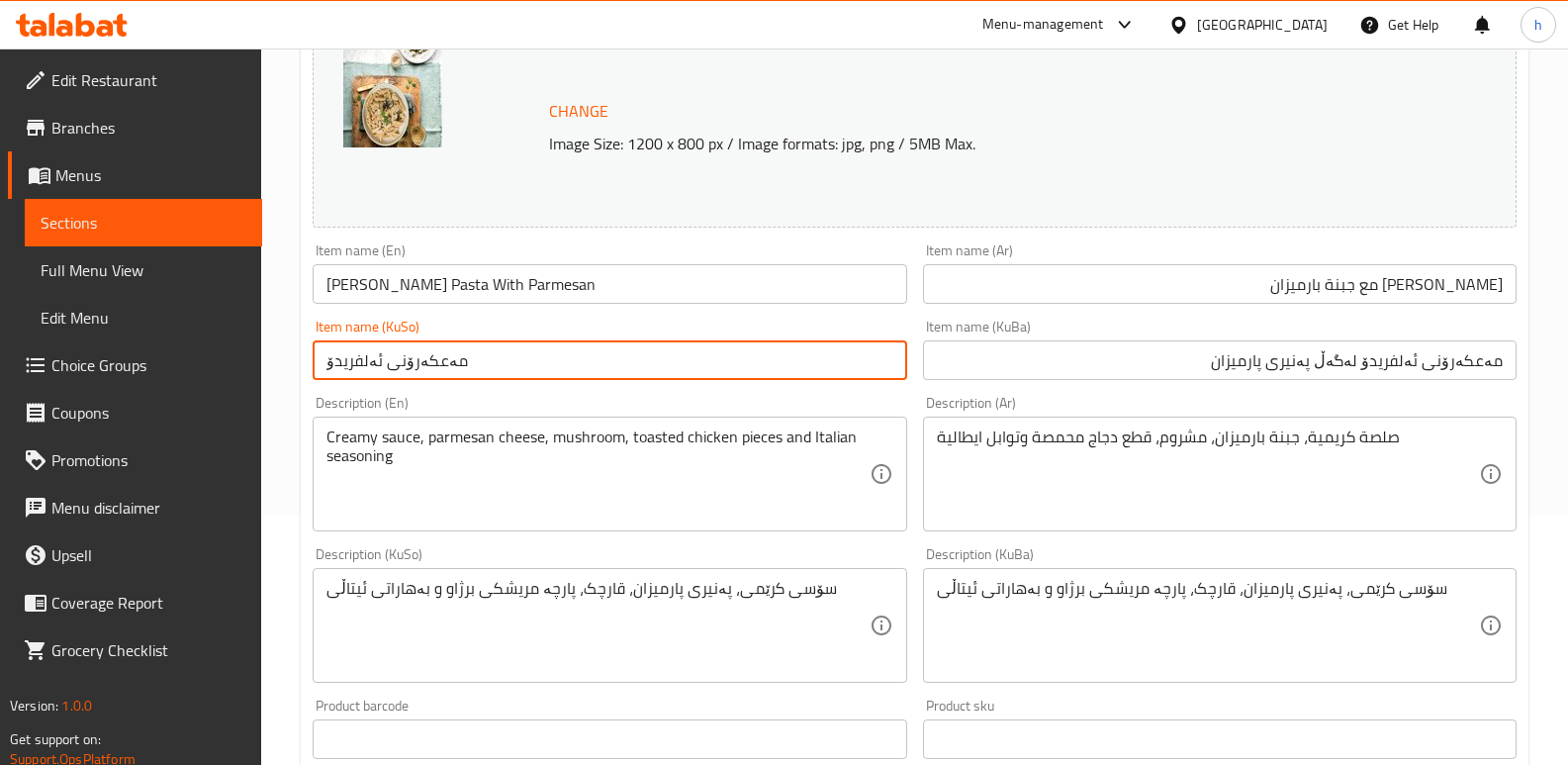
drag, startPoint x: 480, startPoint y: 352, endPoint x: 176, endPoint y: 321, distance: 305.6
click at [188, 332] on div "Edit Restaurant Branches Menus Sections Full Menu View Edit Menu Choice Groups …" at bounding box center [784, 602] width 1568 height 1607
paste input "لەگەڵ پەنیری پارمیزان"
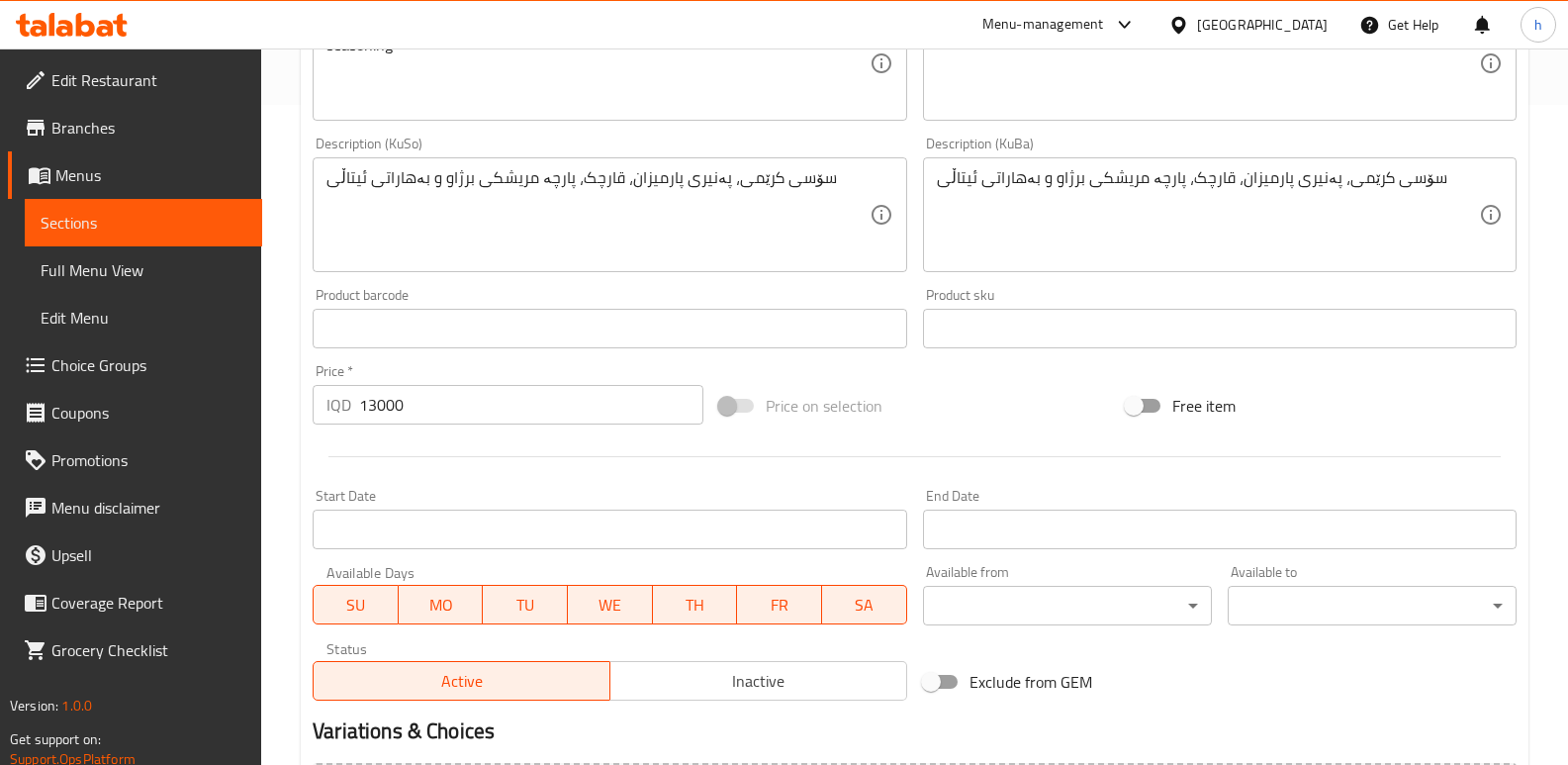
scroll to position [890, 0]
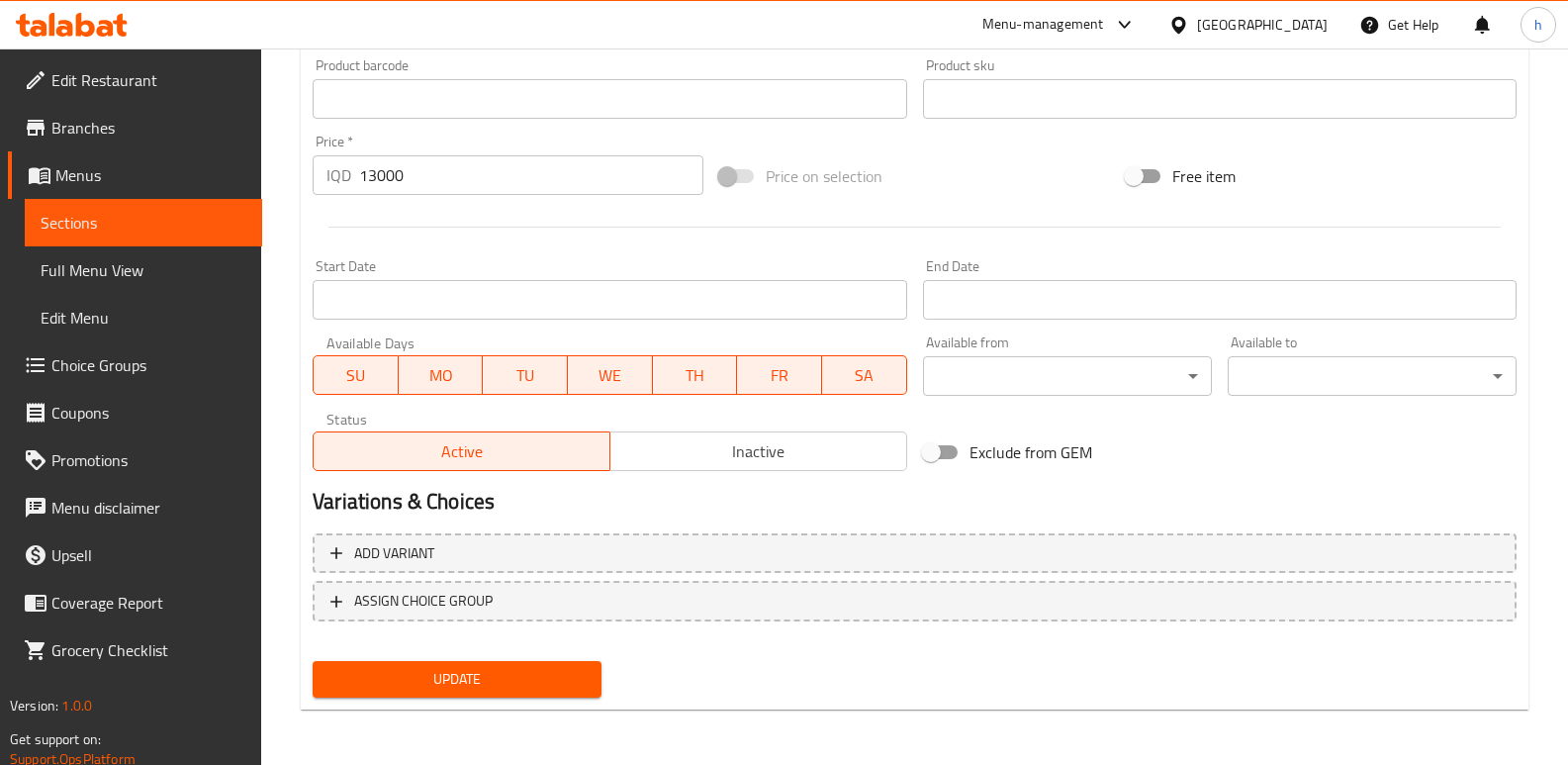
type input "مەعکەرۆنی ئەلفریدۆ لەگەڵ پەنیری پارمیزان"
click at [424, 660] on div "Update" at bounding box center [456, 679] width 304 height 53
click at [427, 696] on button "Update" at bounding box center [456, 679] width 289 height 37
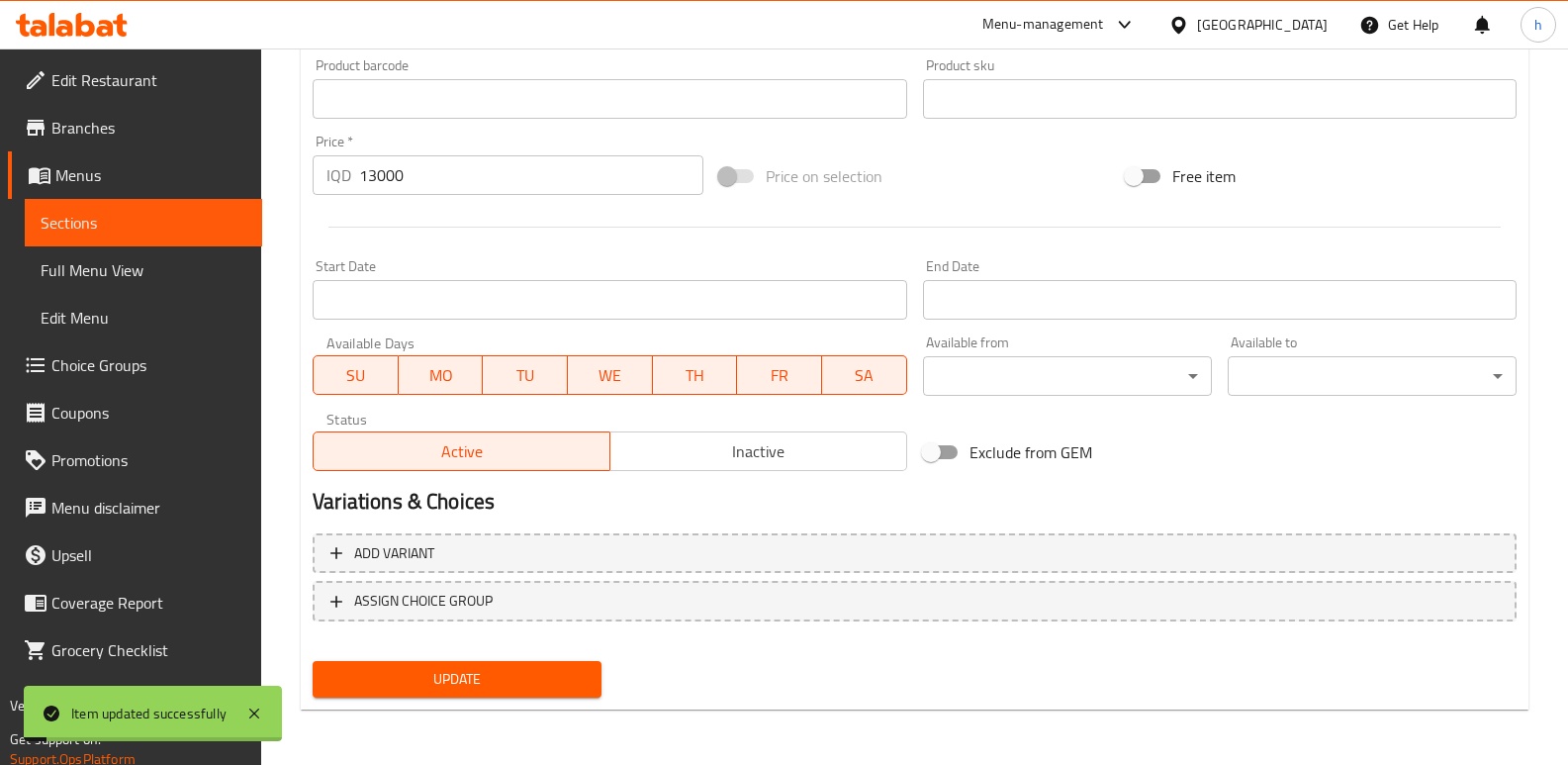
click at [217, 225] on span "Sections" at bounding box center [143, 223] width 206 height 24
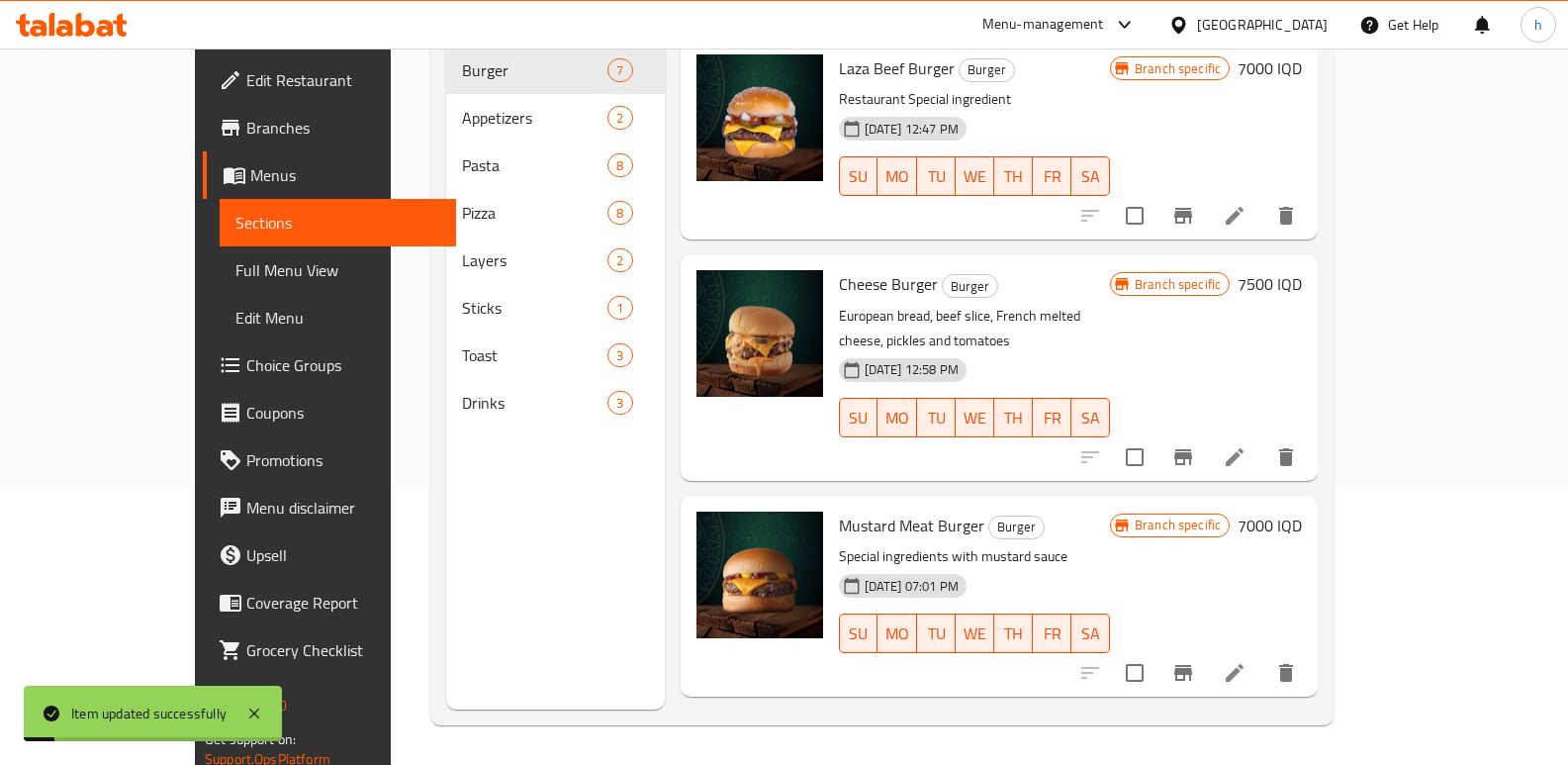
scroll to position [278, 0]
click at [236, 259] on span "Full Menu View" at bounding box center [338, 271] width 206 height 24
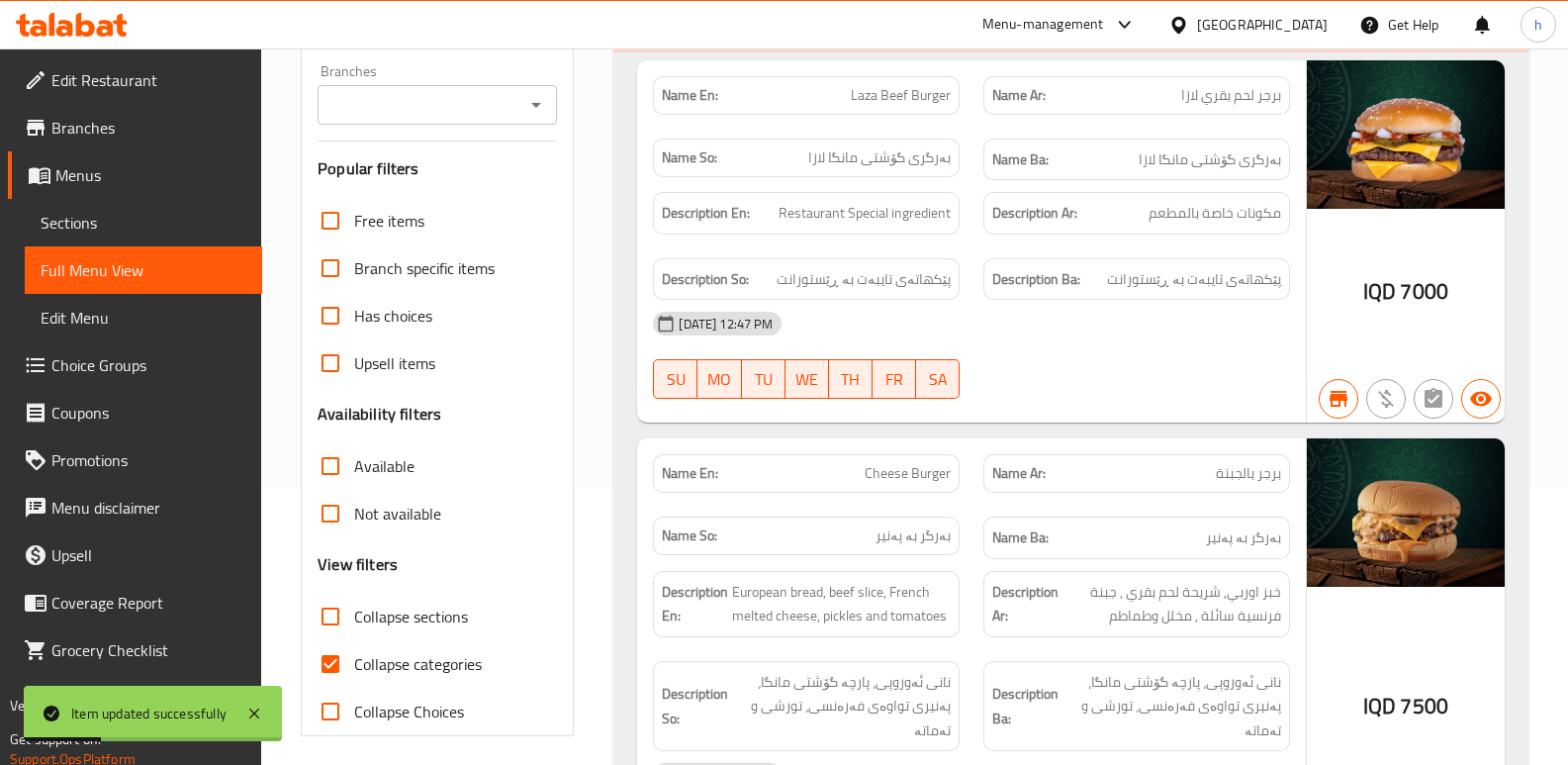
click at [433, 107] on input "Branches" at bounding box center [421, 105] width 195 height 28
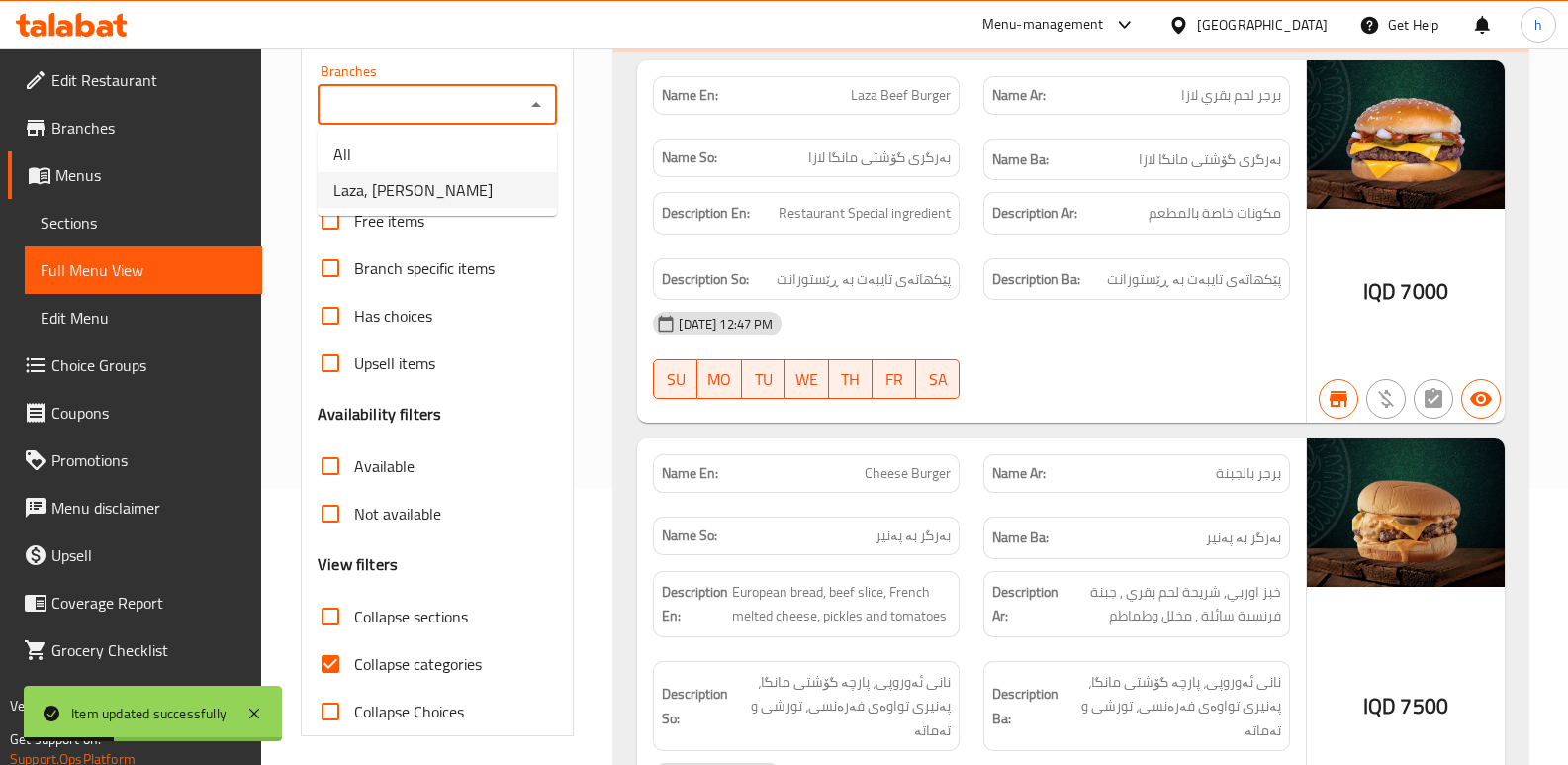
click at [443, 192] on span "Laza, [PERSON_NAME]" at bounding box center [413, 190] width 159 height 24
type input "Laza, [PERSON_NAME]"
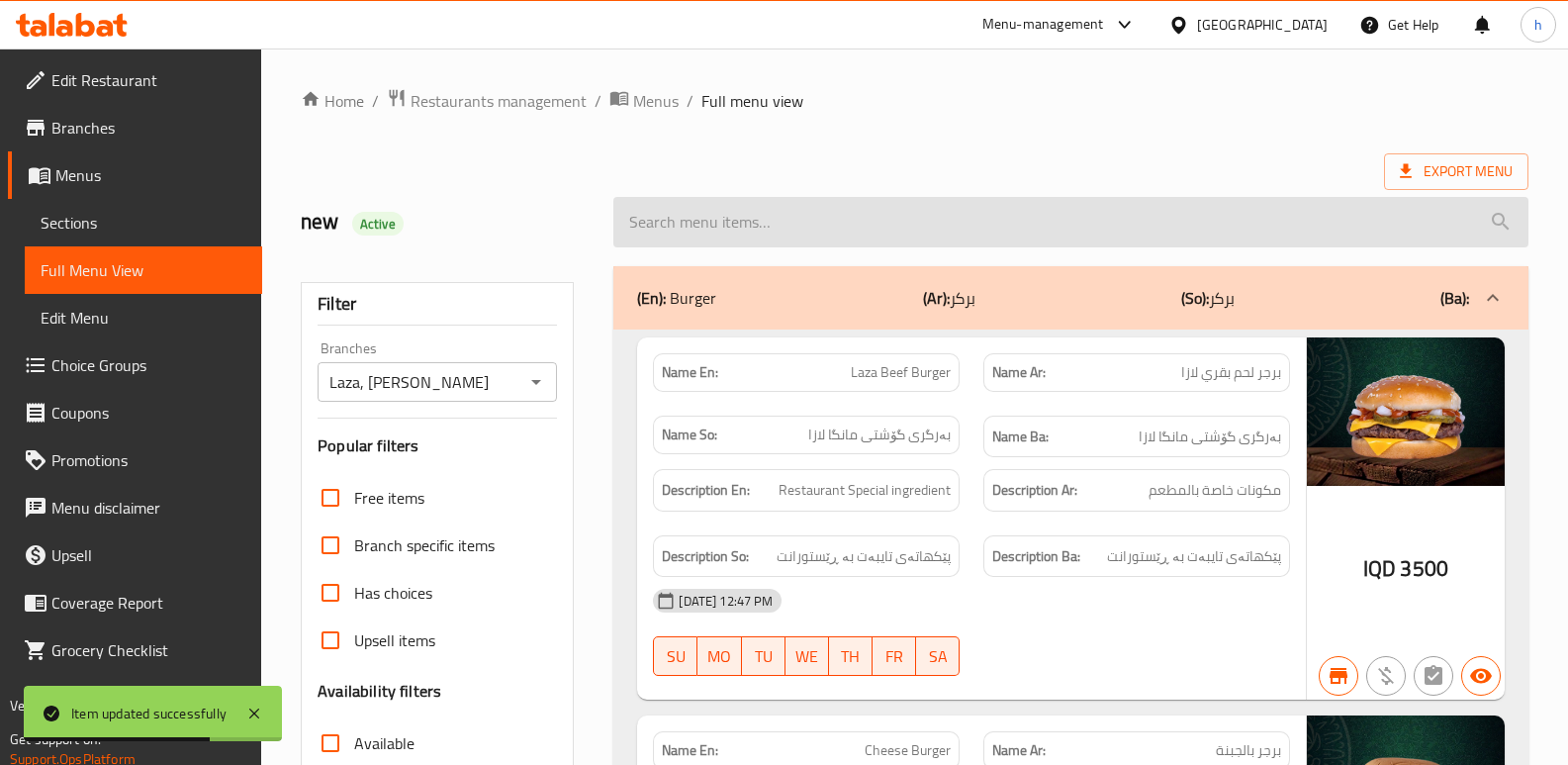
click at [970, 225] on input "search" at bounding box center [1071, 222] width 915 height 51
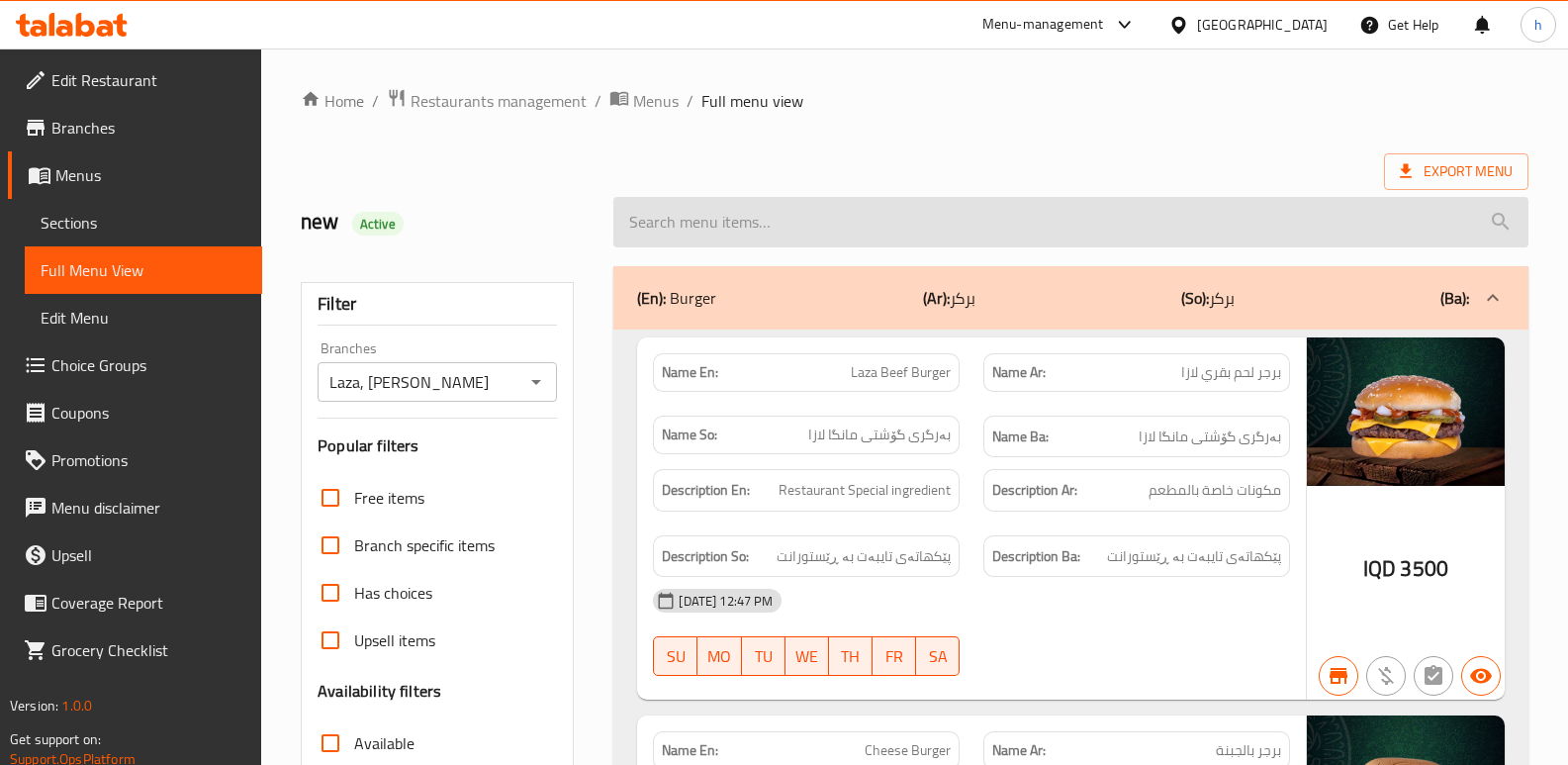
paste input "[PERSON_NAME]"
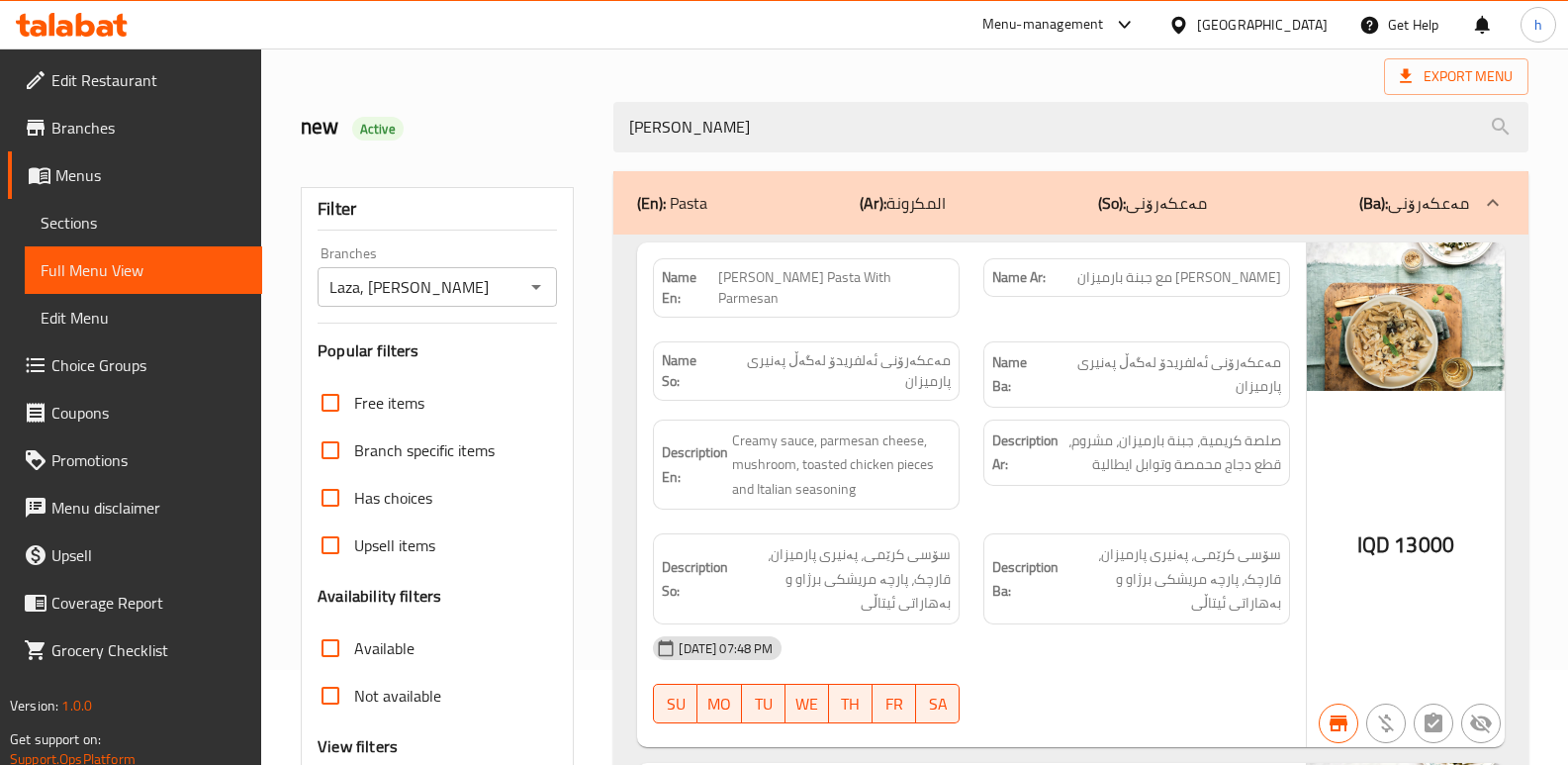
scroll to position [82, 0]
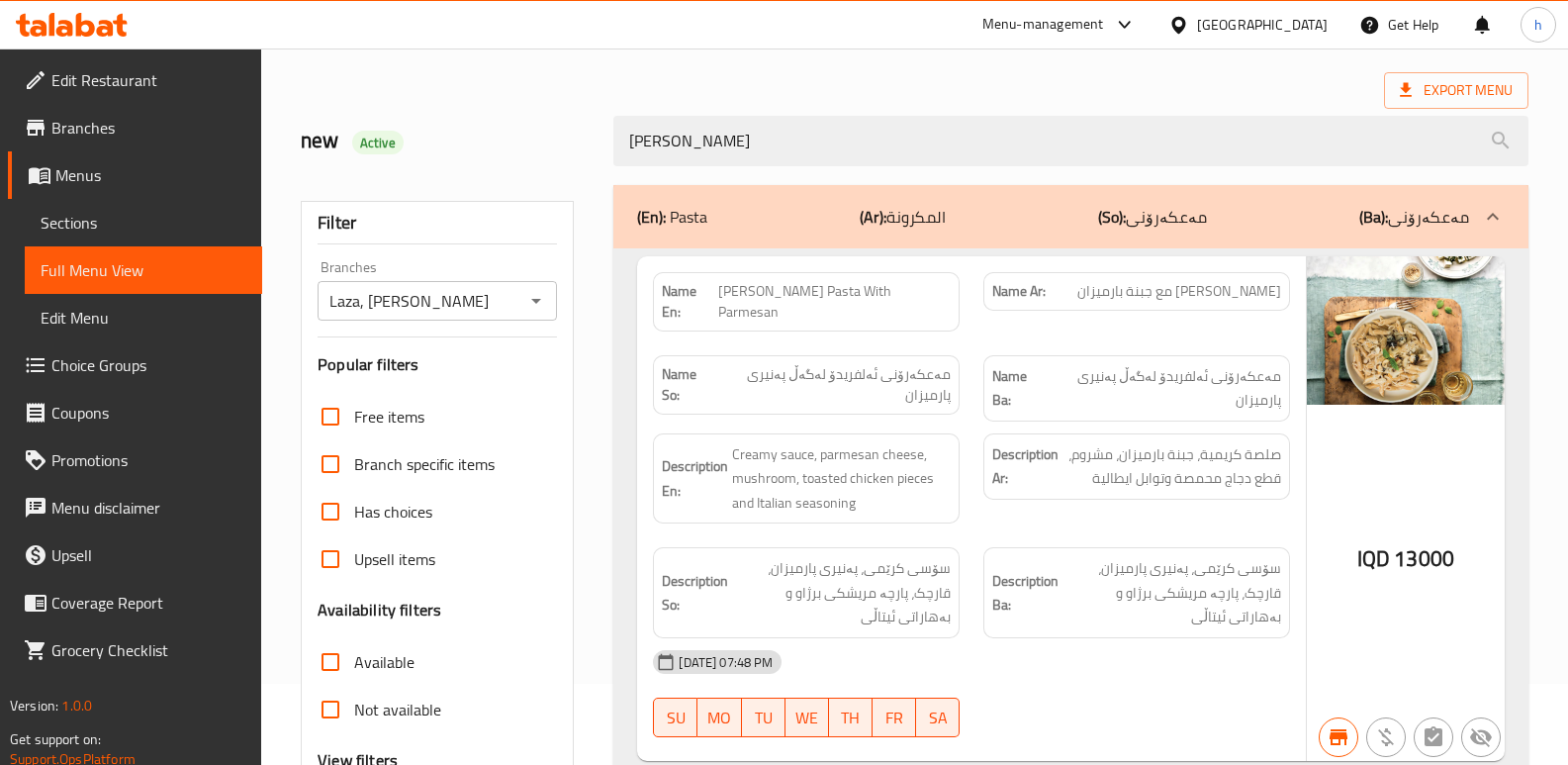
type input "[PERSON_NAME]"
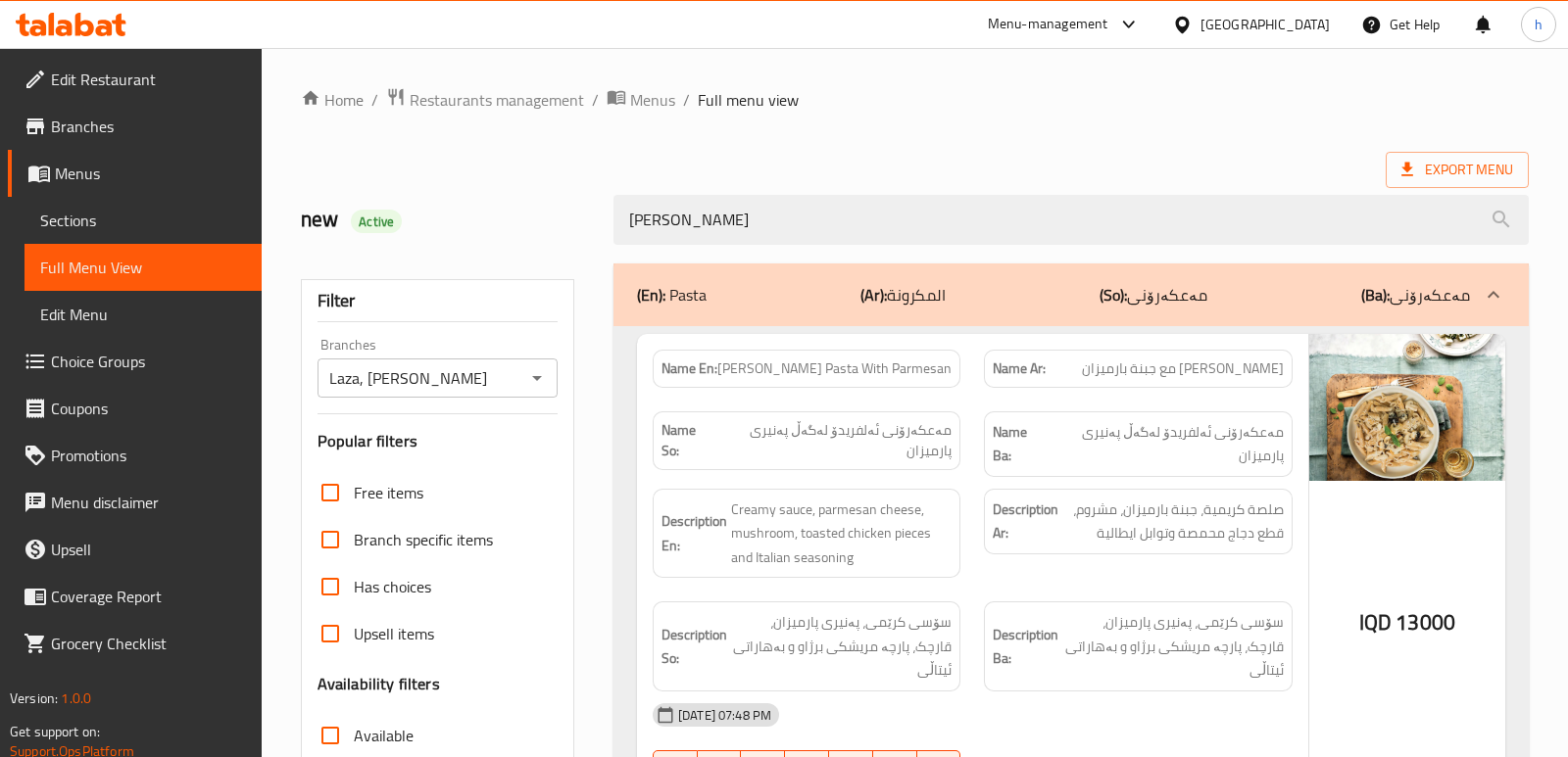
scroll to position [508, 0]
